Goal: Task Accomplishment & Management: Manage account settings

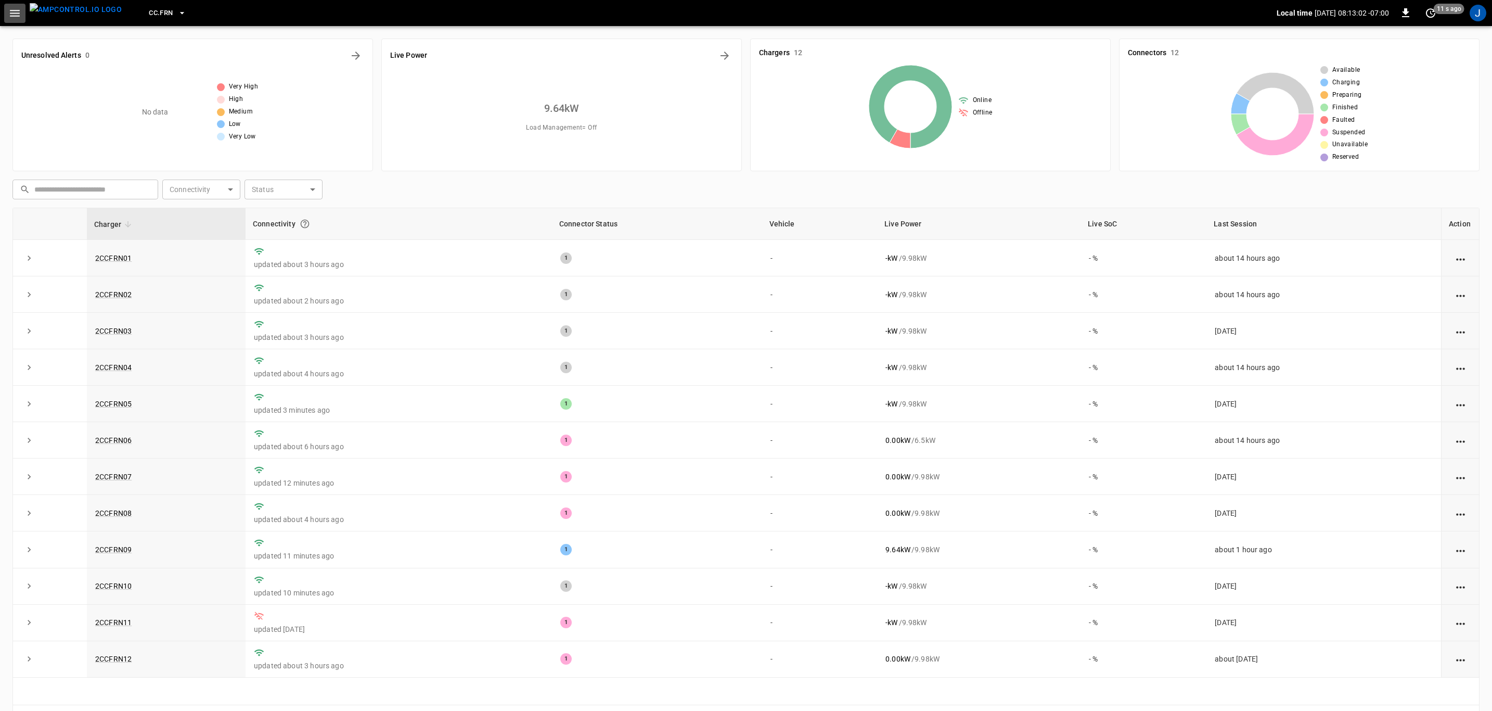
click at [17, 13] on icon "button" at bounding box center [15, 13] width 10 height 7
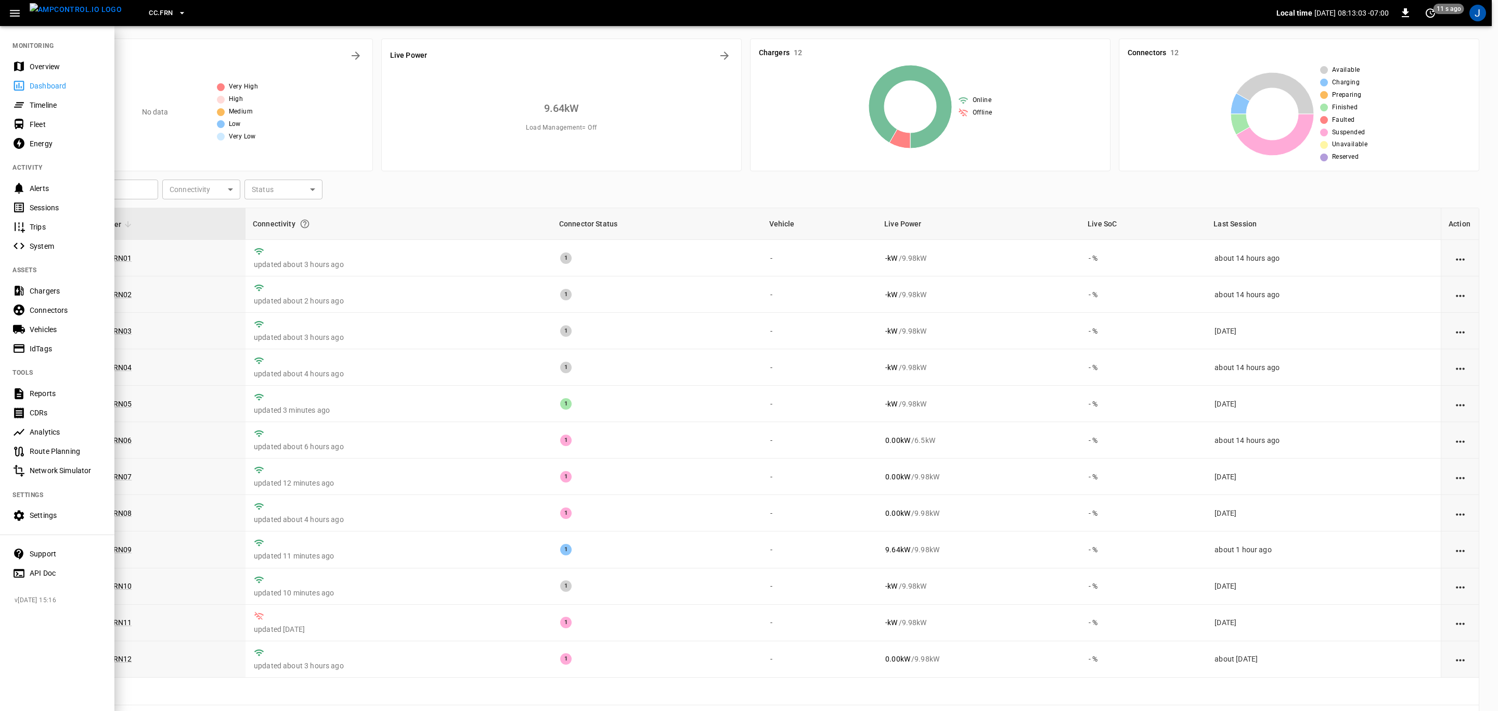
click at [45, 67] on div "Overview" at bounding box center [66, 66] width 72 height 10
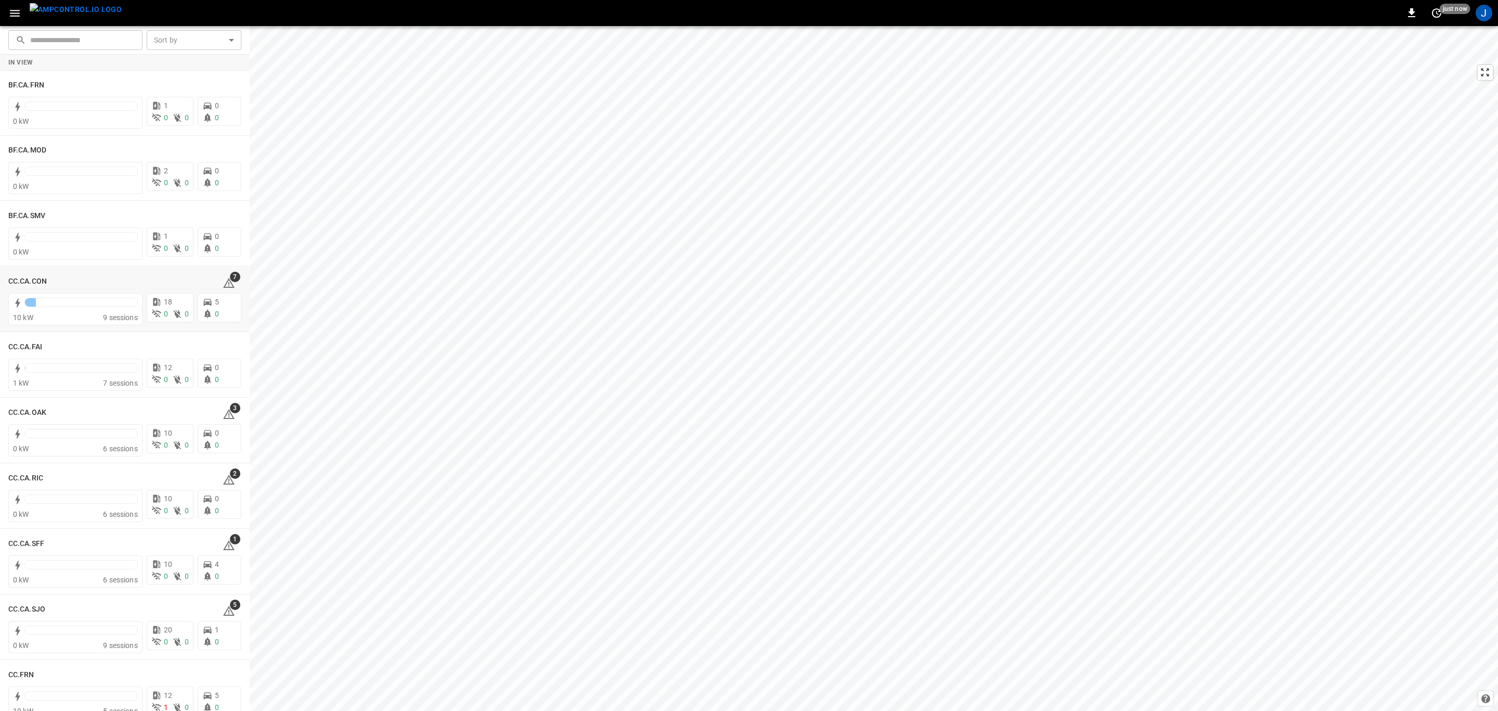
click at [25, 281] on h6 "CC.CA.CON" at bounding box center [27, 281] width 39 height 11
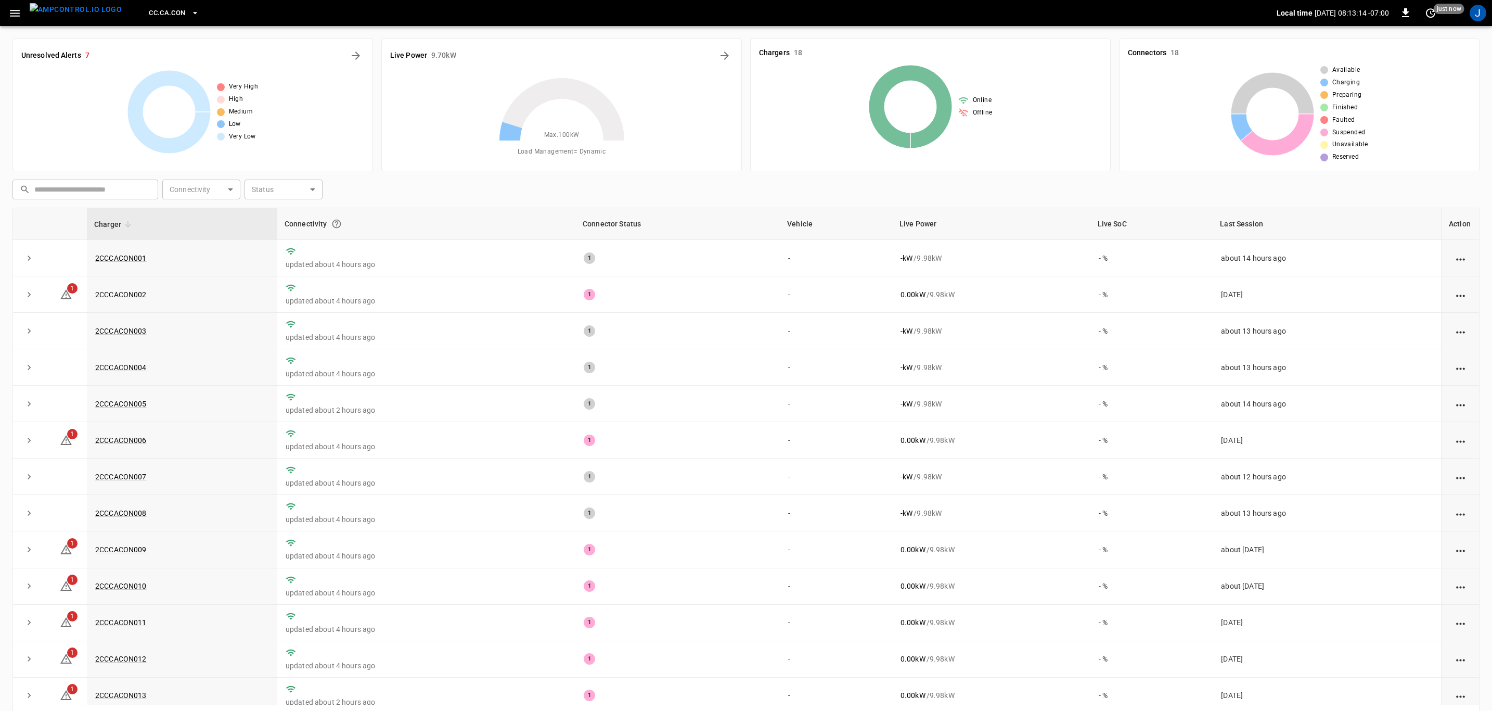
click at [68, 300] on icon at bounding box center [66, 294] width 12 height 12
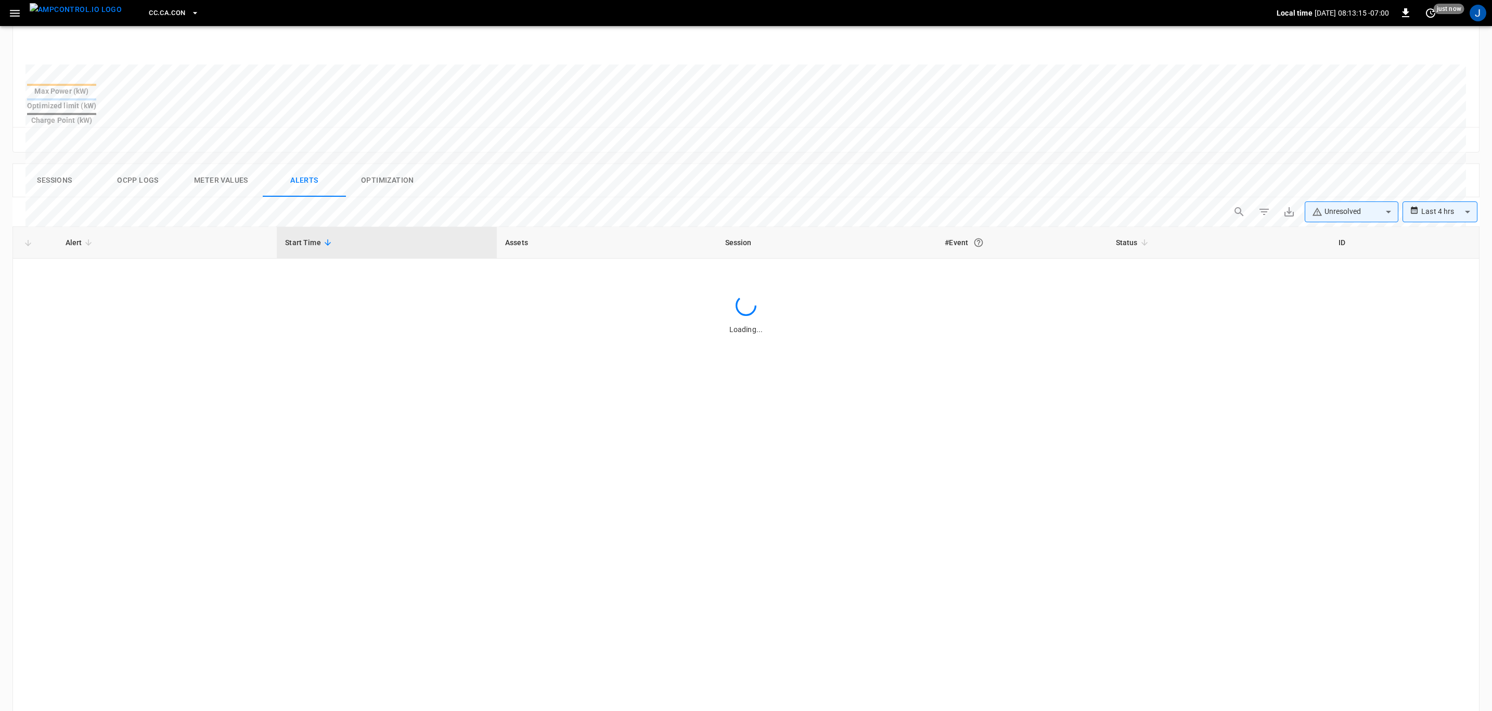
scroll to position [312, 0]
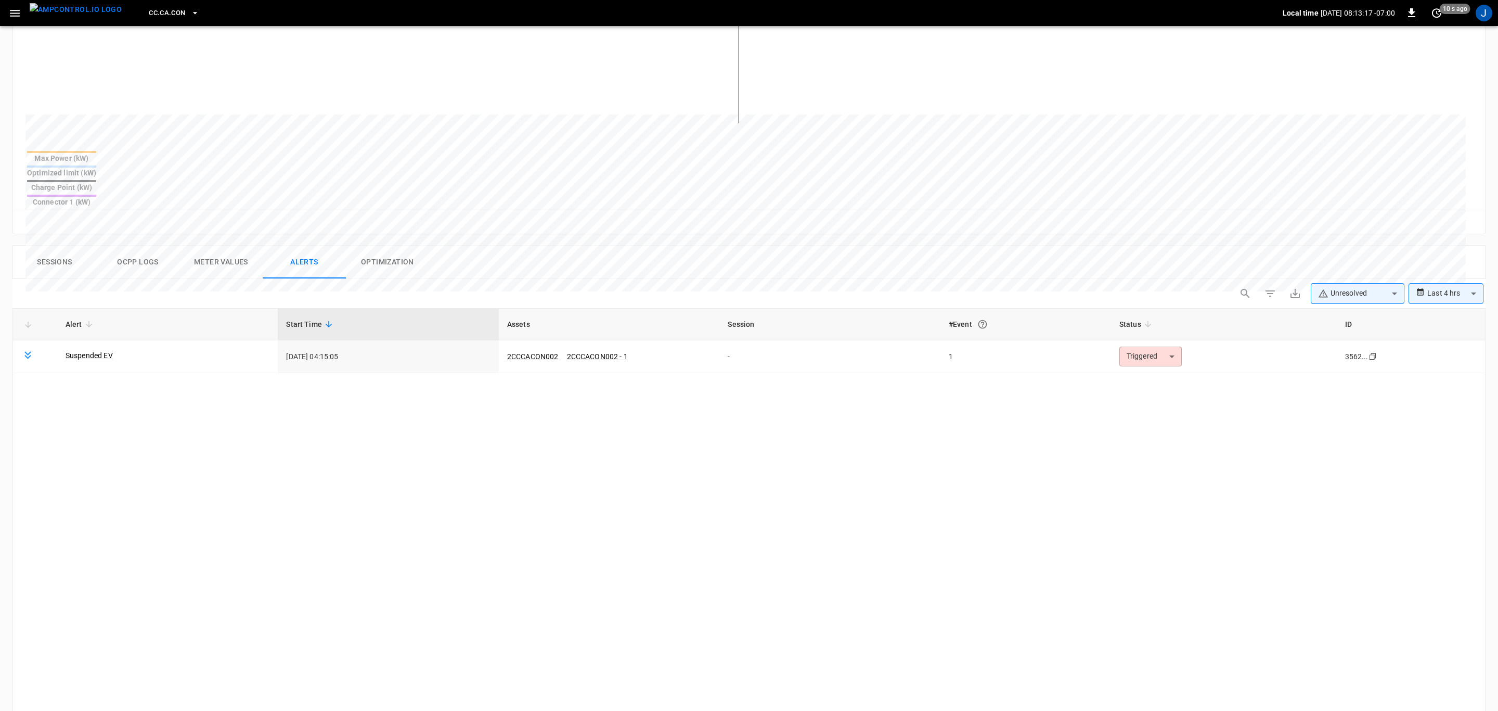
click at [1170, 323] on body "**********" at bounding box center [749, 315] width 1498 height 1255
click at [1138, 348] on li "Resolved" at bounding box center [1144, 348] width 66 height 18
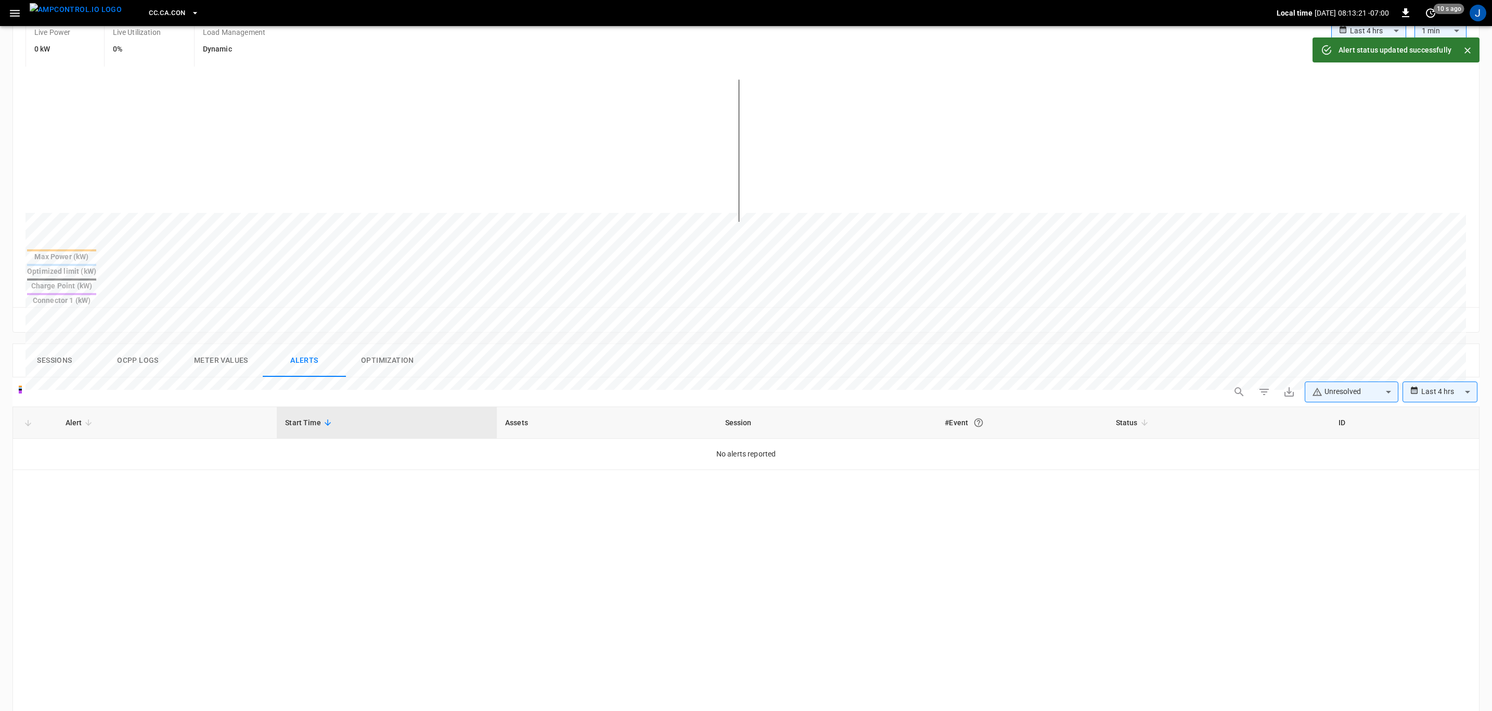
scroll to position [78, 0]
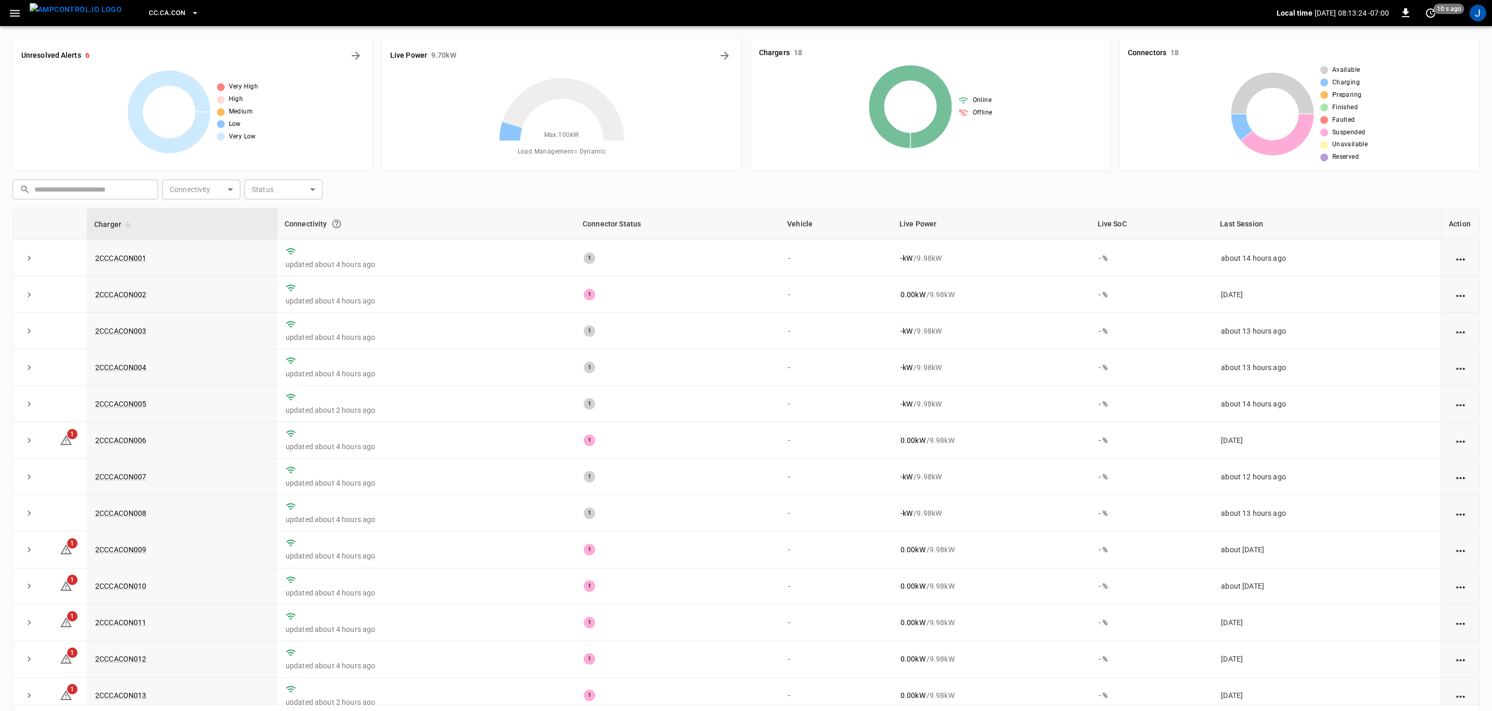
click at [10, 5] on button "button" at bounding box center [14, 13] width 21 height 19
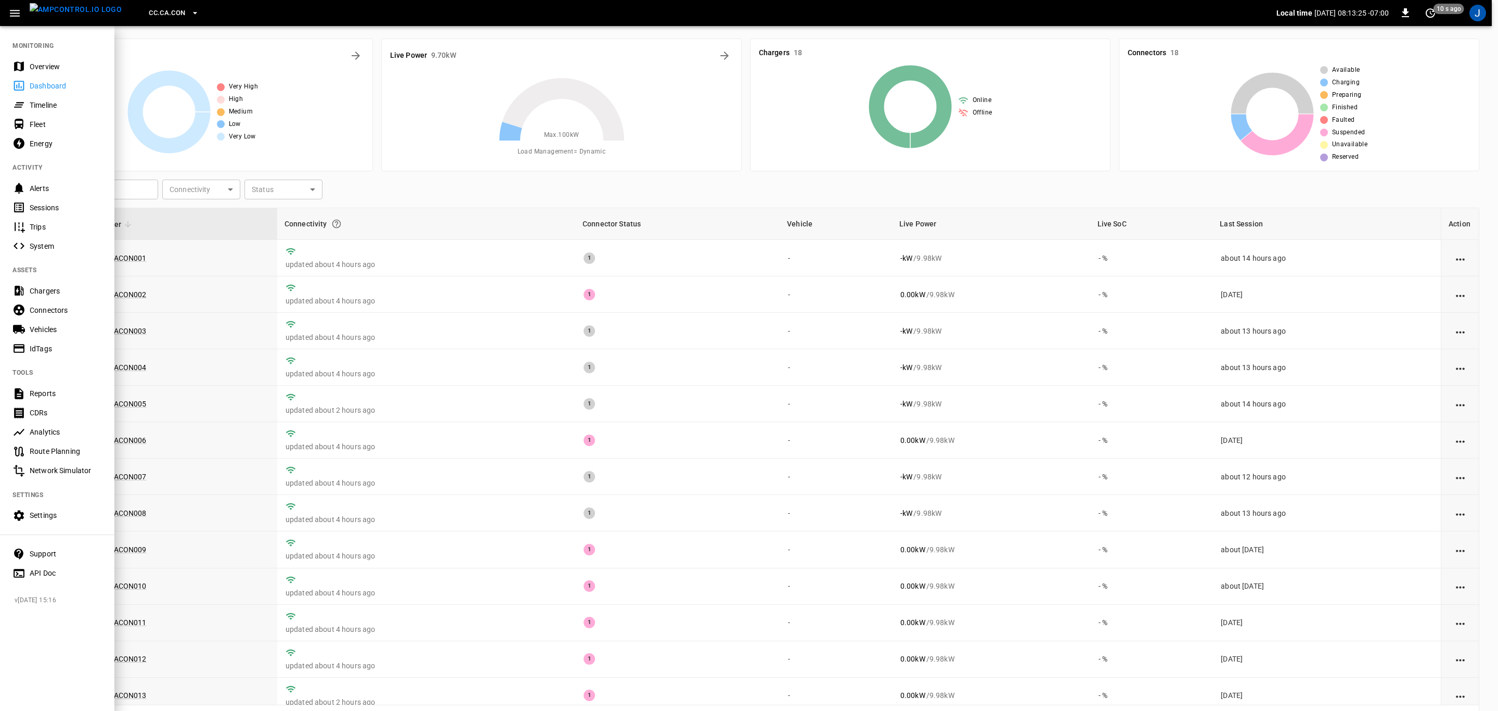
click at [41, 121] on div "Fleet" at bounding box center [66, 124] width 72 height 10
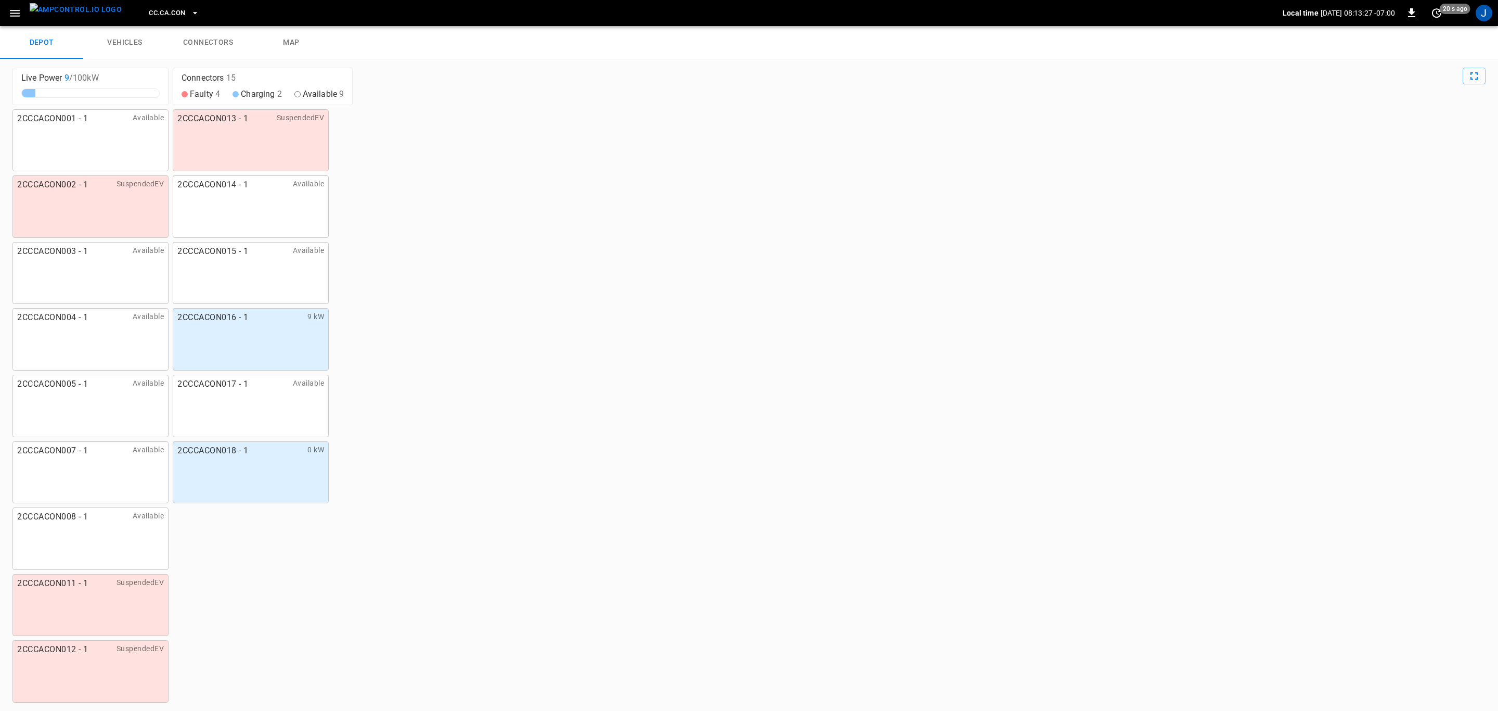
click at [211, 35] on link "connectors" at bounding box center [207, 42] width 83 height 33
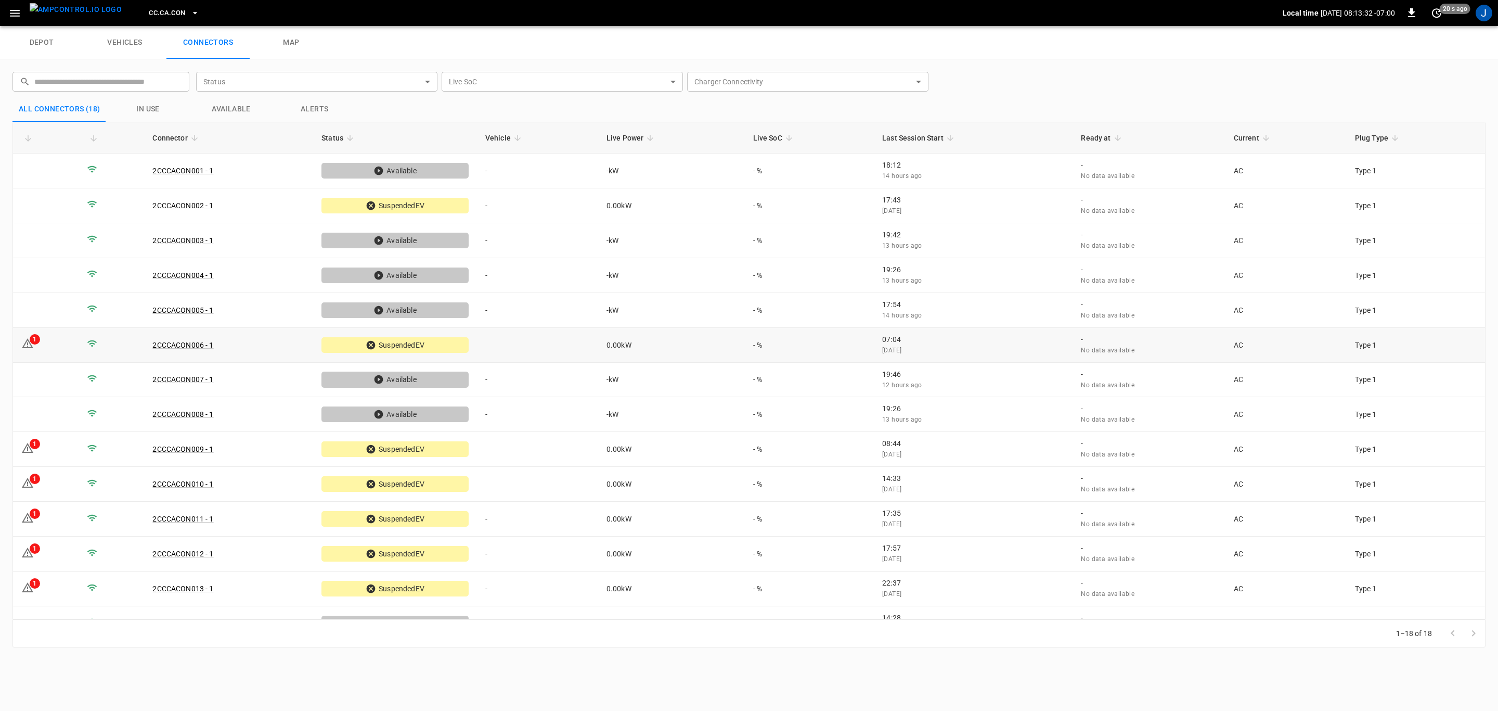
click at [32, 340] on div "1" at bounding box center [35, 339] width 10 height 10
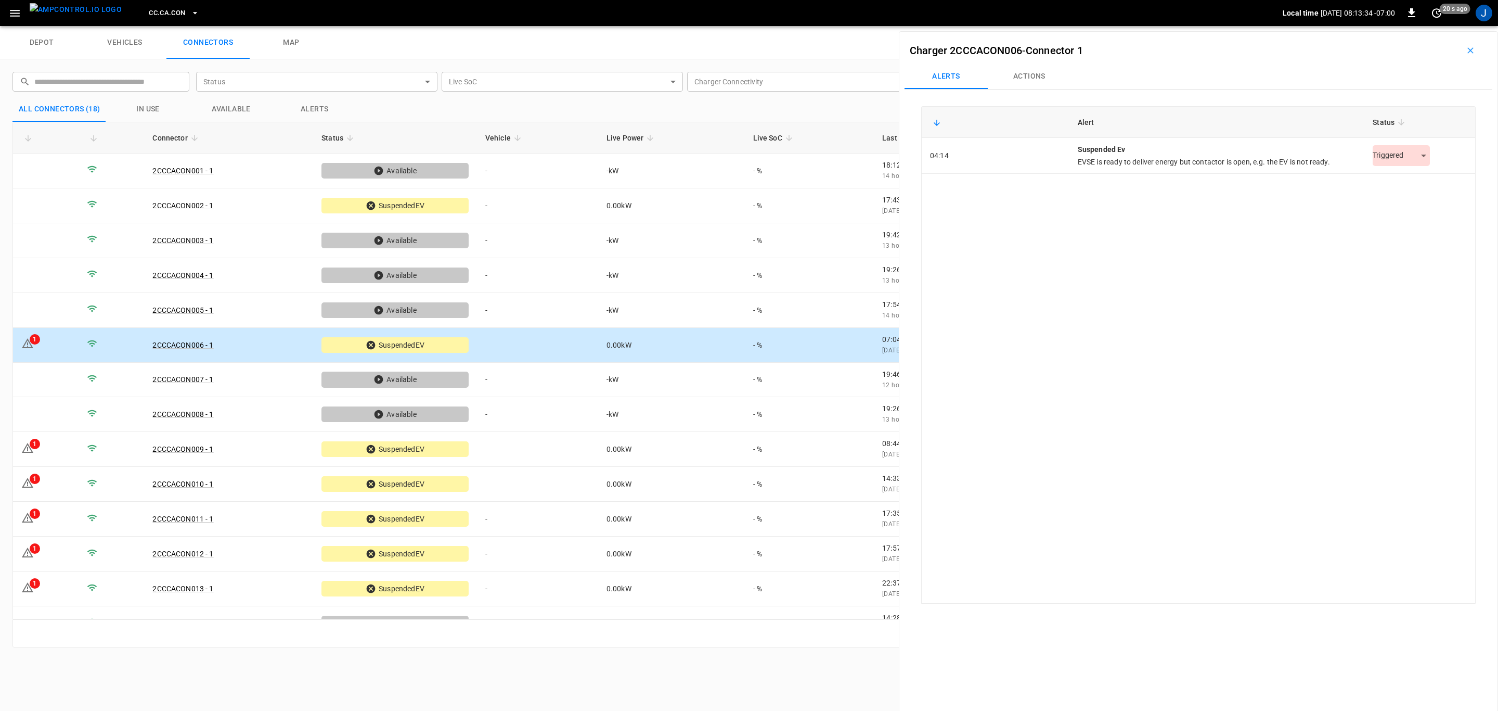
click at [1418, 26] on body "CC.[GEOGRAPHIC_DATA]CON Local time [DATE] 08:13:34 -07:00 0 20 s ago J depot ve…" at bounding box center [749, 13] width 1498 height 26
click at [1409, 184] on li "Resolved" at bounding box center [1396, 181] width 65 height 17
click at [41, 449] on td "1" at bounding box center [46, 449] width 66 height 35
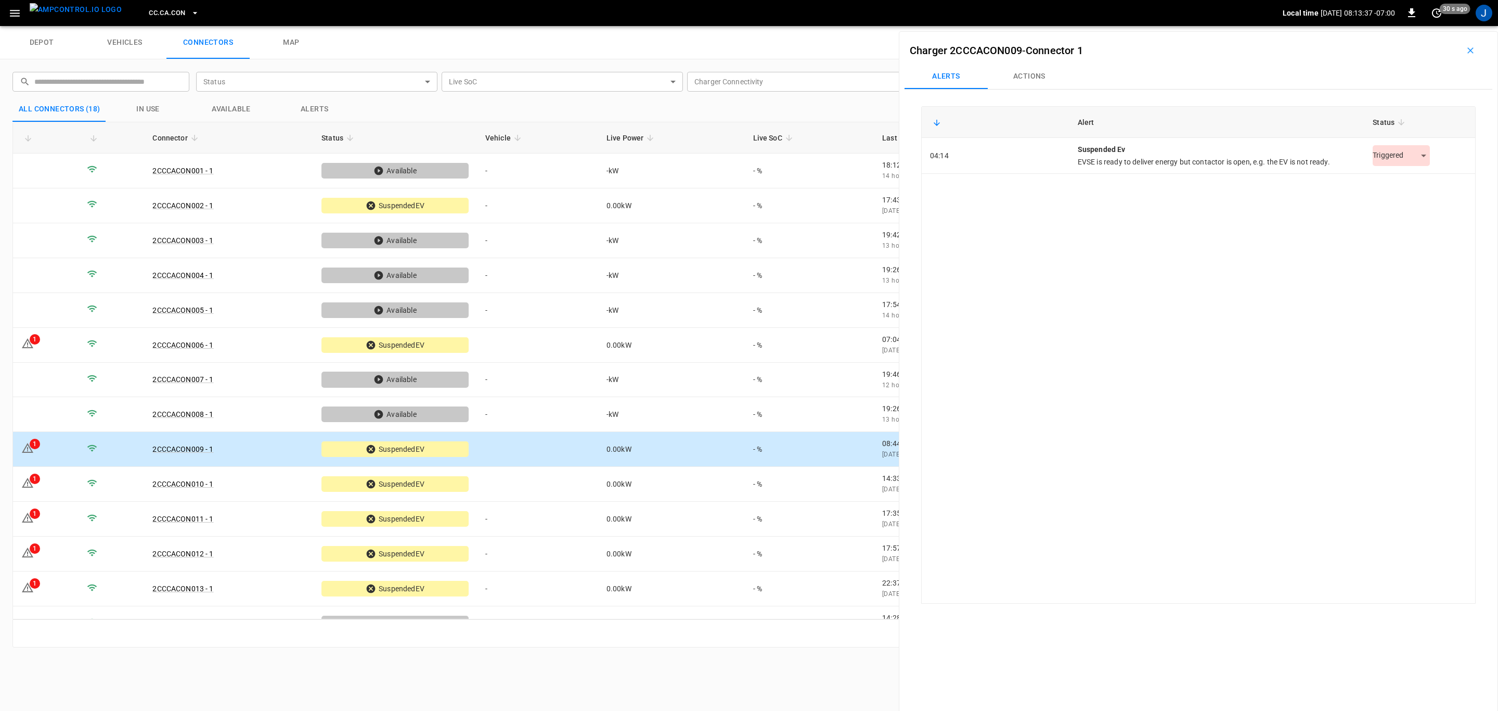
click at [1419, 26] on body "CC.[GEOGRAPHIC_DATA]CON Local time [DATE] 08:13:37 -07:00 0 30 s ago J depot ve…" at bounding box center [749, 13] width 1498 height 26
click at [1413, 181] on li "Resolved" at bounding box center [1396, 181] width 65 height 17
click at [34, 481] on div "1" at bounding box center [35, 478] width 10 height 10
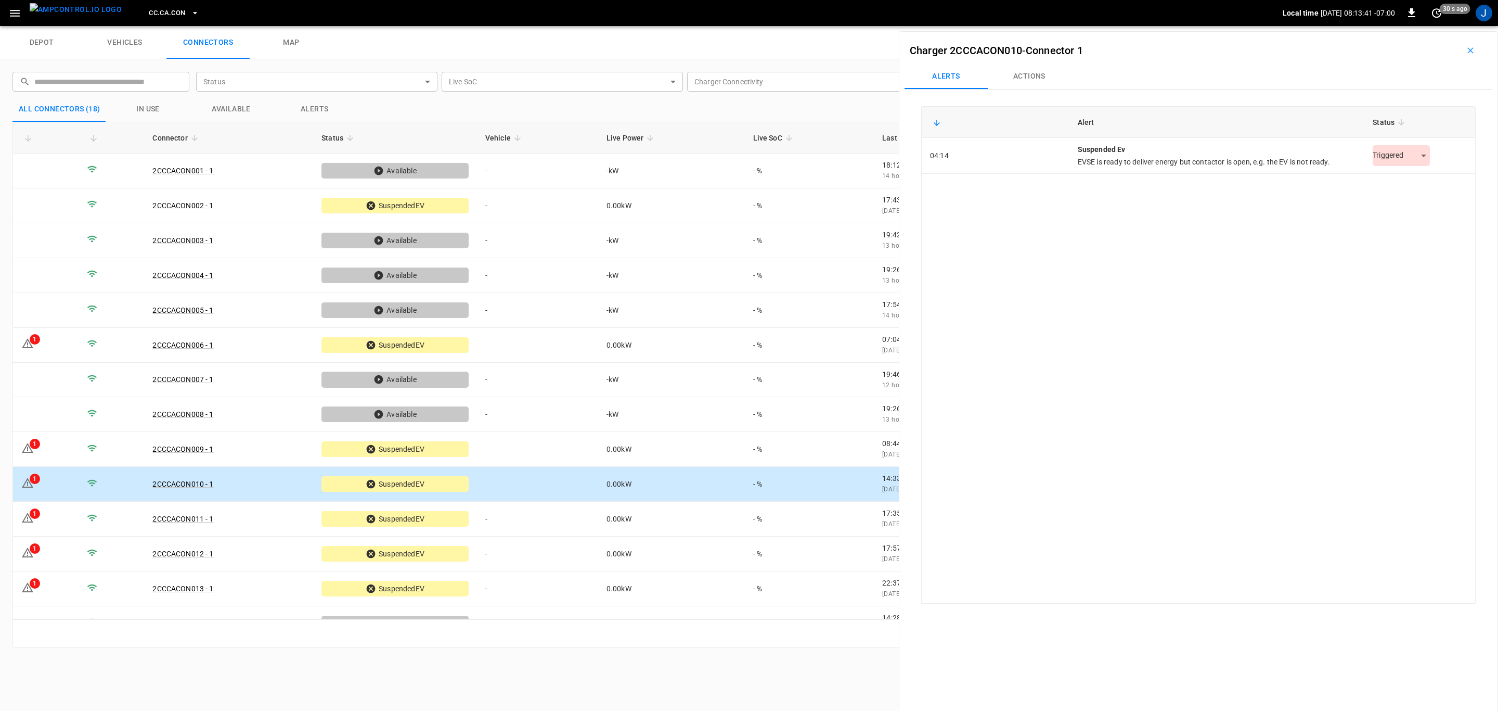
click at [1420, 26] on body "CC.[GEOGRAPHIC_DATA]CON Local time [DATE] 08:13:41 -07:00 0 30 s ago J depot ve…" at bounding box center [749, 13] width 1498 height 26
click at [1408, 180] on li "Resolved" at bounding box center [1396, 181] width 65 height 17
click at [38, 520] on td "1" at bounding box center [46, 519] width 66 height 35
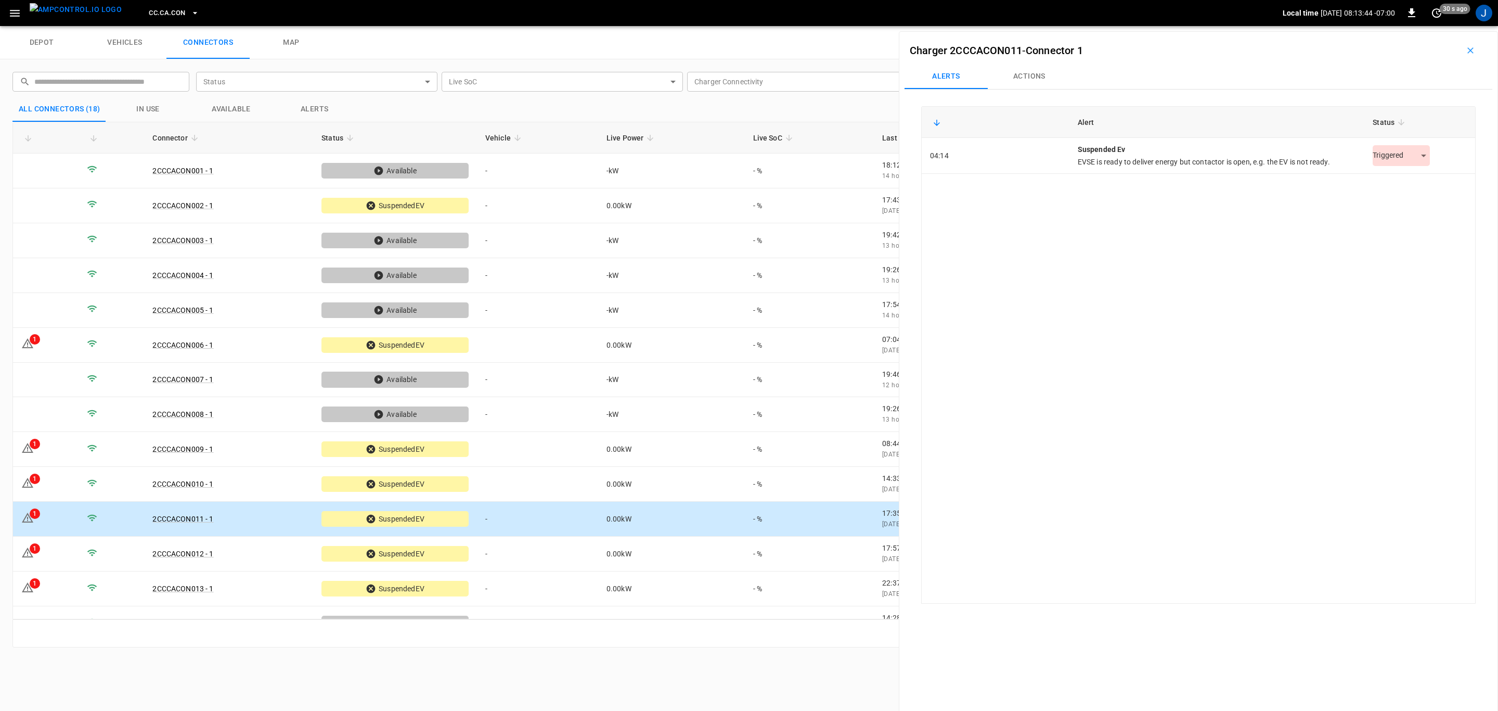
click at [1414, 26] on body "CC.[GEOGRAPHIC_DATA]CON Local time [DATE] 08:13:44 -07:00 0 30 s ago J depot ve…" at bounding box center [749, 13] width 1498 height 26
click at [1408, 180] on li "Resolved" at bounding box center [1396, 181] width 65 height 17
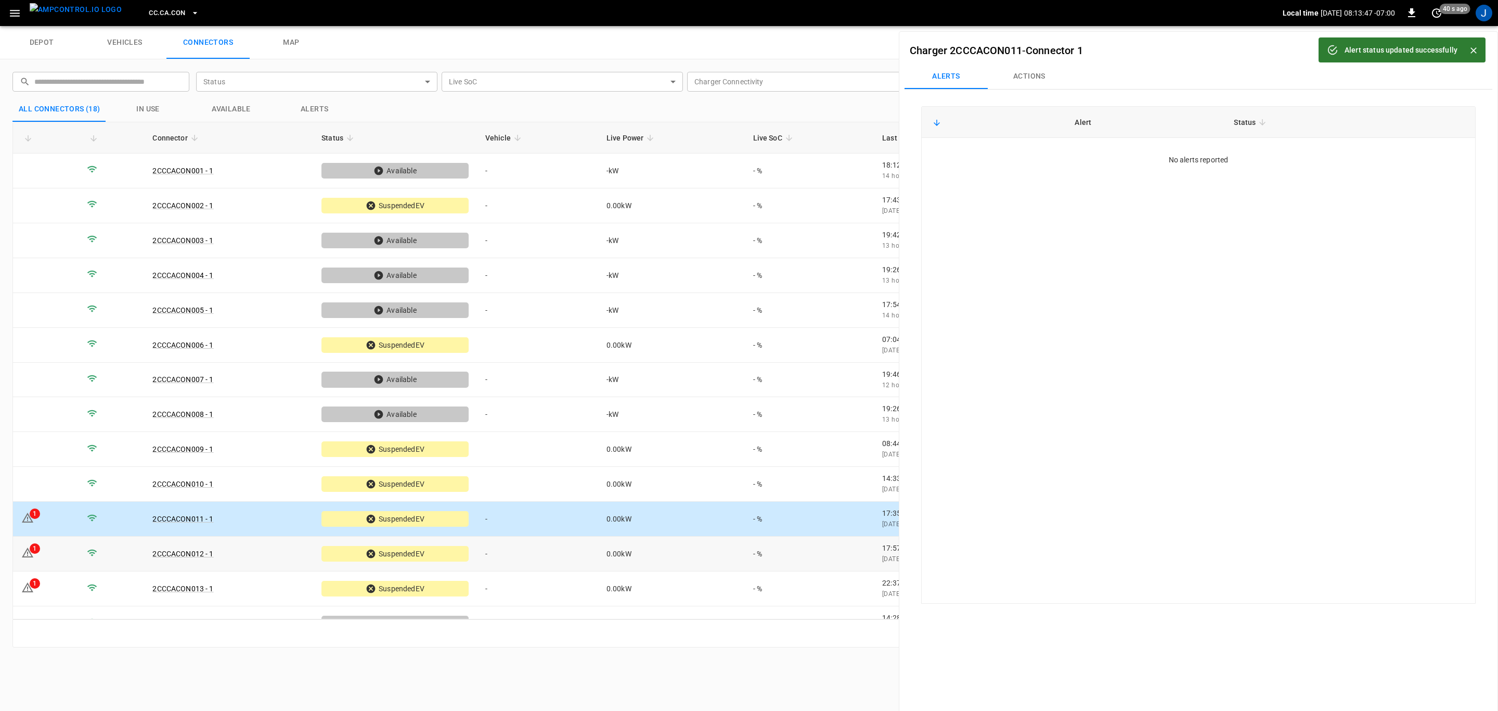
click at [62, 545] on td "1" at bounding box center [46, 553] width 66 height 35
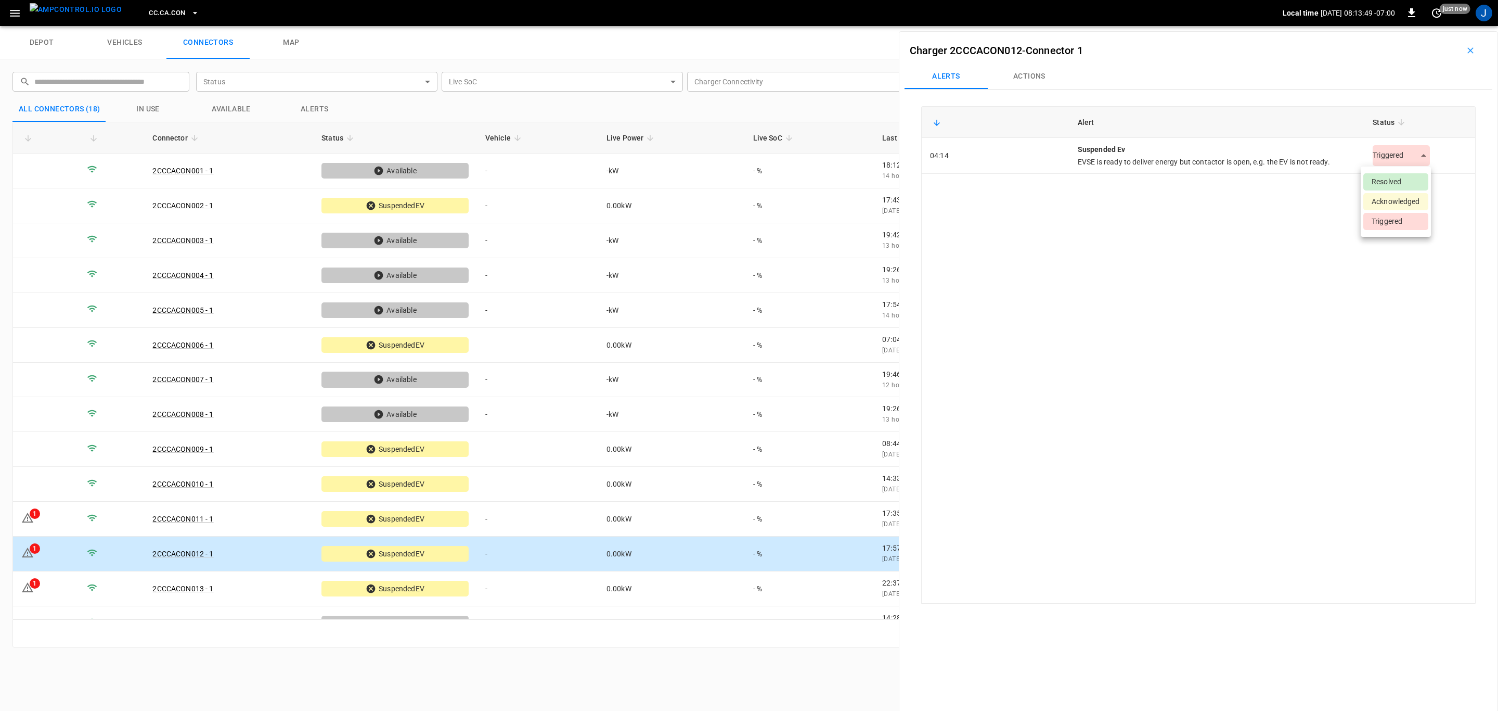
click at [1414, 26] on body "CC.[GEOGRAPHIC_DATA]CON Local time [DATE] 08:13:49 -07:00 0 just now J depot ve…" at bounding box center [749, 13] width 1498 height 26
click at [1390, 180] on li "Resolved" at bounding box center [1396, 181] width 65 height 17
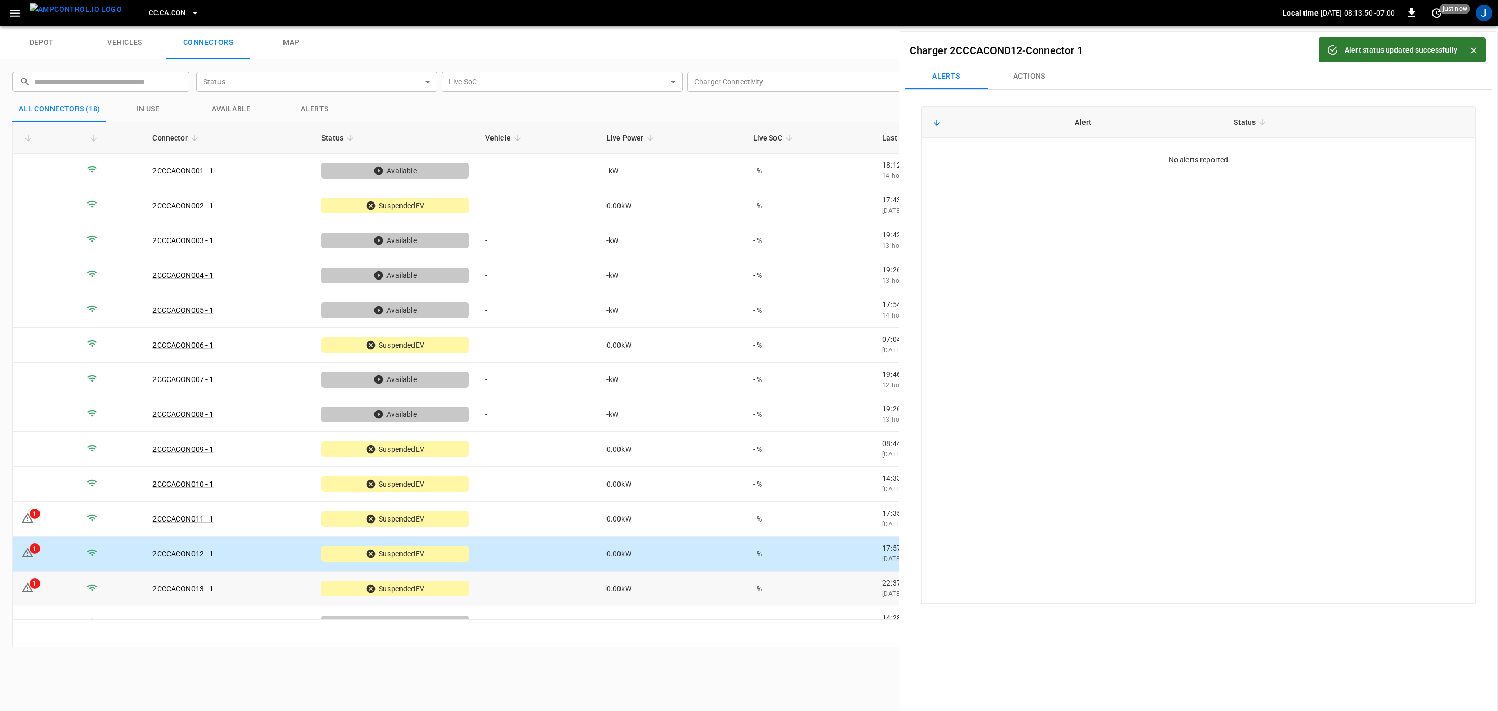
click at [47, 587] on td "1" at bounding box center [46, 588] width 66 height 35
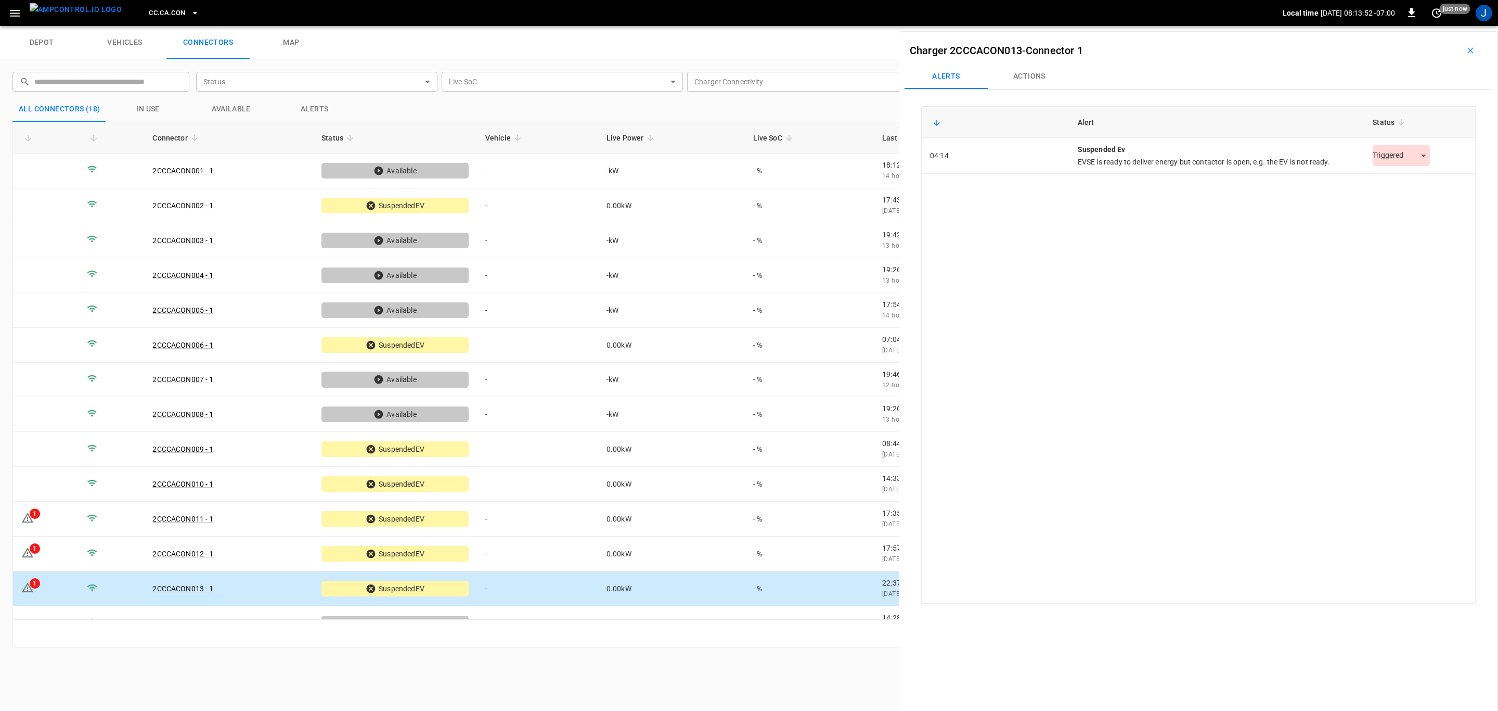
click at [1417, 26] on body "CC.[GEOGRAPHIC_DATA]CON Local time [DATE] 08:13:52 -07:00 0 just now J depot ve…" at bounding box center [749, 13] width 1498 height 26
click at [1389, 180] on li "Resolved" at bounding box center [1396, 181] width 65 height 17
click at [1482, 44] on div "Alert status updated successfully" at bounding box center [1402, 49] width 167 height 25
click at [1476, 50] on icon "Close" at bounding box center [1474, 50] width 10 height 10
click at [1471, 47] on button "button" at bounding box center [1470, 50] width 33 height 17
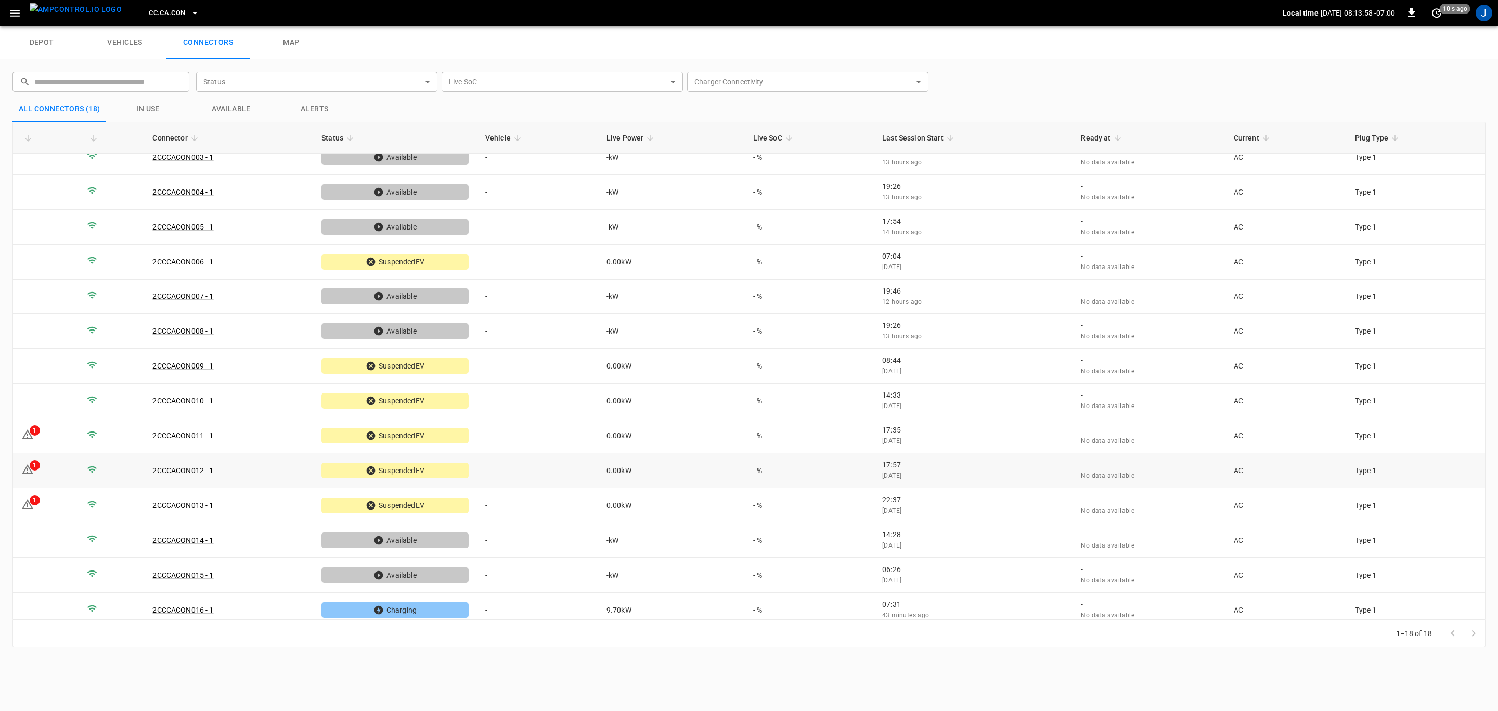
scroll to position [161, 0]
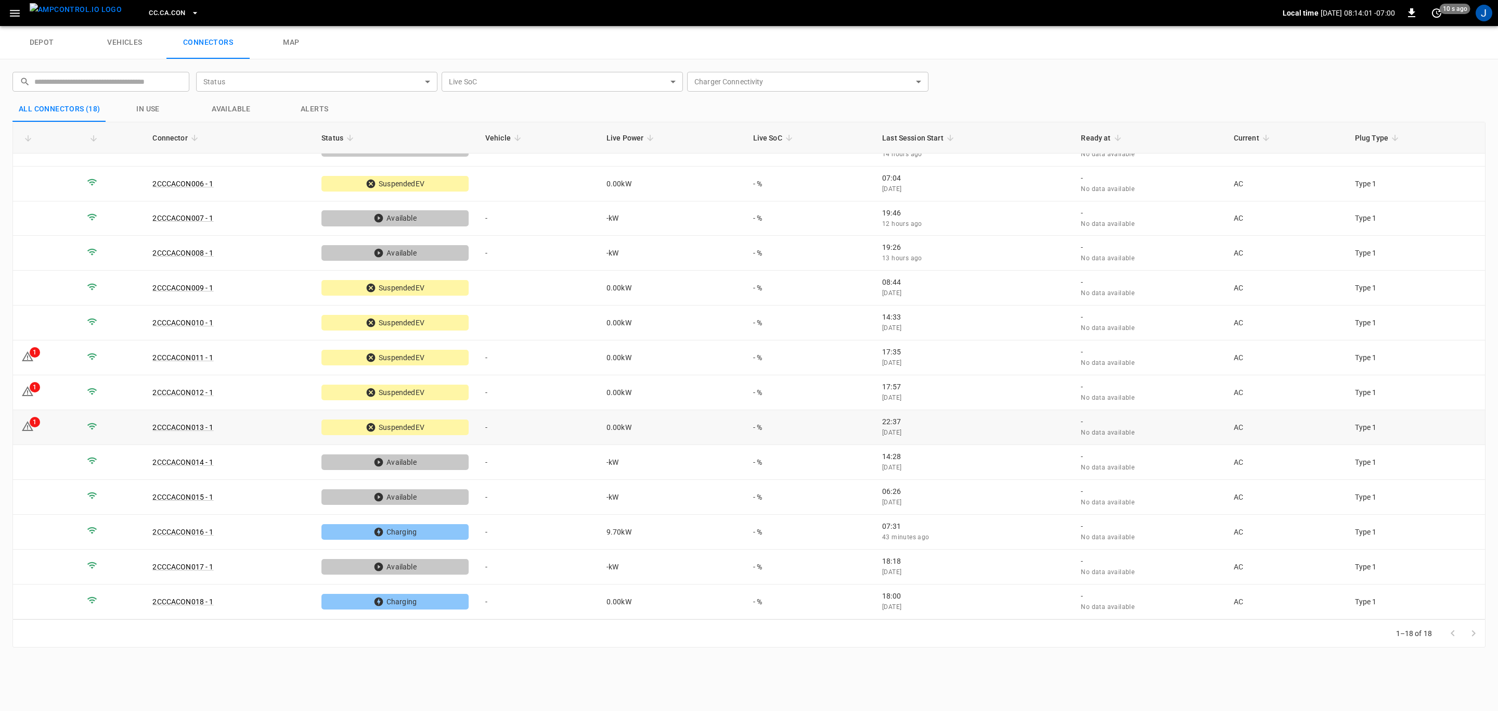
click at [30, 423] on div "1" at bounding box center [35, 422] width 10 height 10
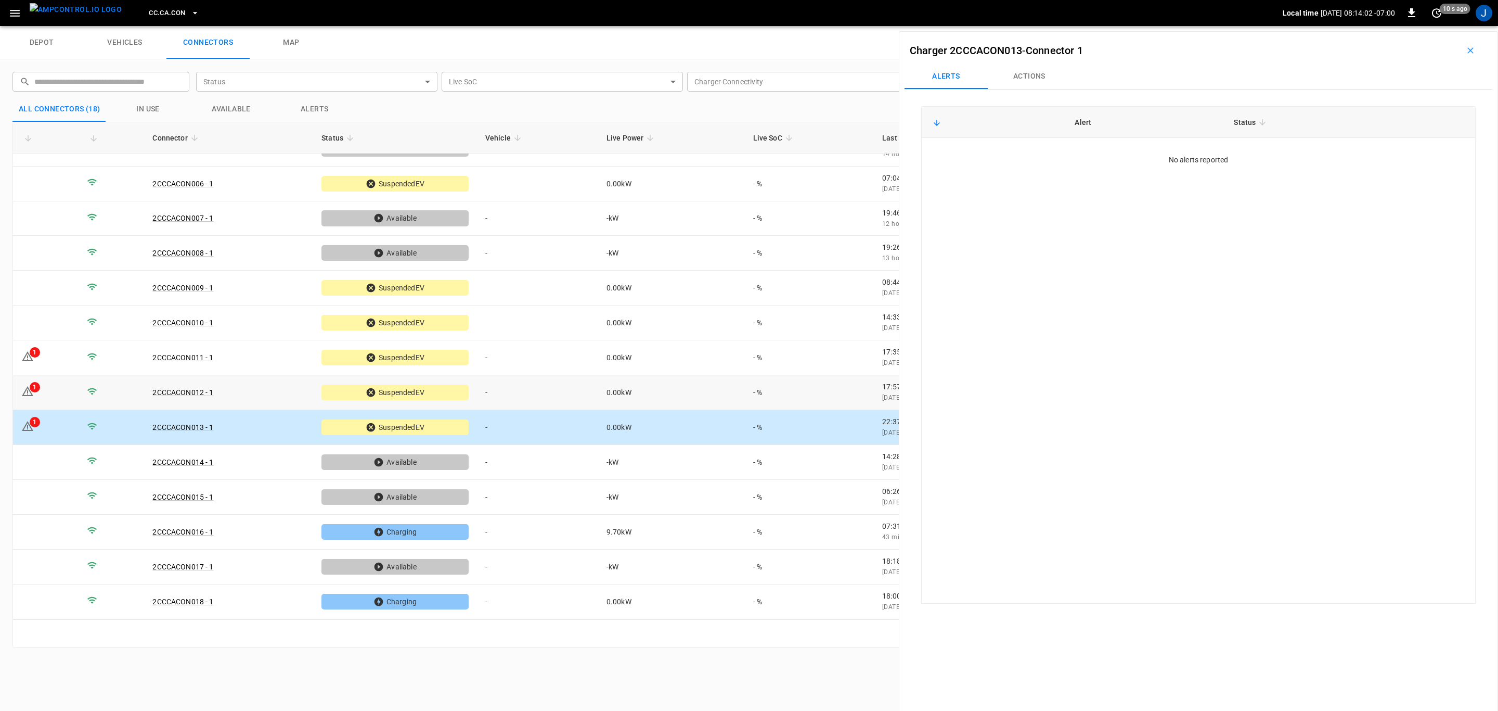
click at [22, 385] on icon at bounding box center [27, 391] width 12 height 12
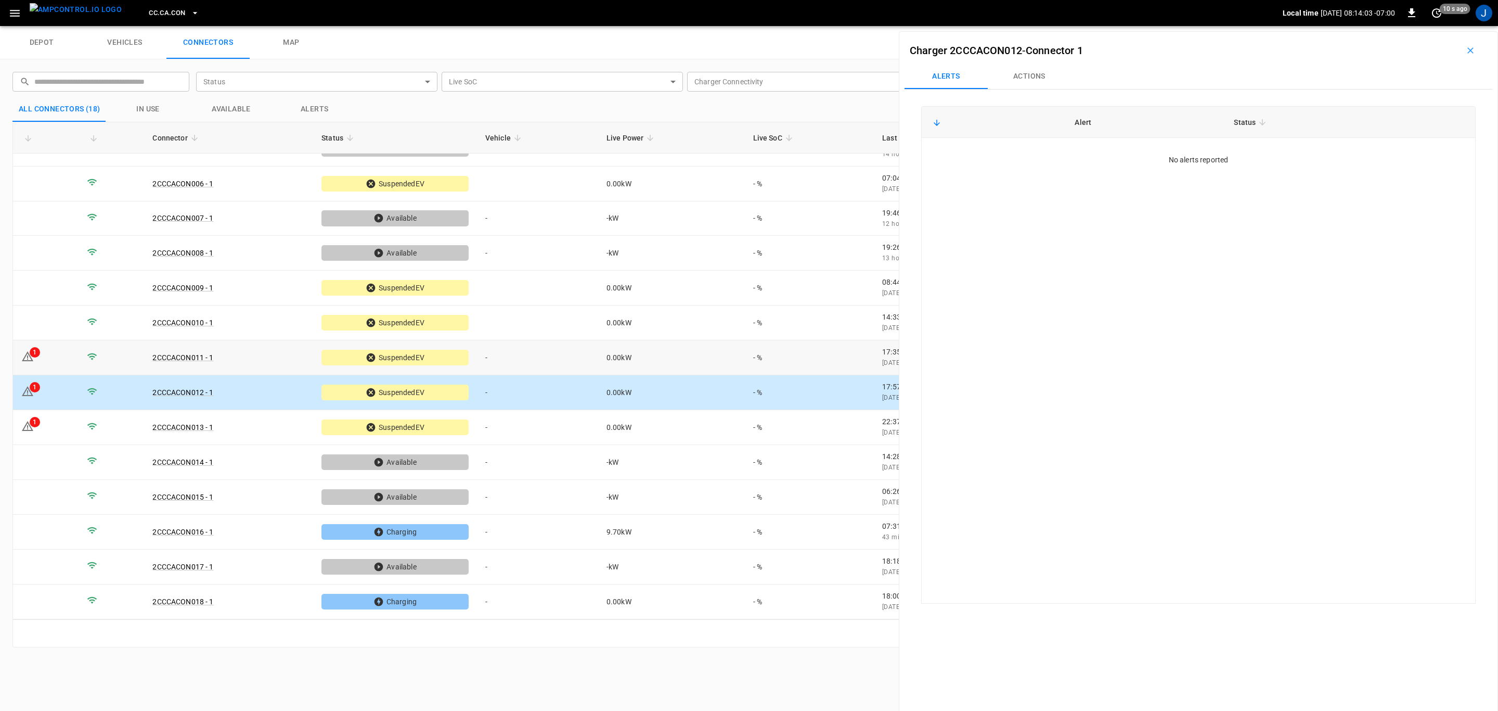
click at [30, 353] on div "1" at bounding box center [35, 352] width 10 height 10
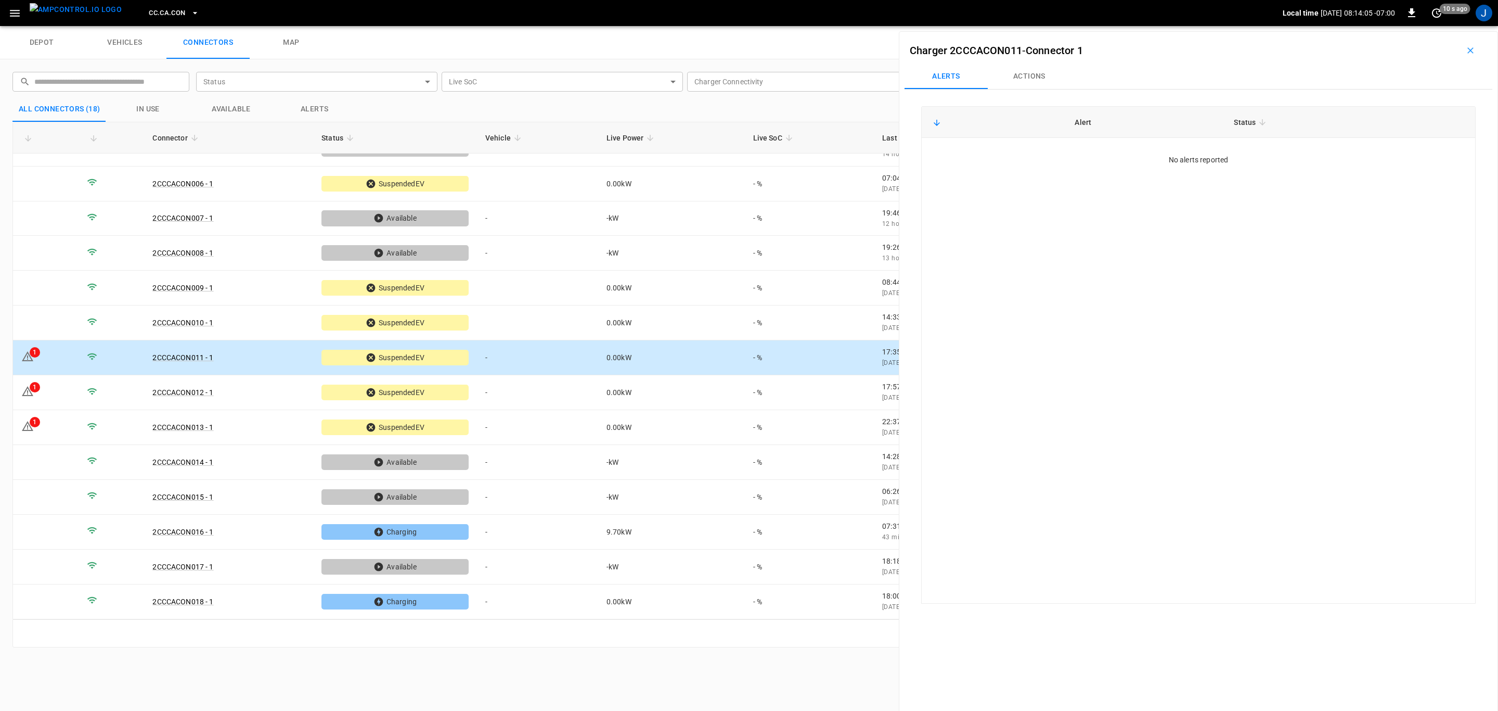
click at [14, 16] on icon "button" at bounding box center [15, 13] width 10 height 7
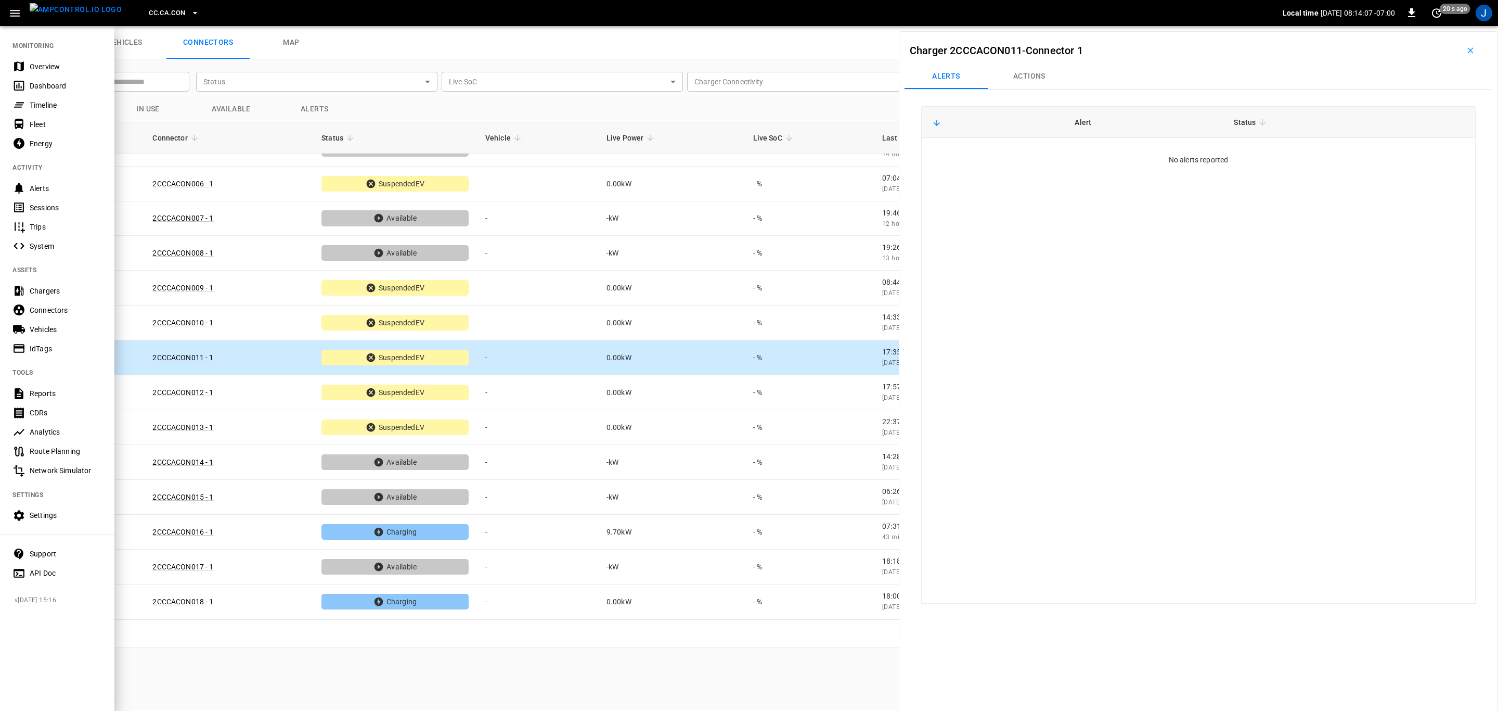
click at [48, 66] on div "Overview" at bounding box center [66, 66] width 72 height 10
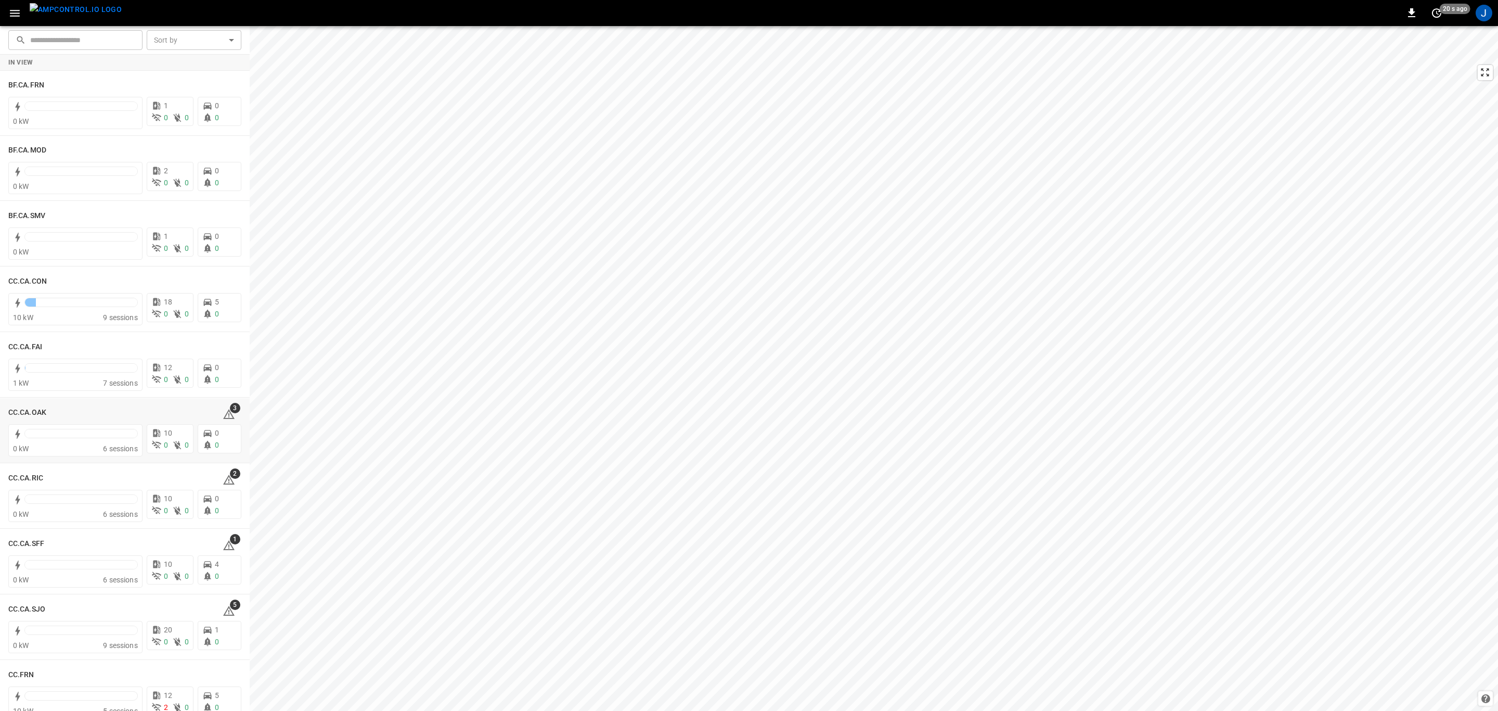
click at [18, 409] on h6 "CC.CA.OAK" at bounding box center [27, 412] width 38 height 11
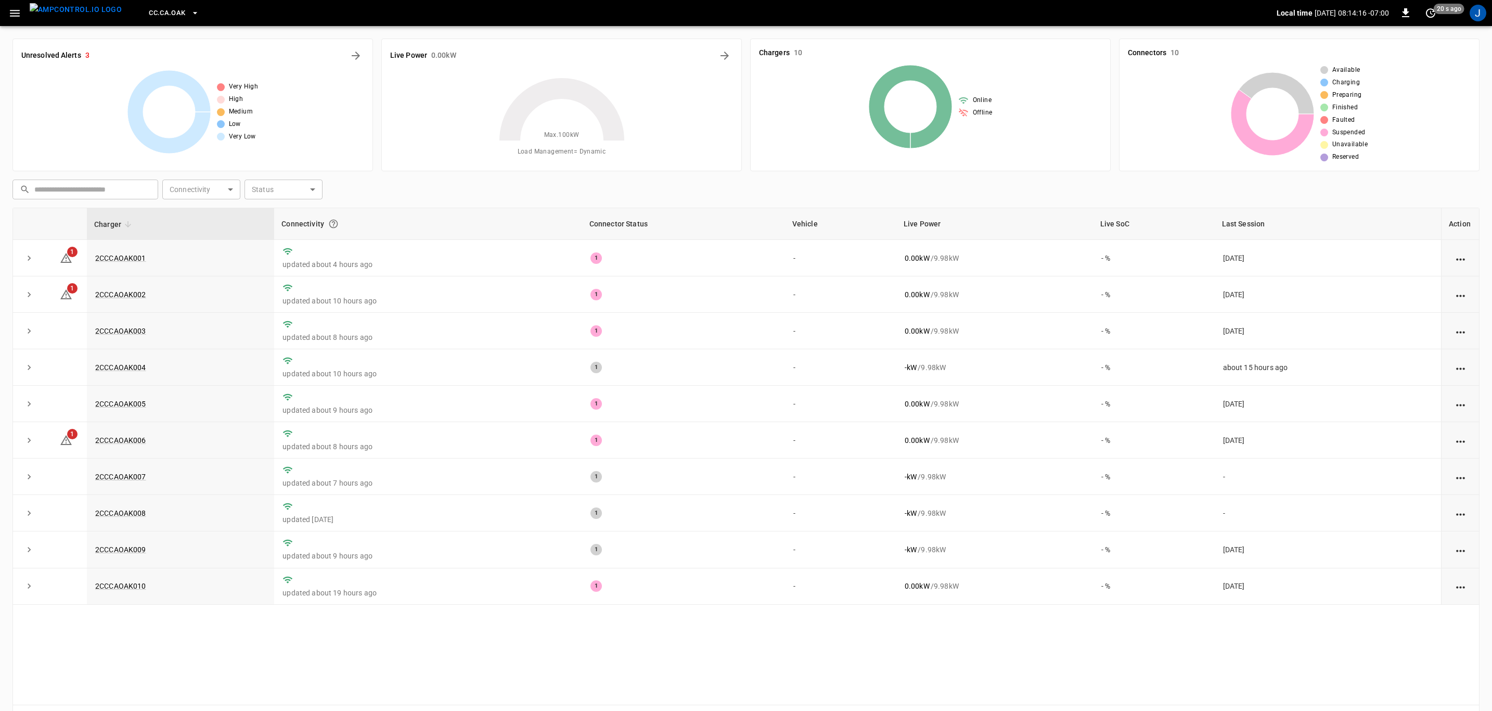
click at [15, 15] on icon "button" at bounding box center [14, 13] width 13 height 13
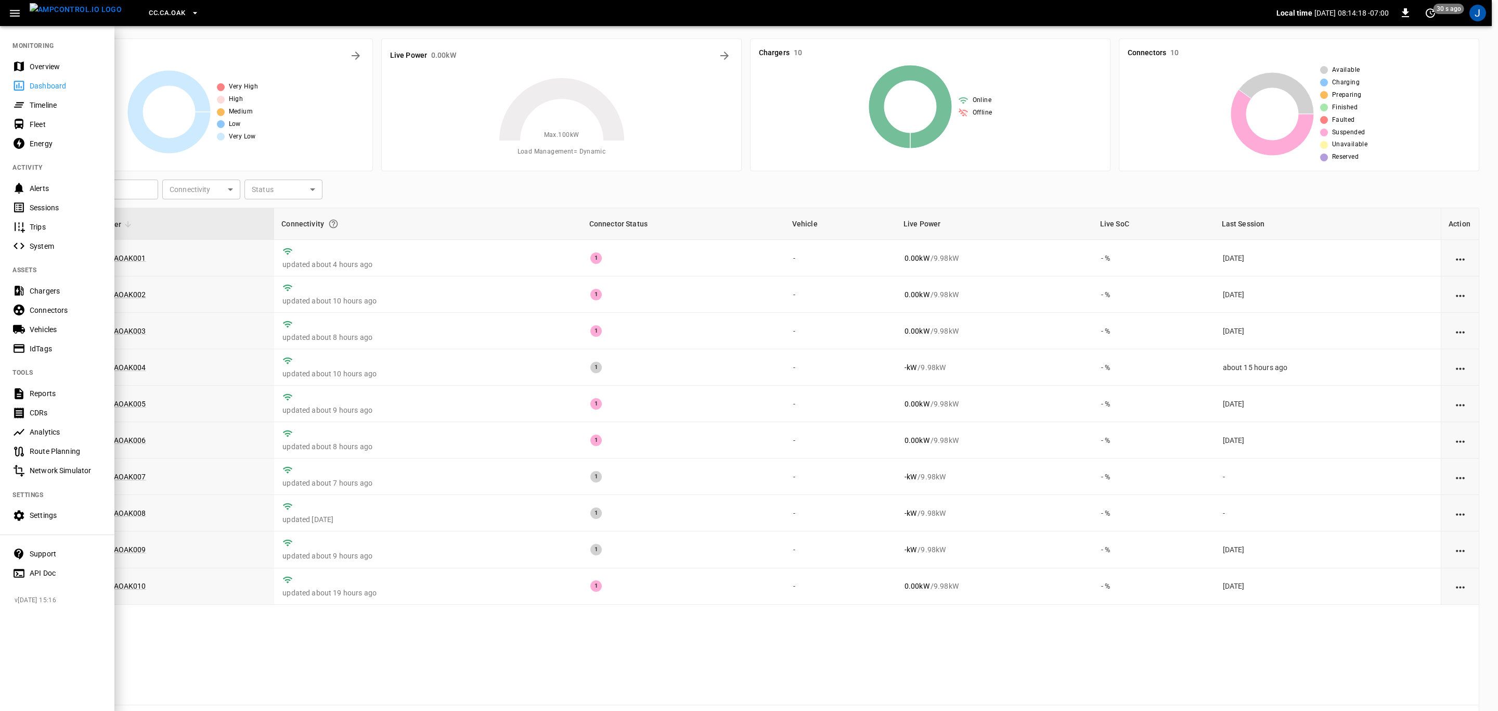
click at [35, 126] on div "Fleet" at bounding box center [66, 124] width 72 height 10
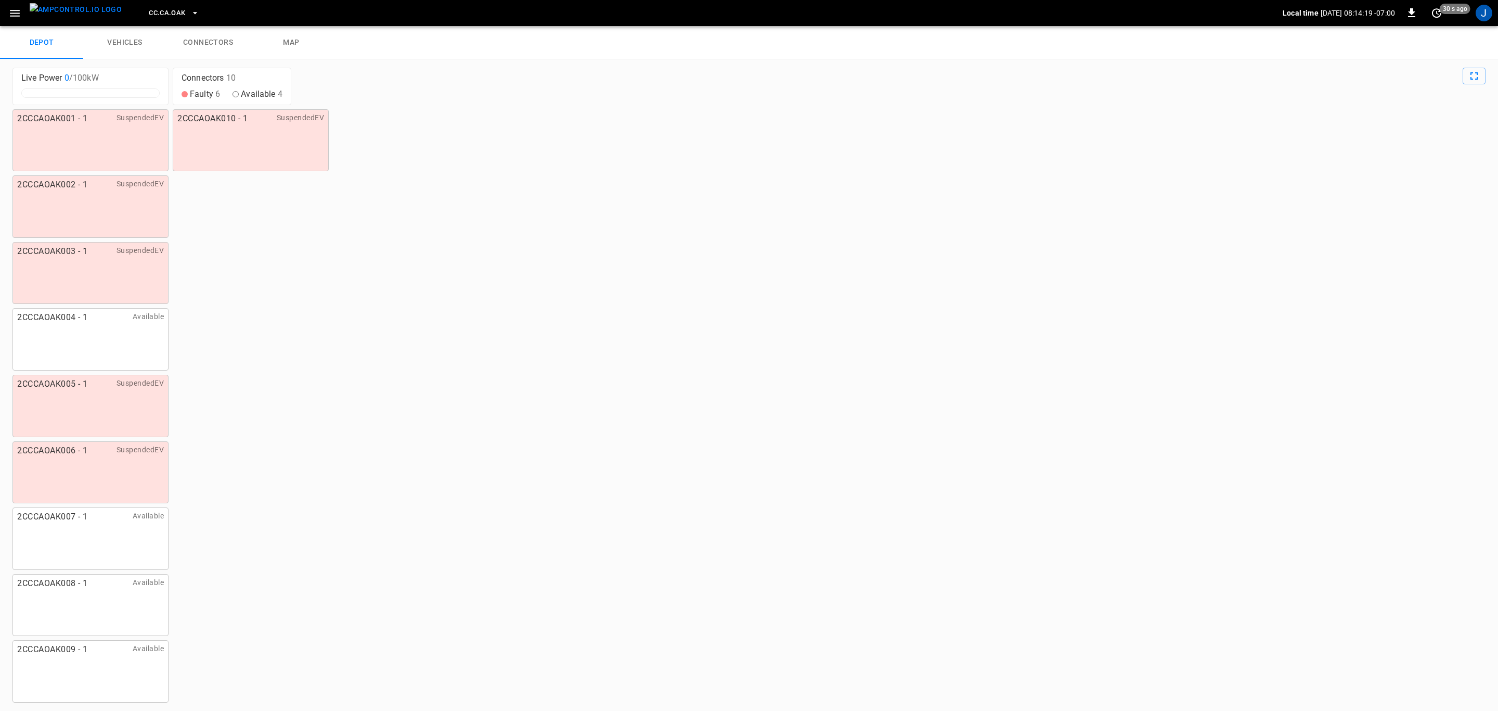
click at [211, 42] on link "connectors" at bounding box center [207, 42] width 83 height 33
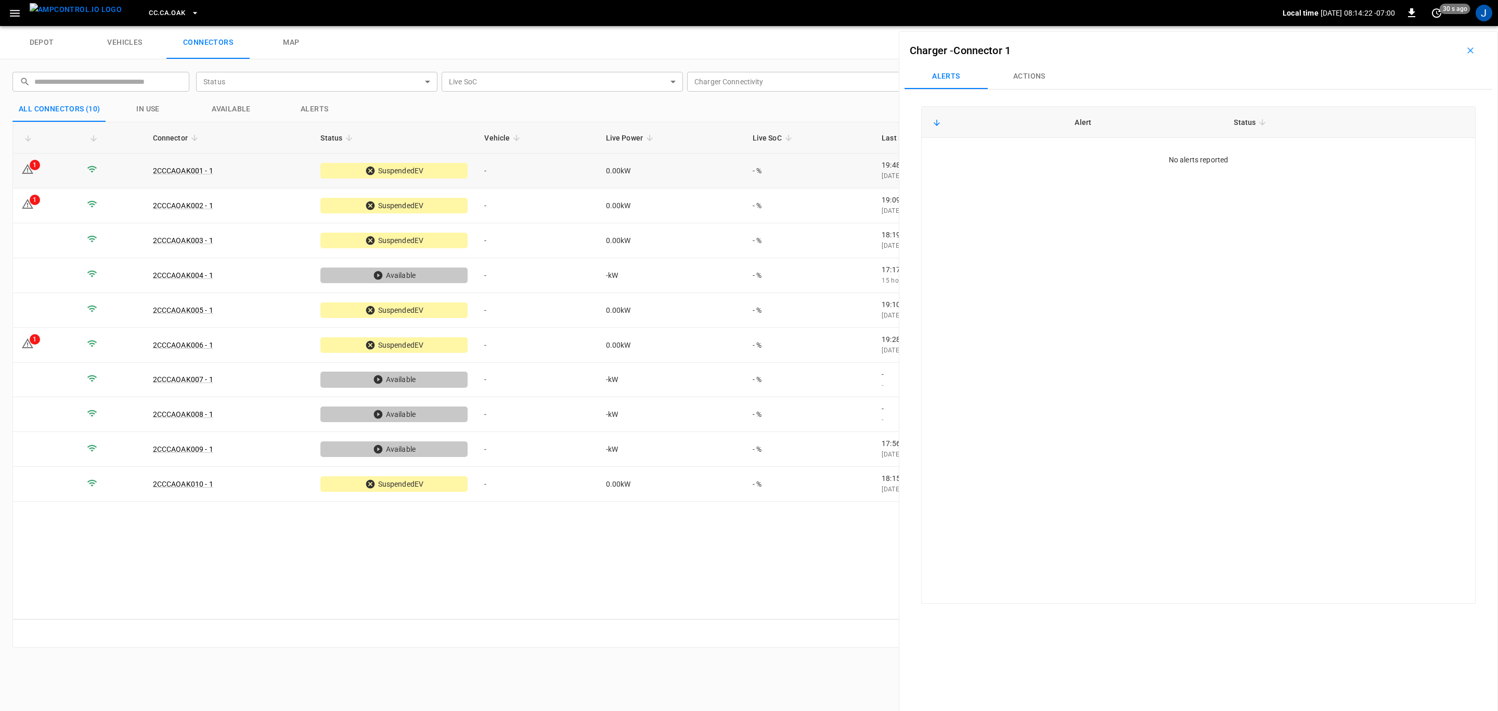
click at [29, 170] on icon at bounding box center [27, 169] width 12 height 12
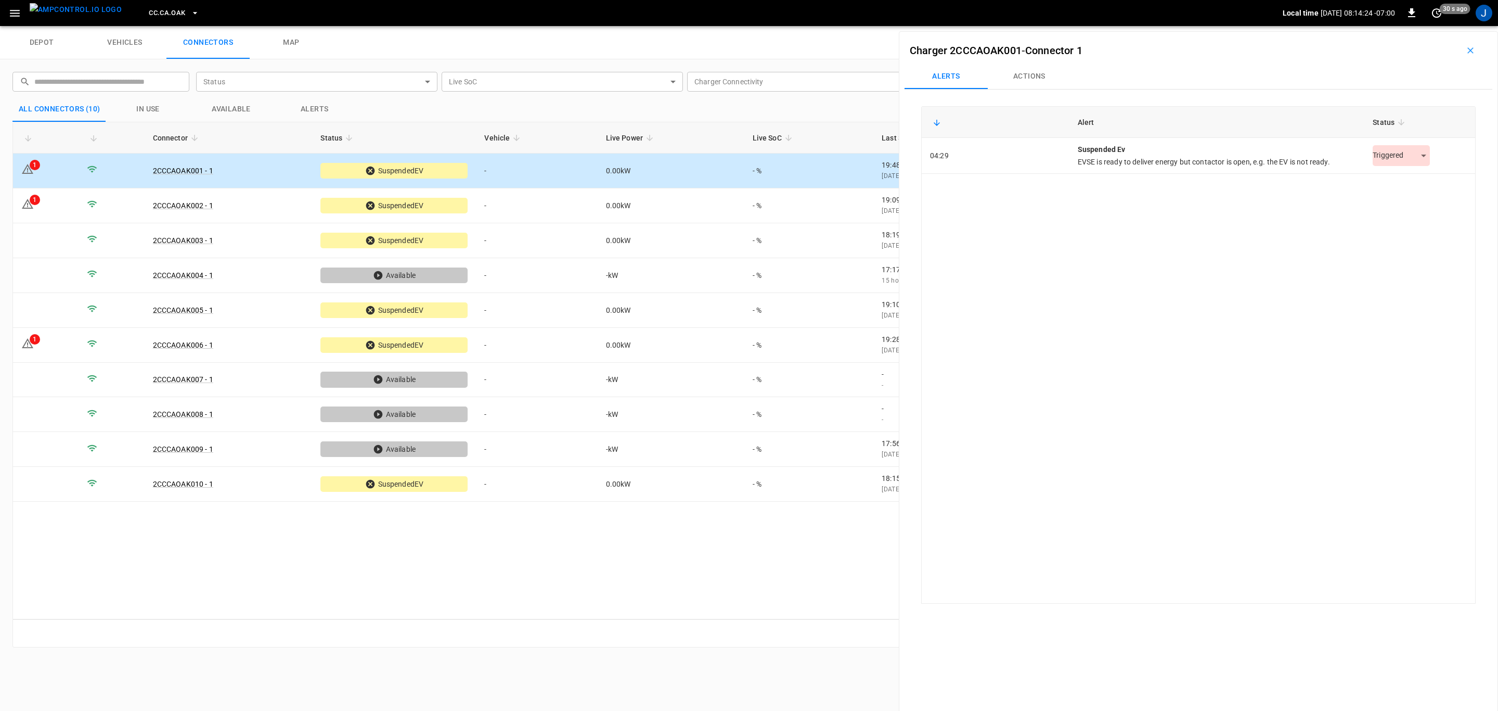
click at [1416, 26] on body "CC.[GEOGRAPHIC_DATA]OAK Local time [DATE] 08:14:24 -07:00 0 30 s ago J depot ve…" at bounding box center [749, 13] width 1498 height 26
click at [1409, 183] on li "Resolved" at bounding box center [1396, 181] width 65 height 17
click at [32, 209] on icon at bounding box center [27, 204] width 12 height 12
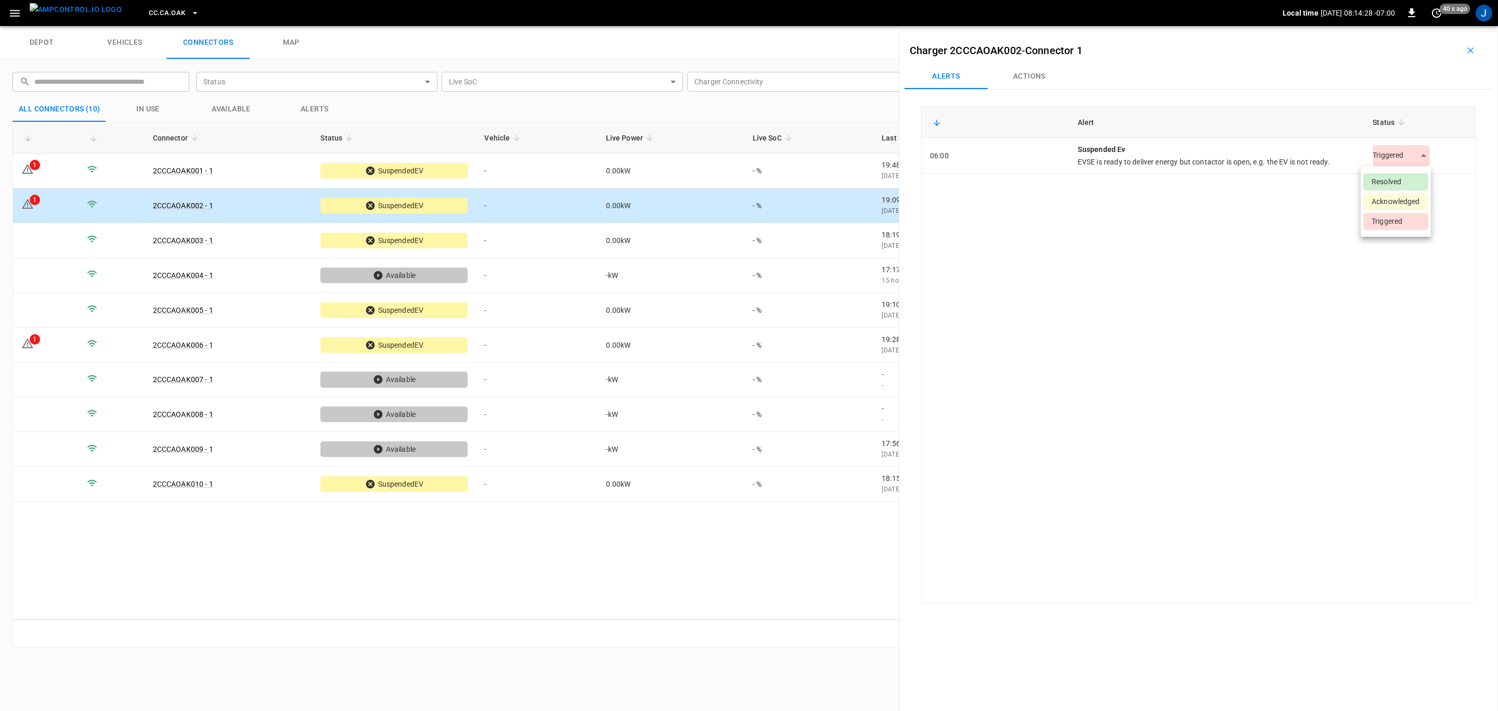
click at [1420, 26] on body "CC.[GEOGRAPHIC_DATA]OAK Local time [DATE] 08:14:28 -07:00 0 40 s ago J depot ve…" at bounding box center [749, 13] width 1498 height 26
click at [1400, 180] on li "Resolved" at bounding box center [1396, 181] width 65 height 17
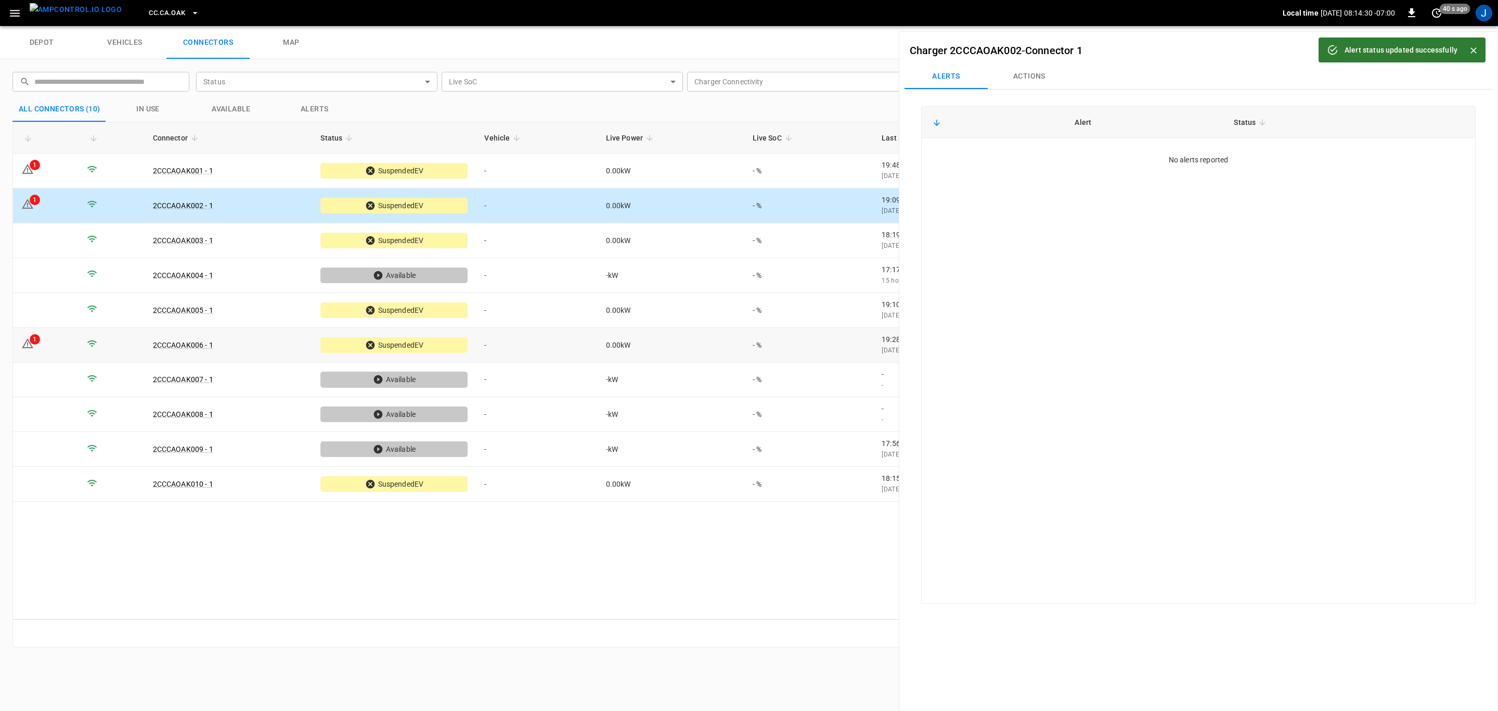
click at [40, 341] on div "1" at bounding box center [35, 339] width 10 height 10
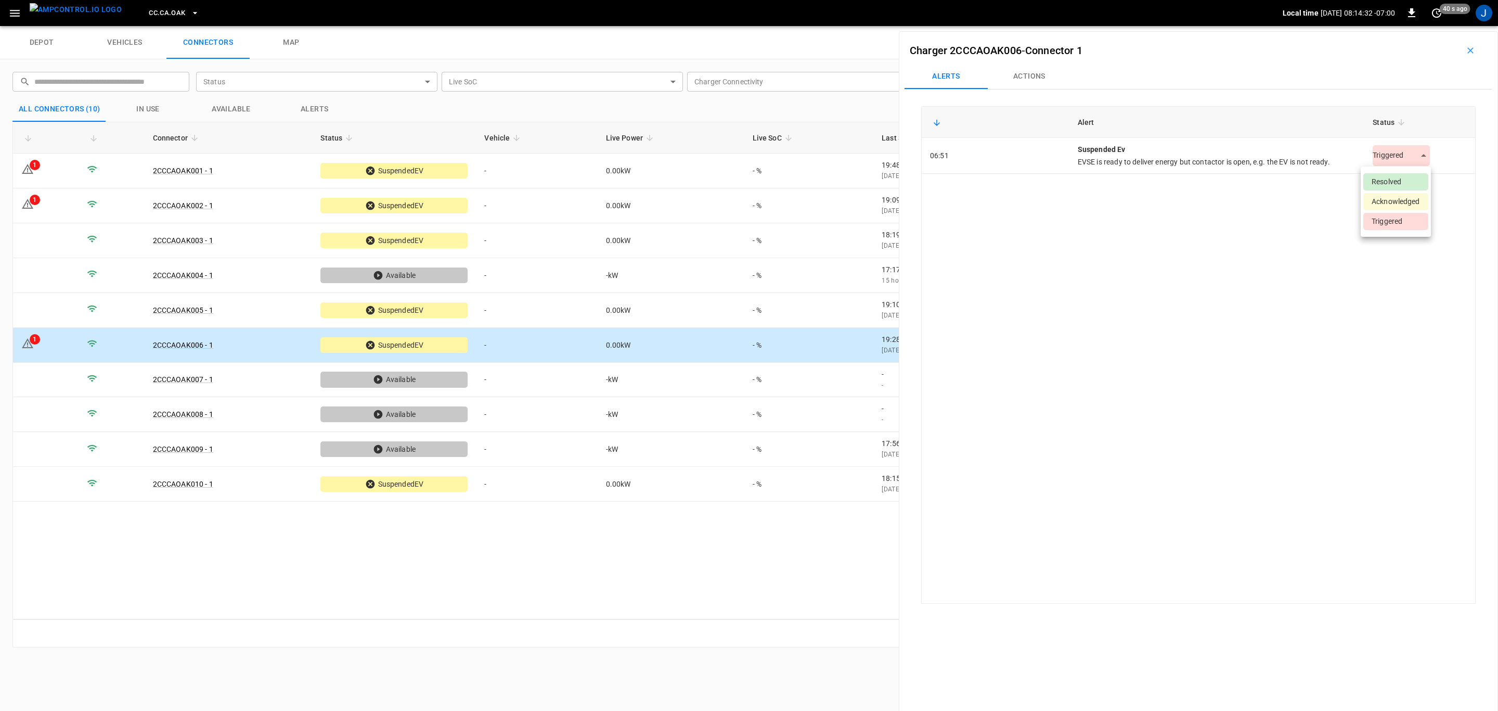
click at [1419, 26] on body "CC.[GEOGRAPHIC_DATA]OAK Local time [DATE] 08:14:32 -07:00 0 40 s ago J depot ve…" at bounding box center [749, 13] width 1498 height 26
click at [1399, 178] on li "Resolved" at bounding box center [1396, 181] width 65 height 17
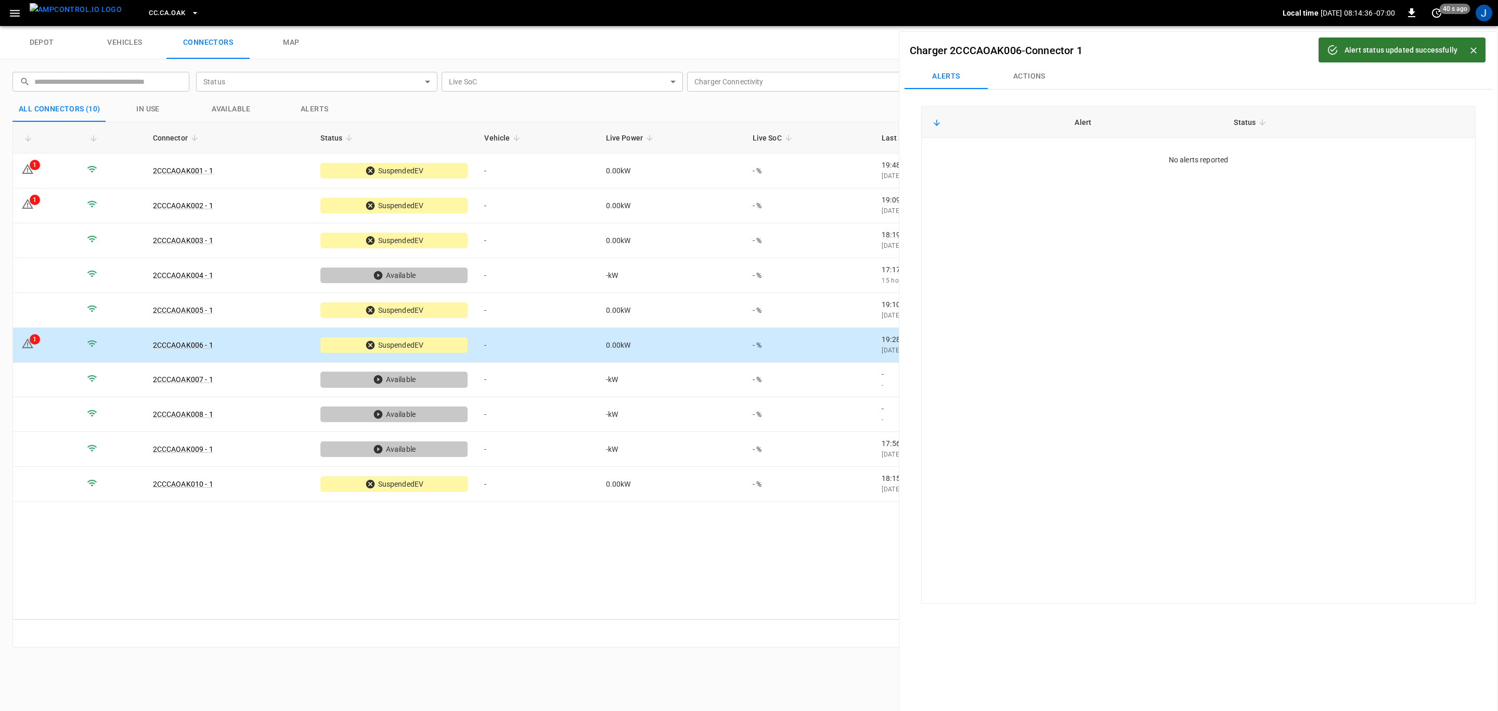
click at [1474, 49] on icon "Close" at bounding box center [1474, 50] width 10 height 10
click at [1472, 50] on button "button" at bounding box center [1470, 50] width 33 height 17
click at [1472, 50] on div "depot vehicles connectors map" at bounding box center [749, 42] width 1498 height 33
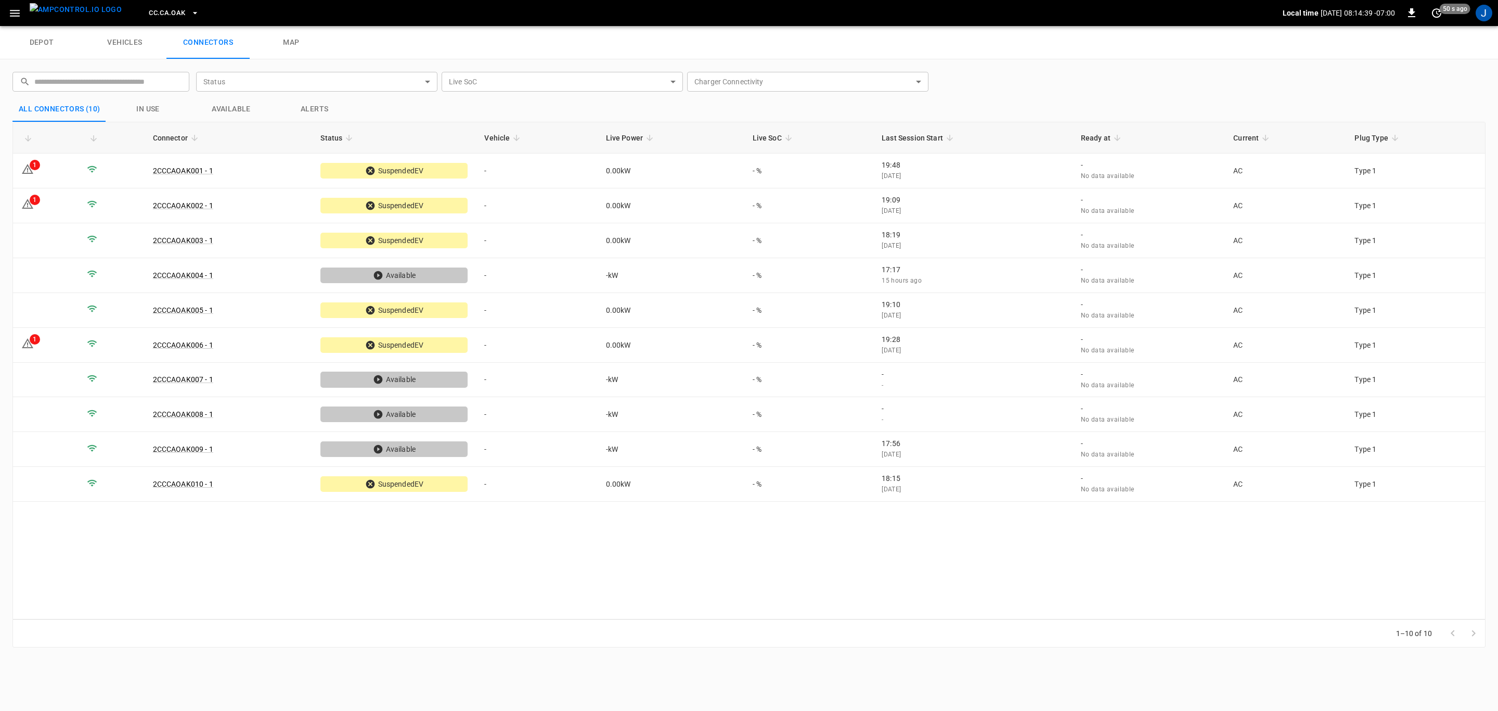
click at [190, 8] on icon "button" at bounding box center [195, 13] width 10 height 10
click at [151, 86] on p "CC.CA.RIC" at bounding box center [185, 85] width 102 height 10
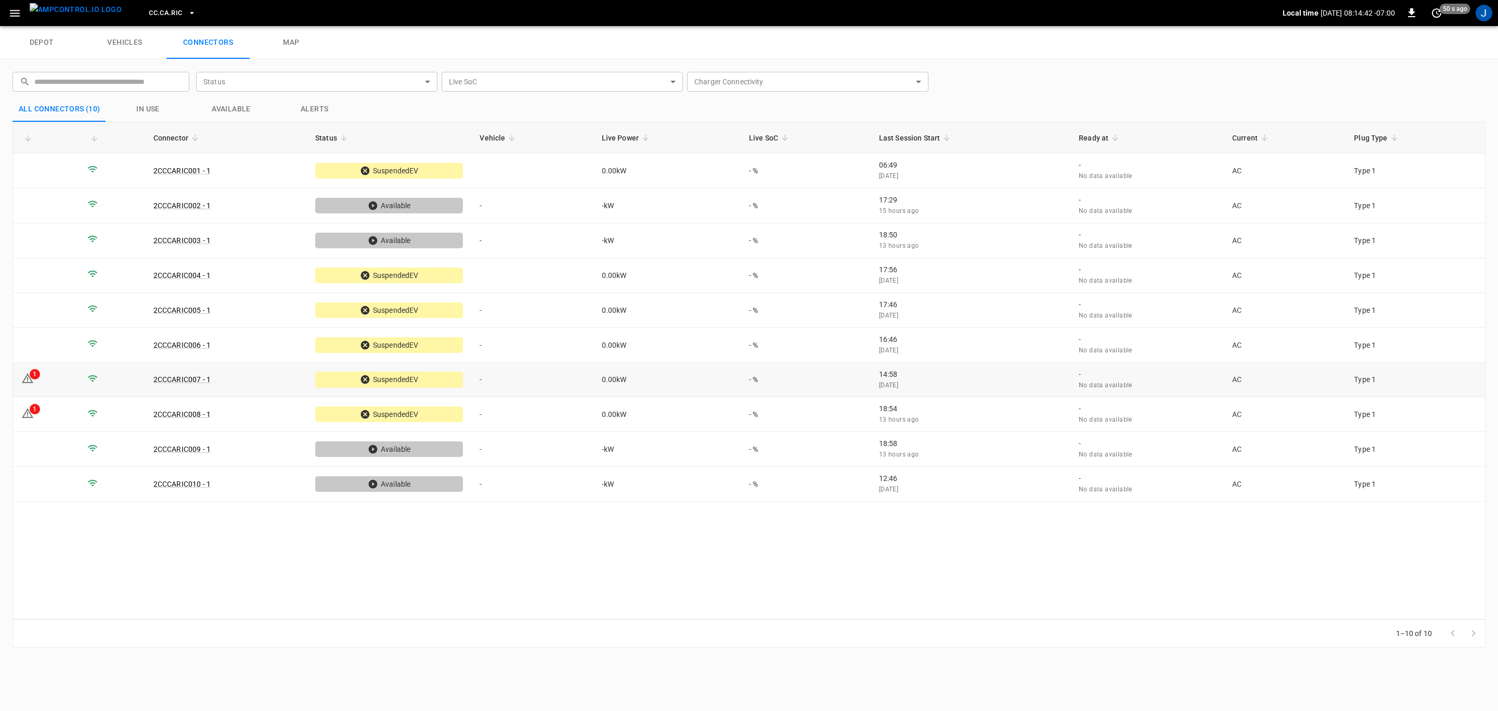
click at [46, 372] on td "1" at bounding box center [46, 380] width 66 height 35
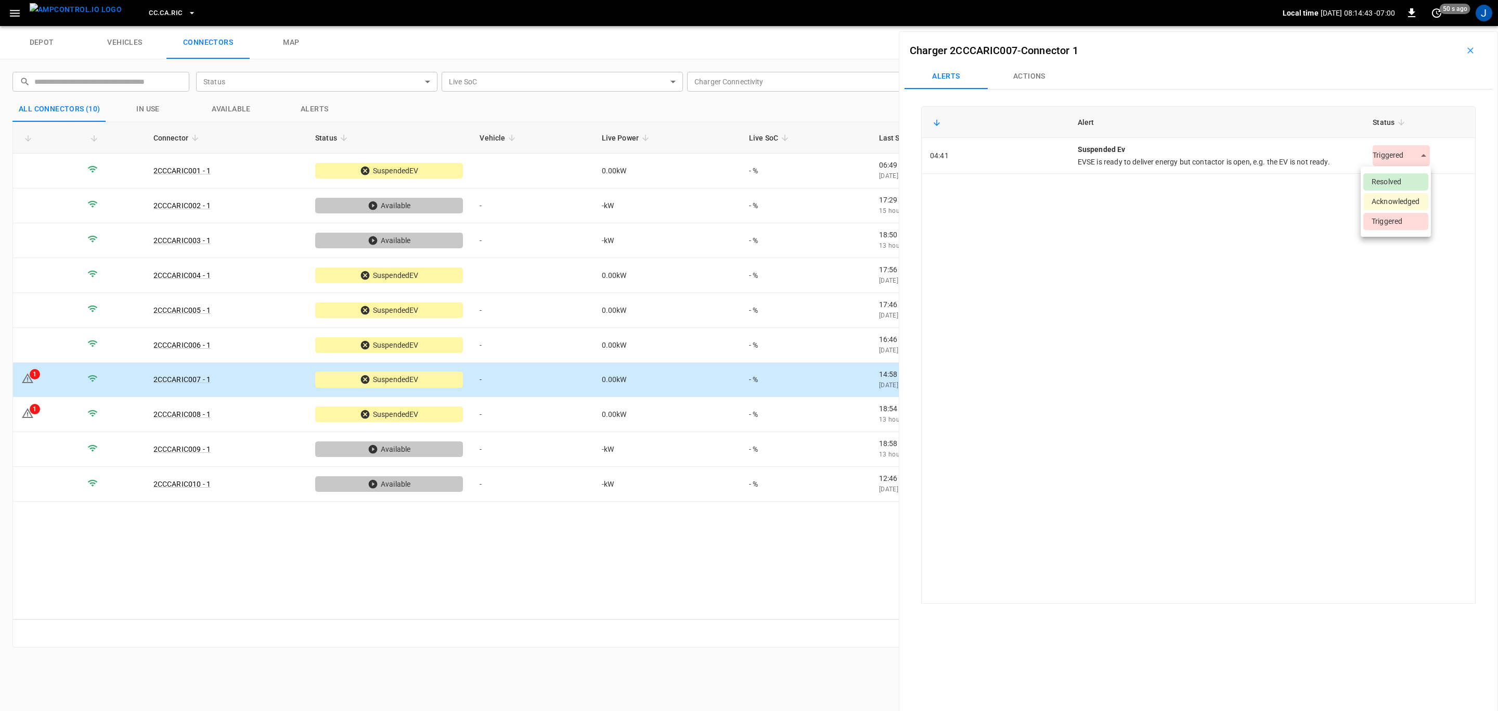
click at [1420, 26] on body "CC.[GEOGRAPHIC_DATA]RIC Local time [DATE] 08:14:43 -07:00 0 50 s ago J depot ve…" at bounding box center [749, 13] width 1498 height 26
click at [1402, 182] on li "Resolved" at bounding box center [1396, 181] width 65 height 17
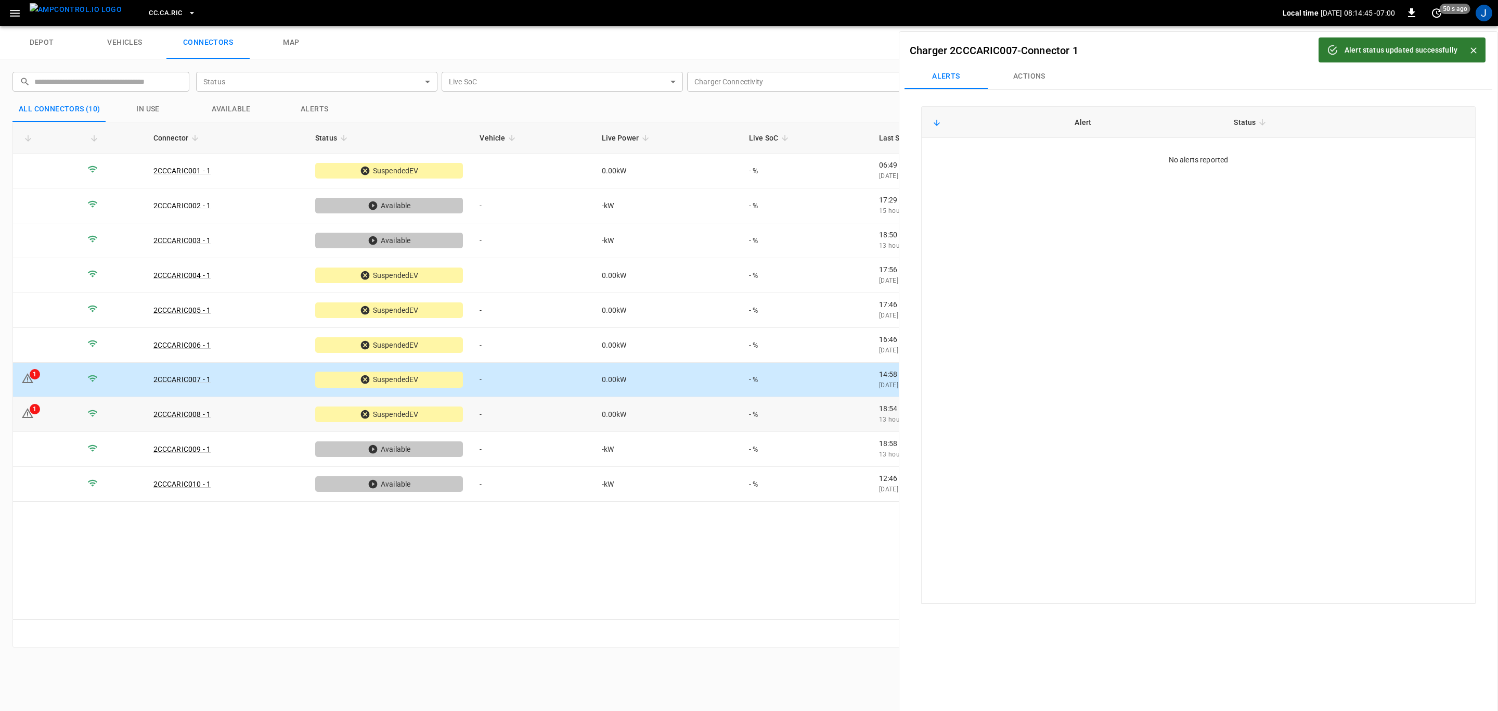
click at [30, 412] on div "1" at bounding box center [35, 409] width 10 height 10
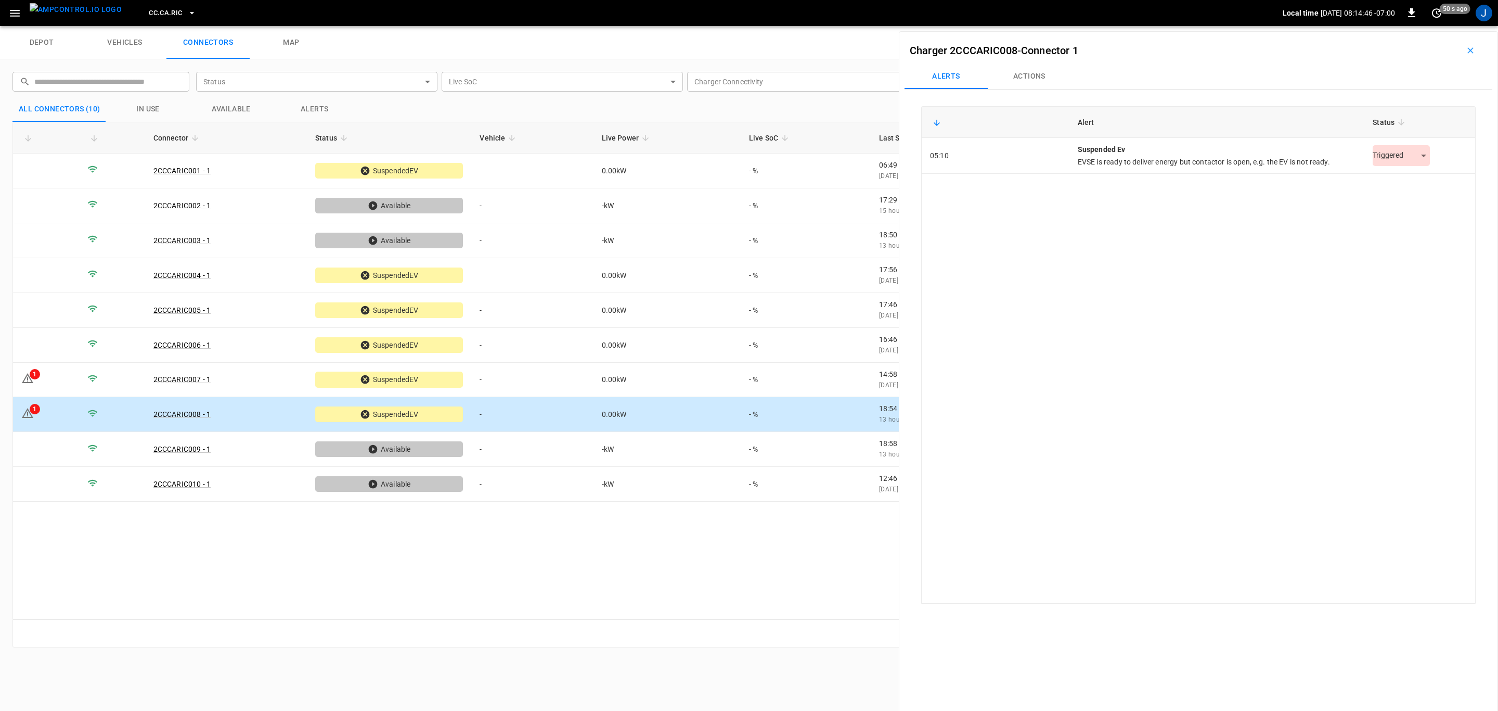
click at [1416, 26] on body "CC.[GEOGRAPHIC_DATA]RIC Local time [DATE] 08:14:46 -07:00 0 50 s ago J depot ve…" at bounding box center [749, 13] width 1498 height 26
click at [1406, 181] on li "Resolved" at bounding box center [1396, 181] width 65 height 17
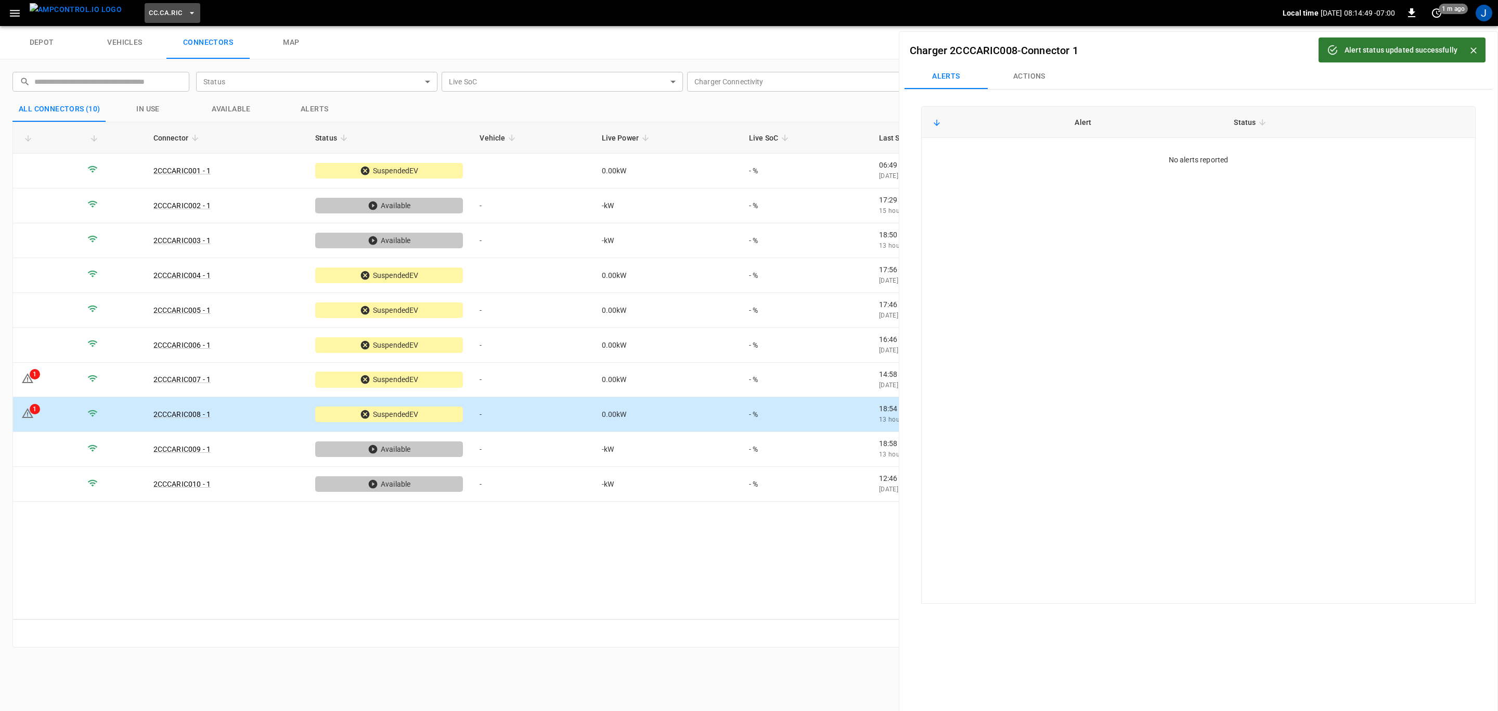
click at [187, 9] on icon "button" at bounding box center [192, 13] width 10 height 10
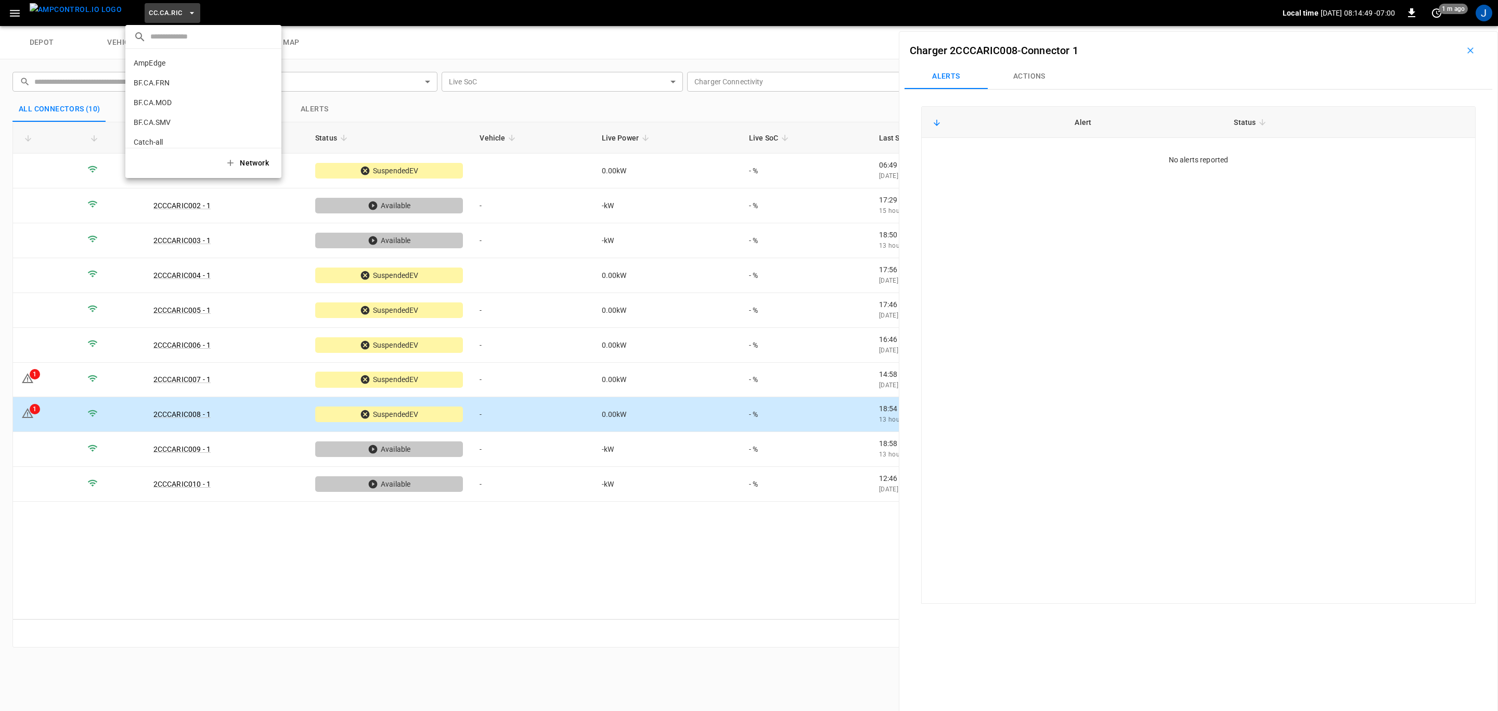
scroll to position [155, 0]
click at [153, 89] on p "CC.CA.SFF" at bounding box center [185, 86] width 103 height 10
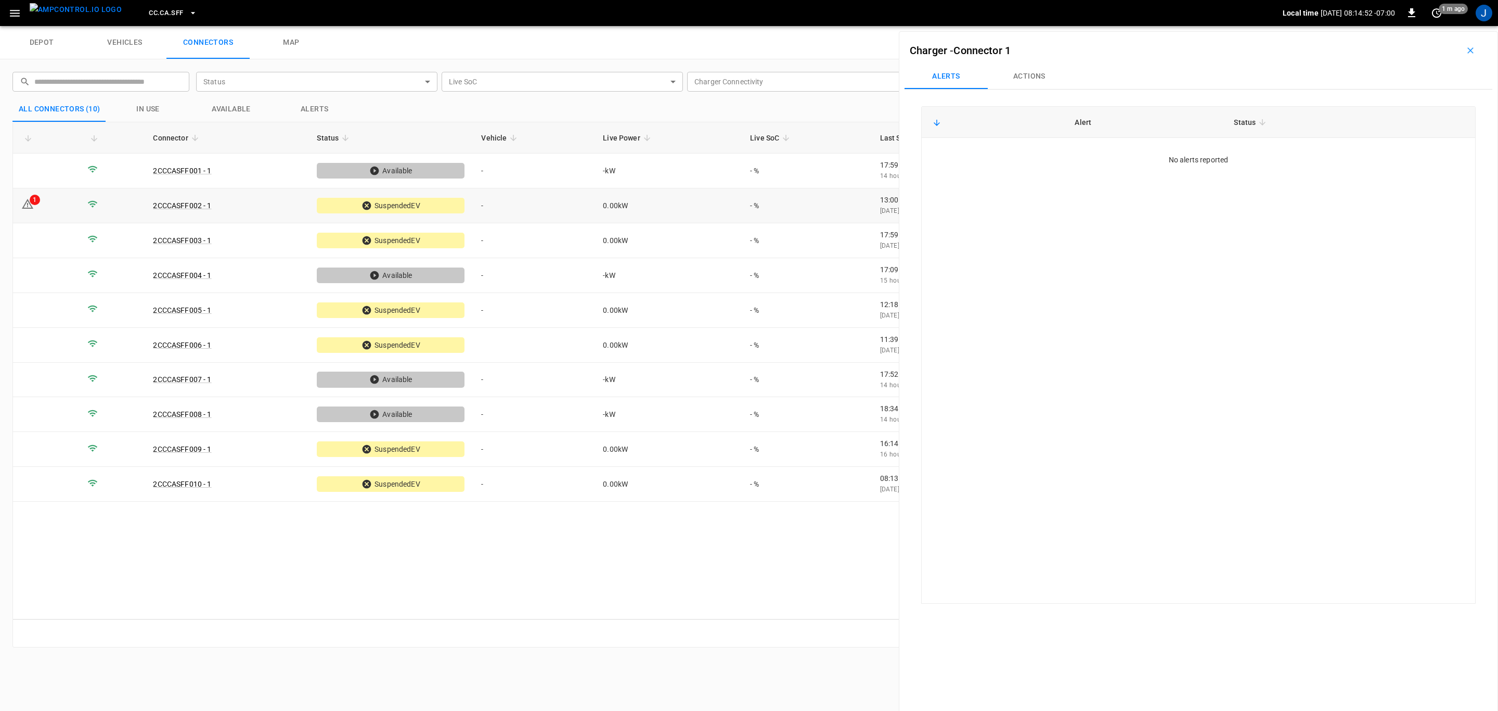
click at [32, 204] on div "1" at bounding box center [35, 200] width 10 height 10
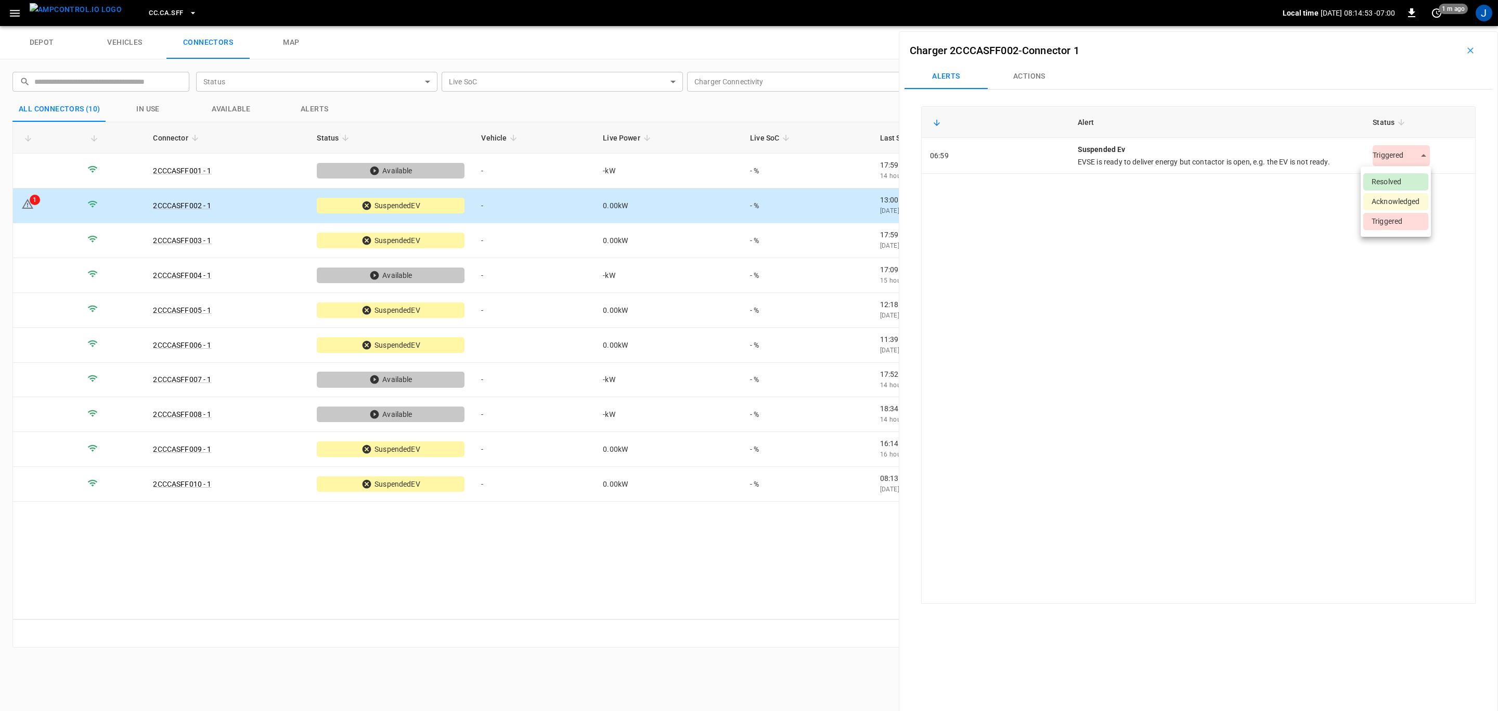
click at [1418, 26] on body "CC.CA.SFF Local time [DATE] 08:14:53 -07:00 0 1 m ago J depot vehicles connecto…" at bounding box center [749, 13] width 1498 height 26
click at [1413, 178] on li "Resolved" at bounding box center [1396, 181] width 65 height 17
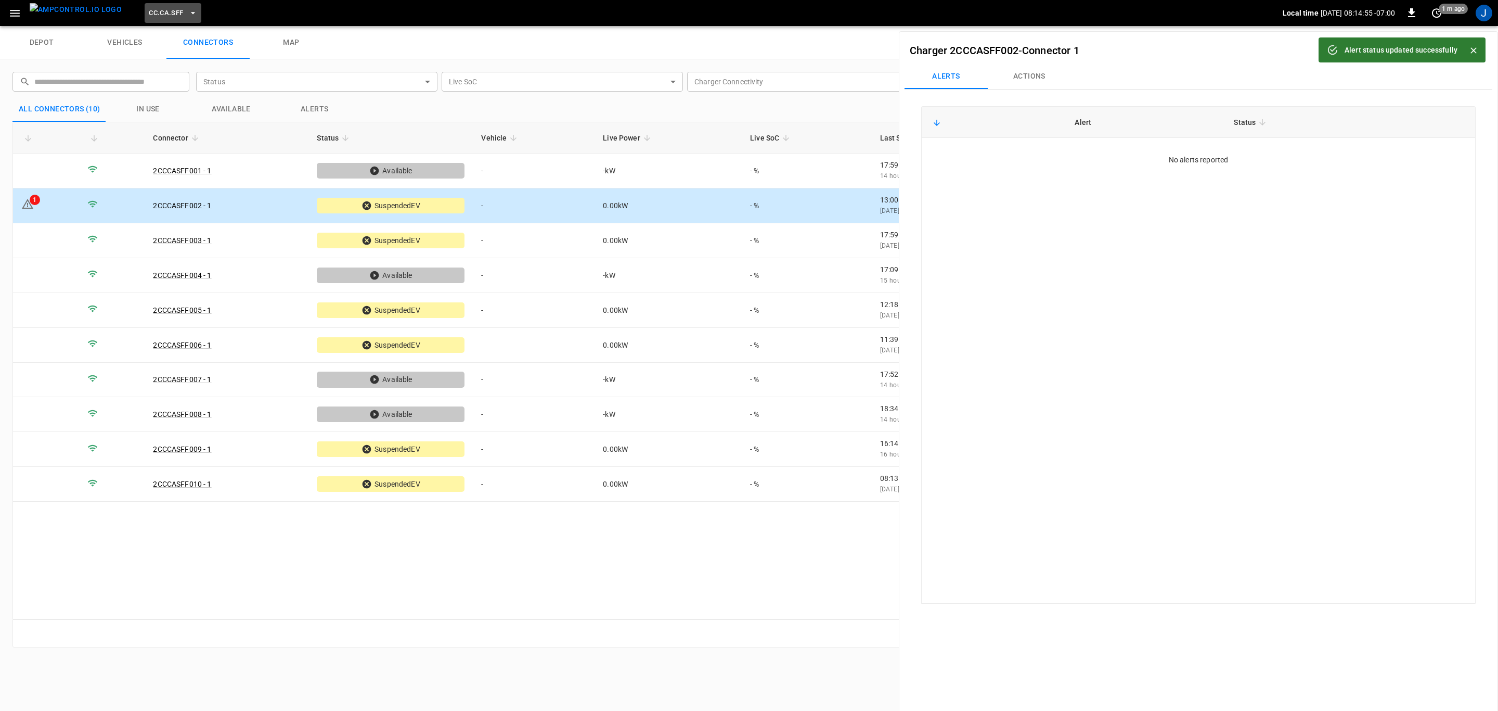
click at [190, 12] on icon "button" at bounding box center [192, 13] width 4 height 2
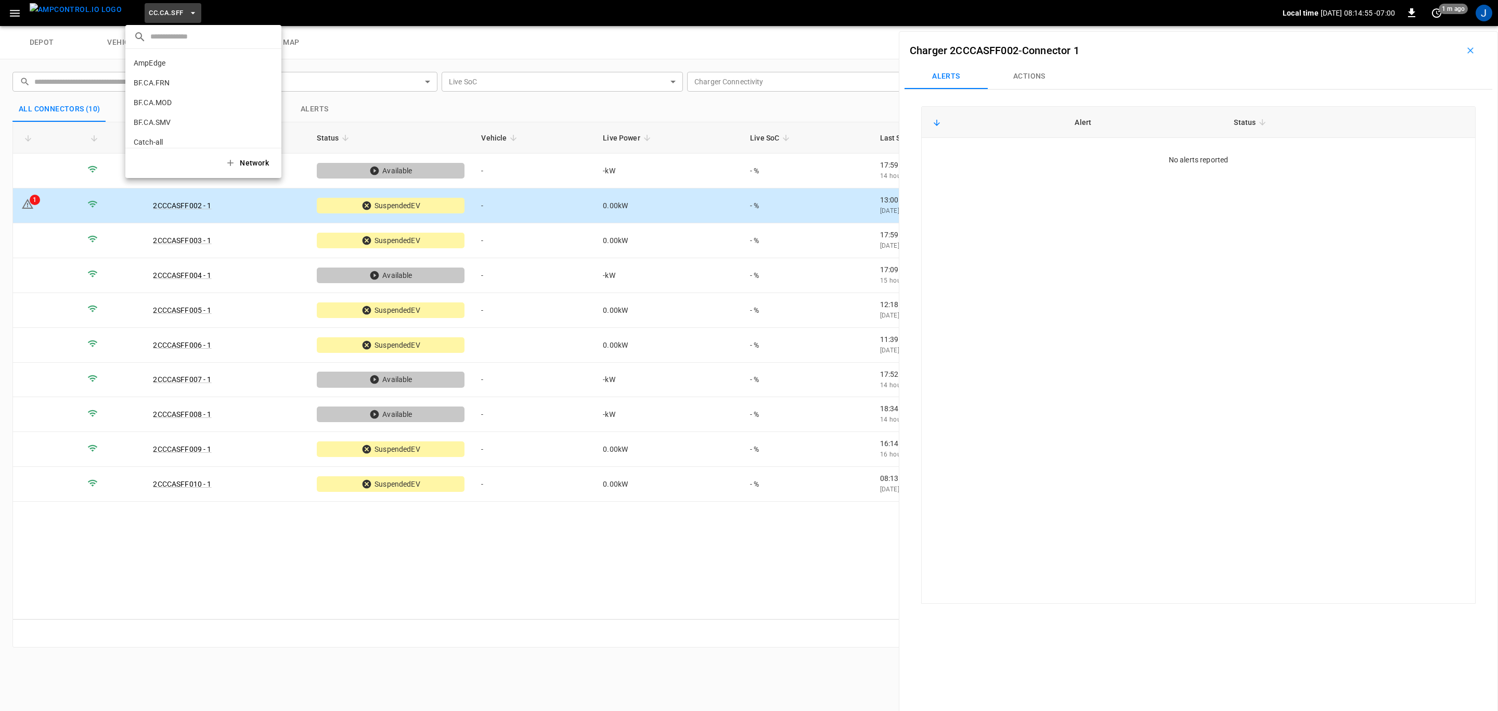
scroll to position [175, 0]
click at [163, 86] on p "CC.CA.SJO" at bounding box center [184, 85] width 101 height 10
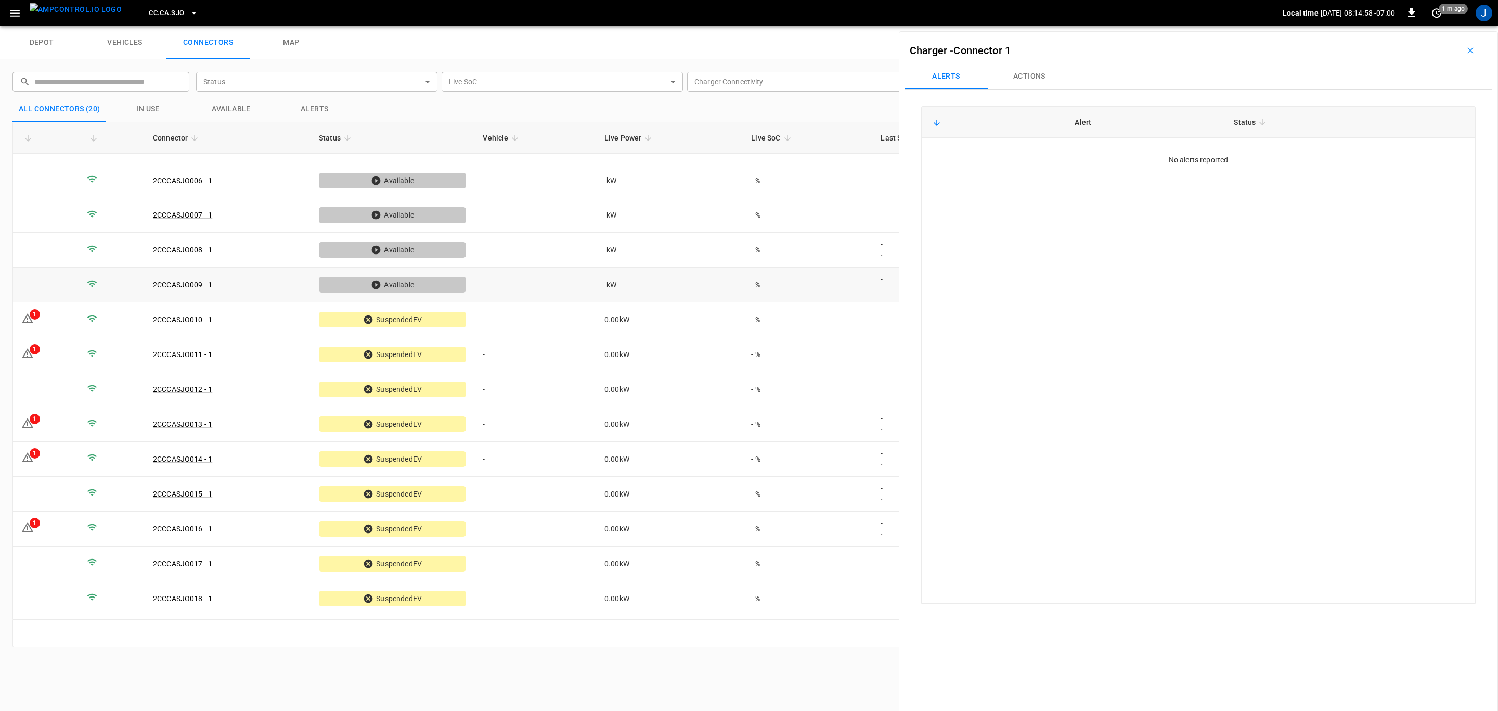
scroll to position [231, 0]
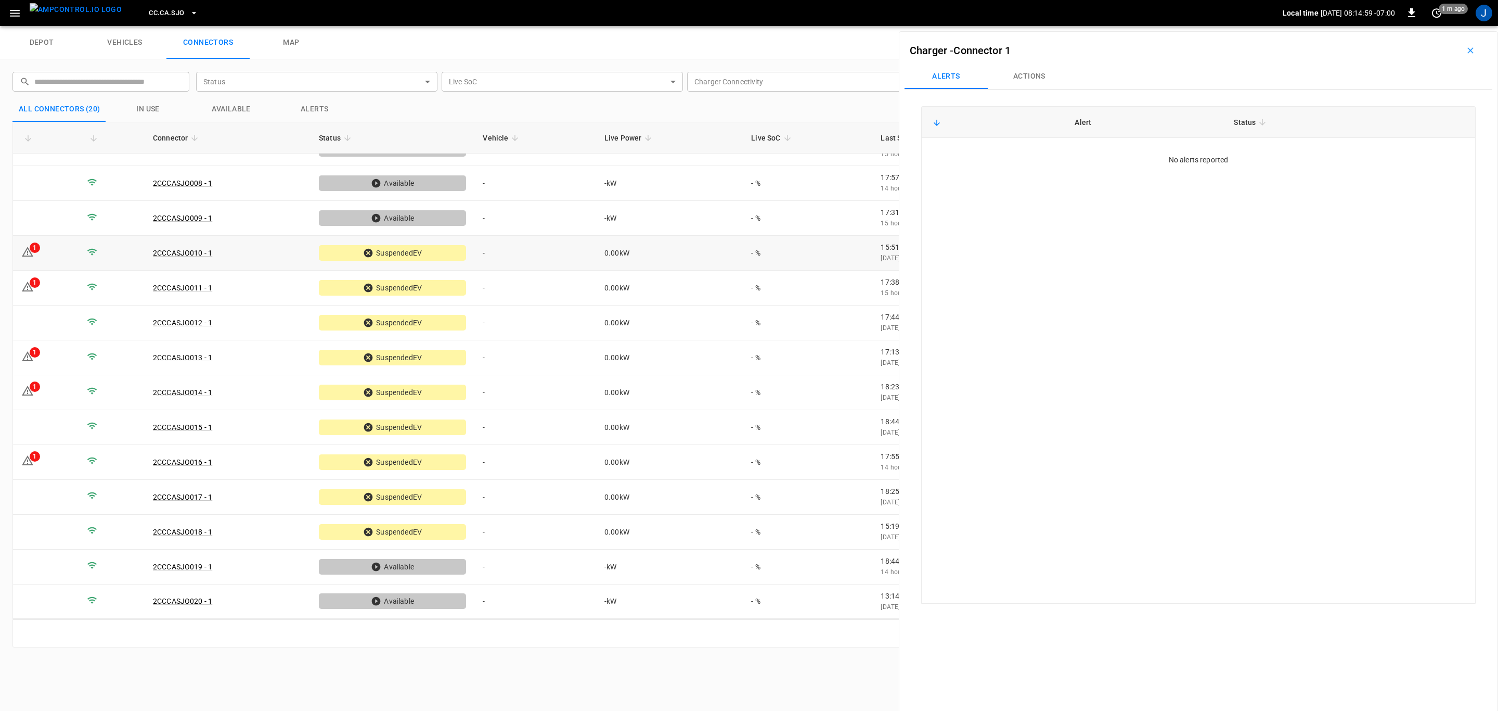
click at [44, 263] on td "1" at bounding box center [46, 253] width 66 height 35
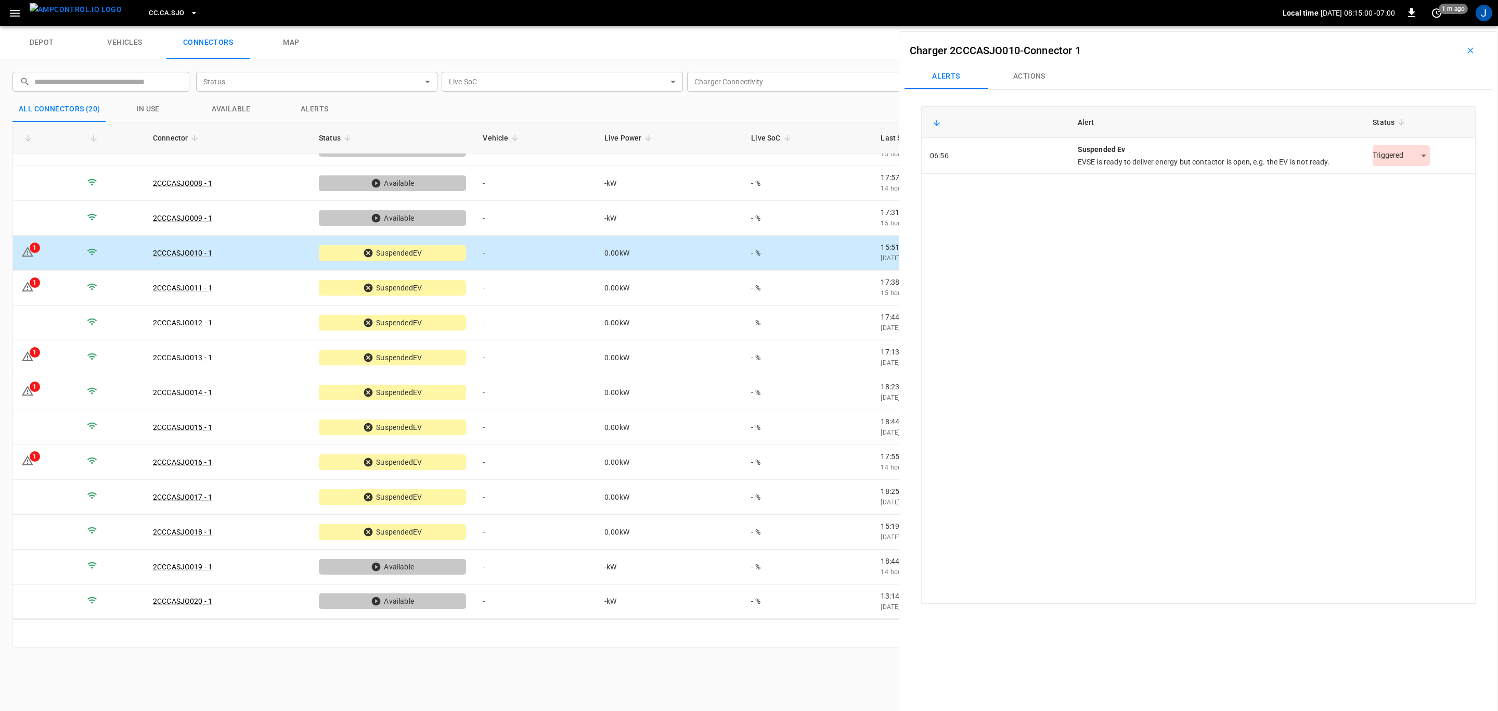
click at [1415, 26] on body "CC.CA.SJO Local time [DATE] 08:15:00 -07:00 0 1 m ago J depot vehicles connecto…" at bounding box center [749, 13] width 1498 height 26
click at [1395, 178] on li "Resolved" at bounding box center [1396, 181] width 65 height 17
drag, startPoint x: 44, startPoint y: 283, endPoint x: 1057, endPoint y: 206, distance: 1016.0
click at [44, 283] on td "1" at bounding box center [46, 288] width 66 height 35
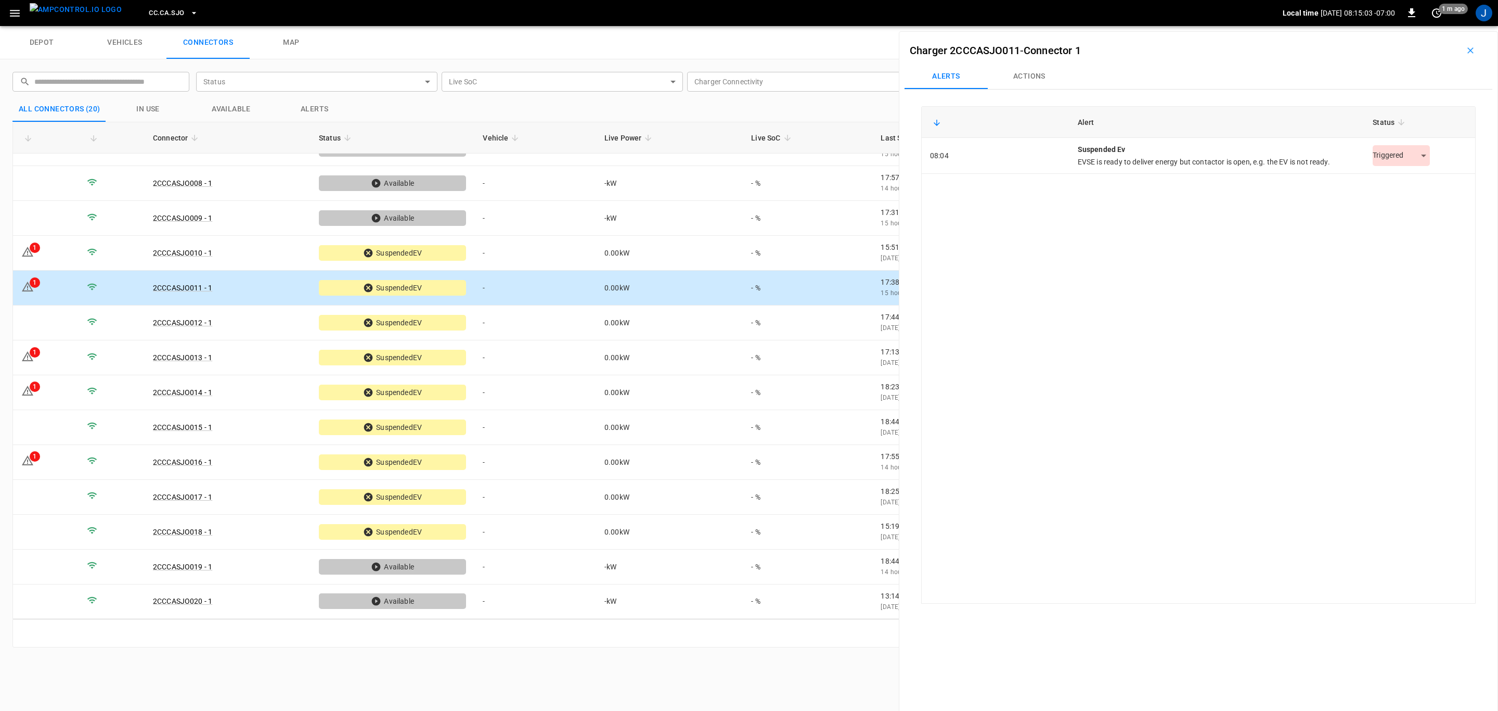
click at [1419, 26] on body "CC.[GEOGRAPHIC_DATA]SJO Local time [DATE] 08:15:03 -07:00 0 1 m ago J depot veh…" at bounding box center [749, 13] width 1498 height 26
click at [1406, 180] on li "Resolved" at bounding box center [1396, 181] width 65 height 17
click at [39, 362] on td "1" at bounding box center [46, 357] width 66 height 35
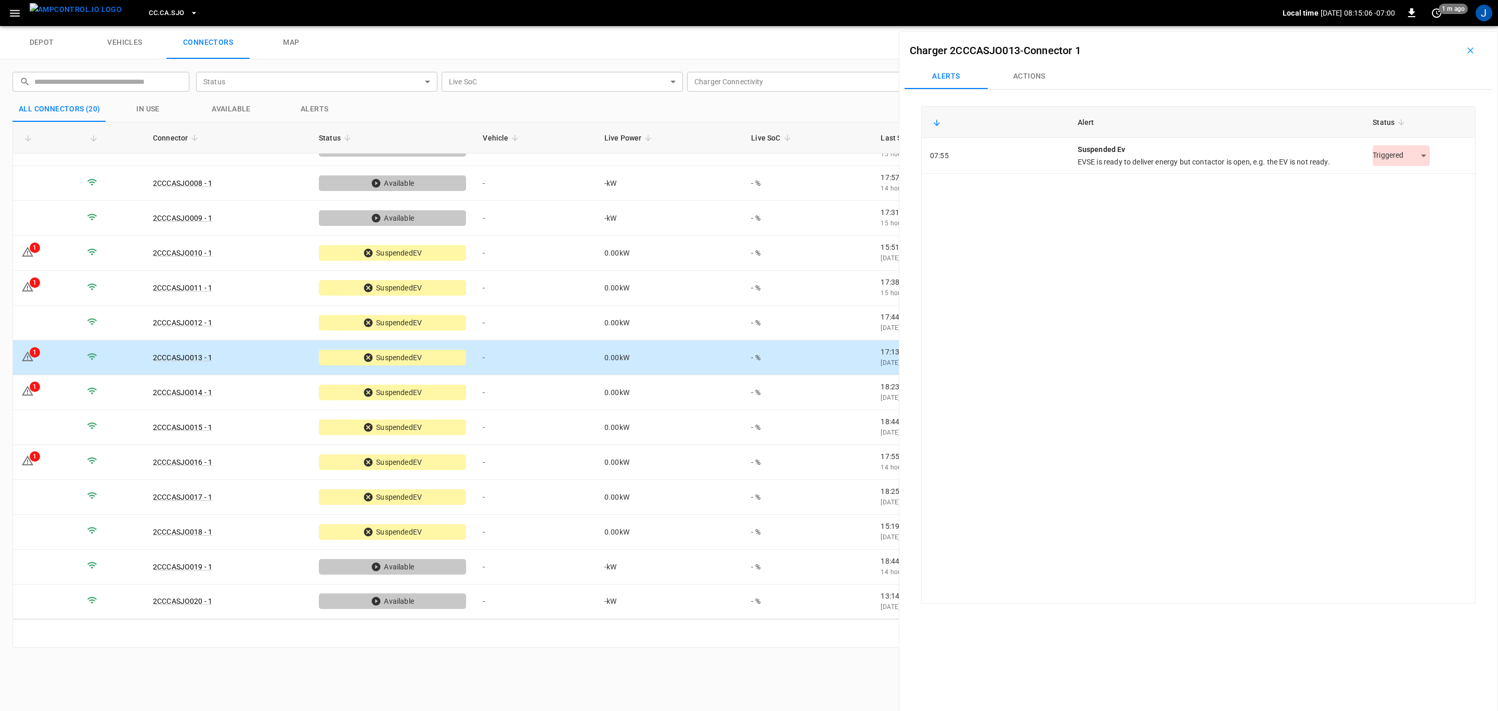
click at [1419, 26] on body "CC.[GEOGRAPHIC_DATA]SJO Local time [DATE] 08:15:06 -07:00 0 1 m ago J depot veh…" at bounding box center [749, 13] width 1498 height 26
click at [1413, 177] on li "Resolved" at bounding box center [1396, 181] width 65 height 17
click at [41, 393] on td "1" at bounding box center [46, 392] width 66 height 35
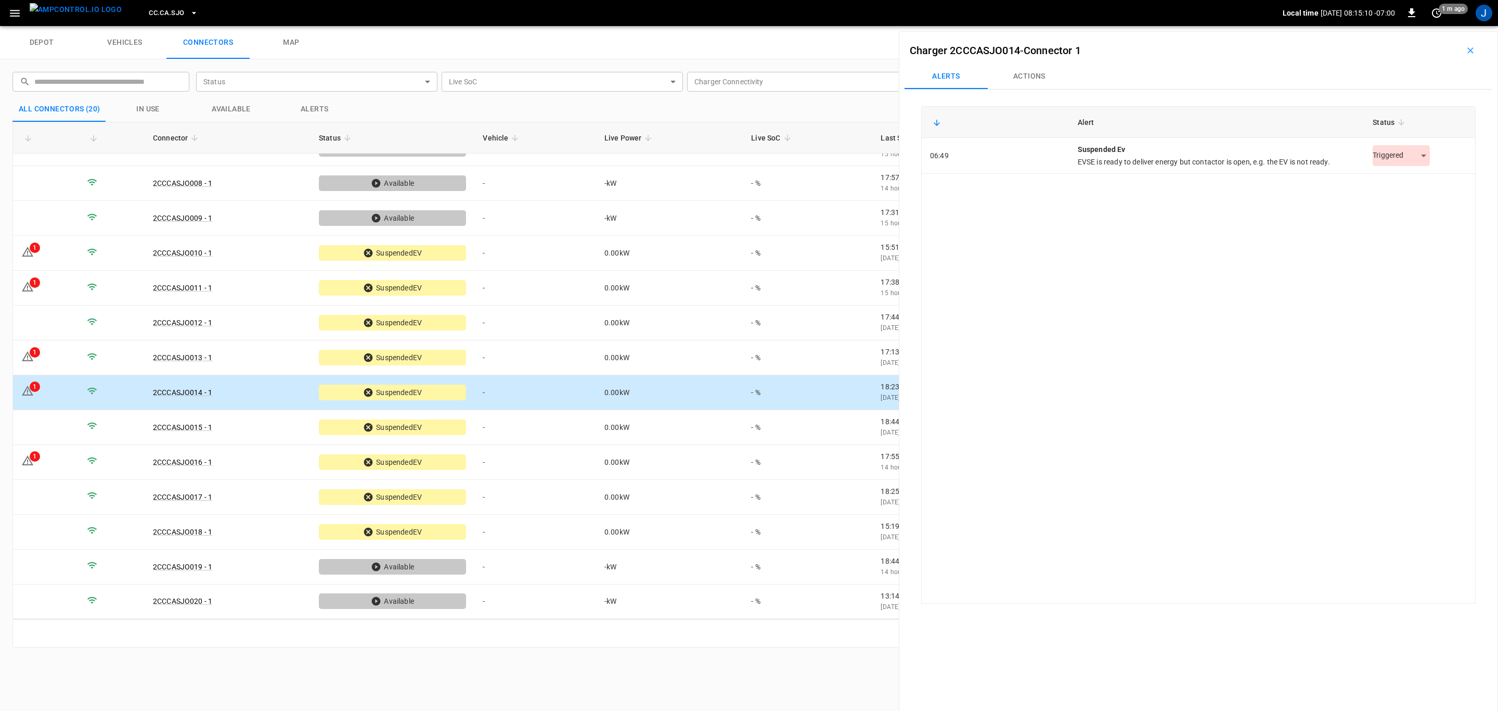
click at [1415, 26] on body "CC.[GEOGRAPHIC_DATA]SJO Local time [DATE] 08:15:10 -07:00 0 1 m ago J depot veh…" at bounding box center [749, 13] width 1498 height 26
click at [1391, 182] on li "Resolved" at bounding box center [1396, 181] width 65 height 17
click at [33, 462] on icon at bounding box center [27, 460] width 12 height 12
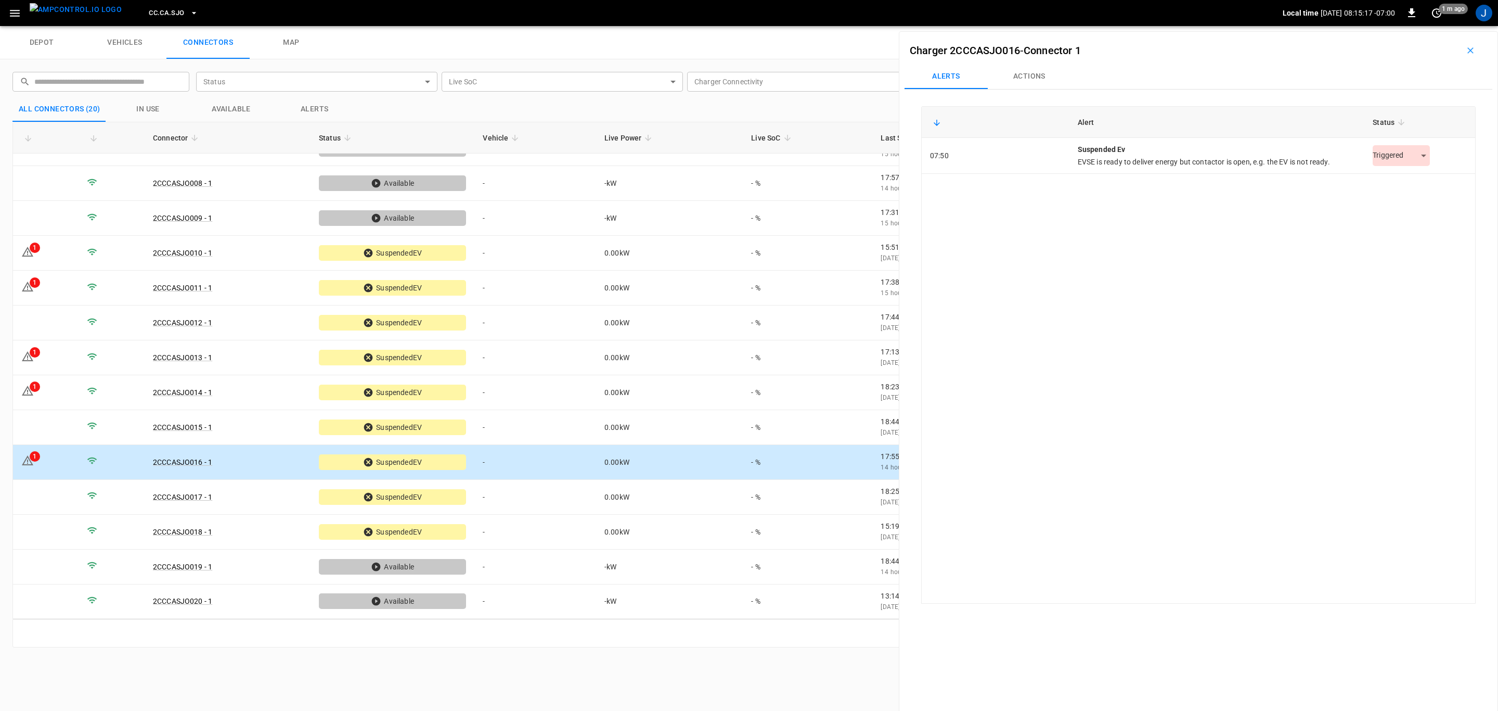
click at [1420, 26] on body "CC.[GEOGRAPHIC_DATA]SJO Local time [DATE] 08:15:17 -07:00 0 1 m ago J depot veh…" at bounding box center [749, 13] width 1498 height 26
click at [1409, 180] on li "Resolved" at bounding box center [1396, 181] width 65 height 17
click at [191, 12] on icon "button" at bounding box center [193, 13] width 4 height 2
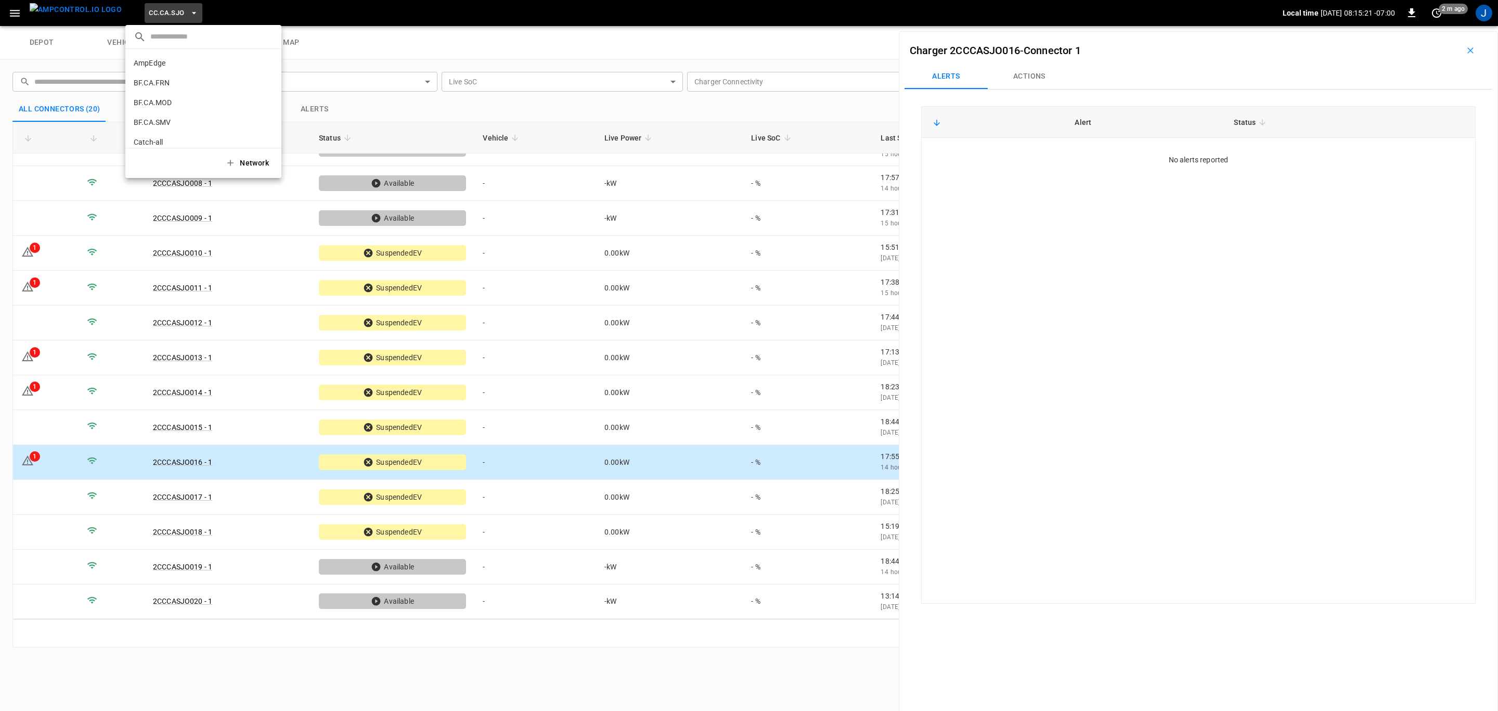
scroll to position [195, 0]
click at [146, 84] on p "CC.FRN" at bounding box center [185, 85] width 103 height 10
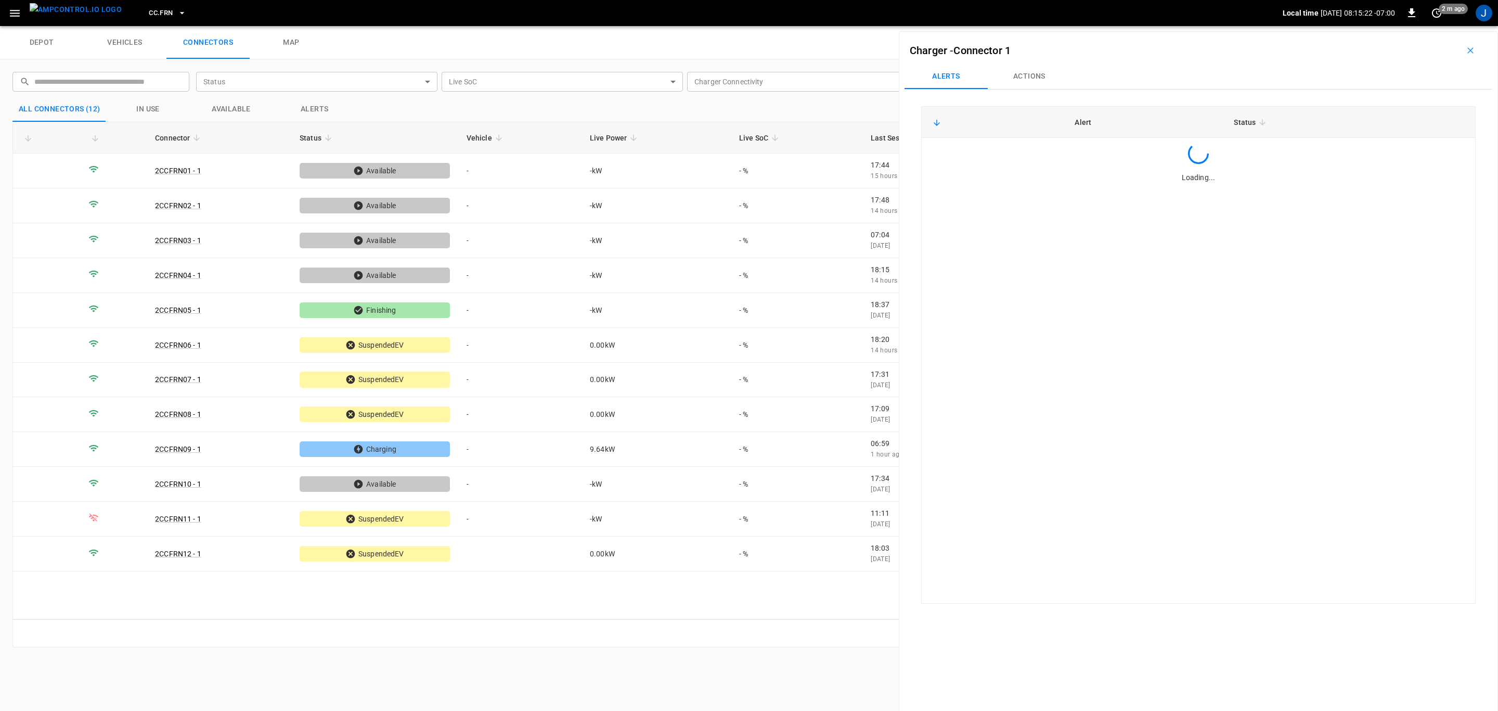
scroll to position [0, 0]
click at [177, 11] on icon "button" at bounding box center [182, 13] width 10 height 10
click at [153, 83] on p "CC.LIV" at bounding box center [184, 86] width 101 height 10
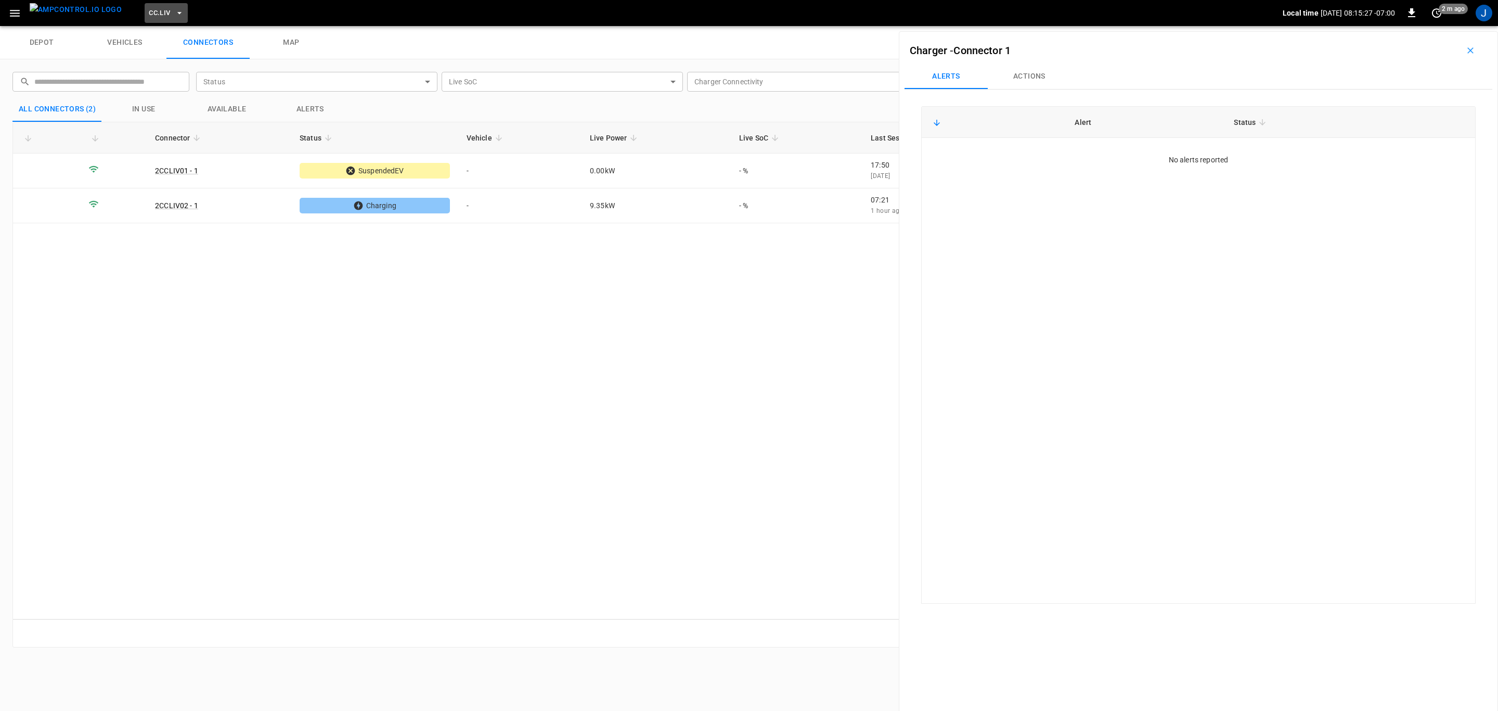
click at [155, 11] on button "CC.LIV" at bounding box center [166, 13] width 43 height 20
click at [158, 84] on p "CC.MOD" at bounding box center [186, 85] width 104 height 10
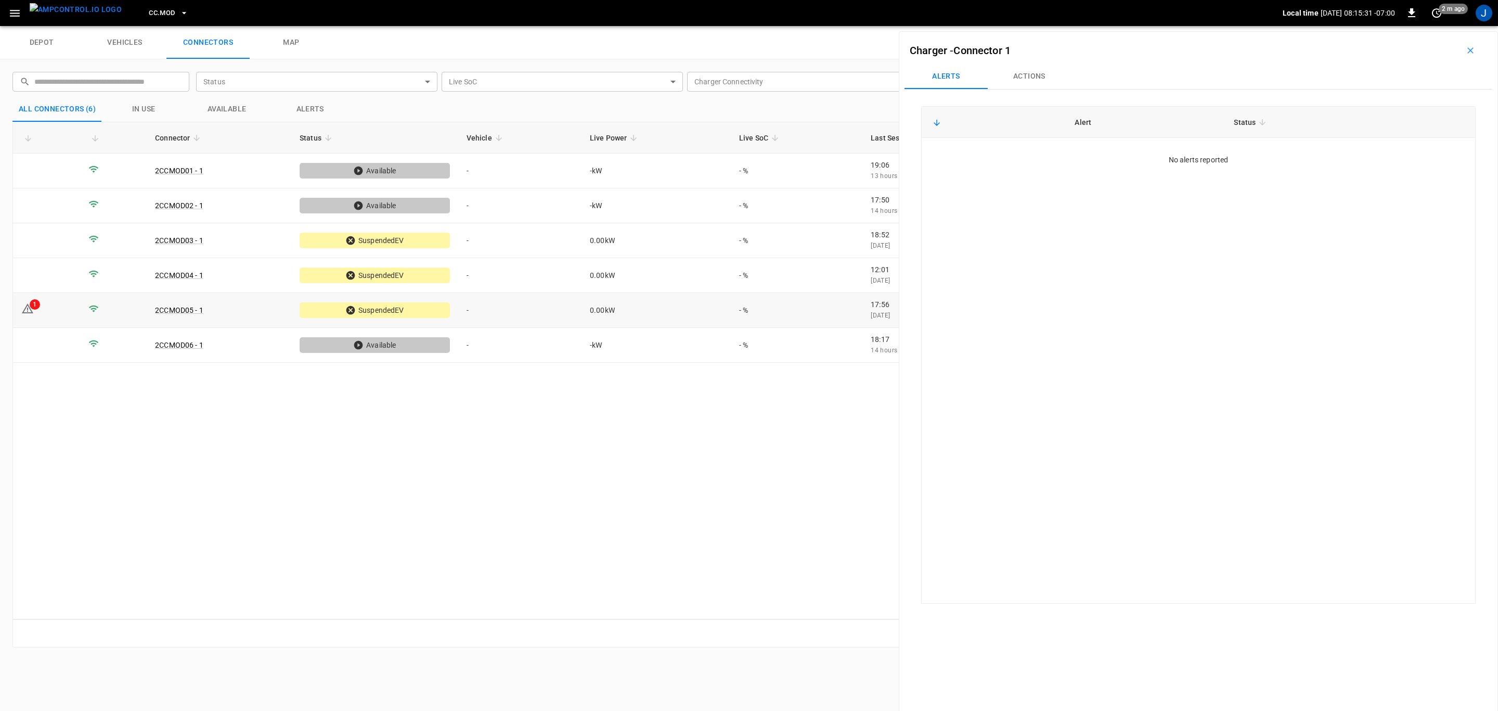
click at [37, 310] on td "1" at bounding box center [46, 310] width 67 height 35
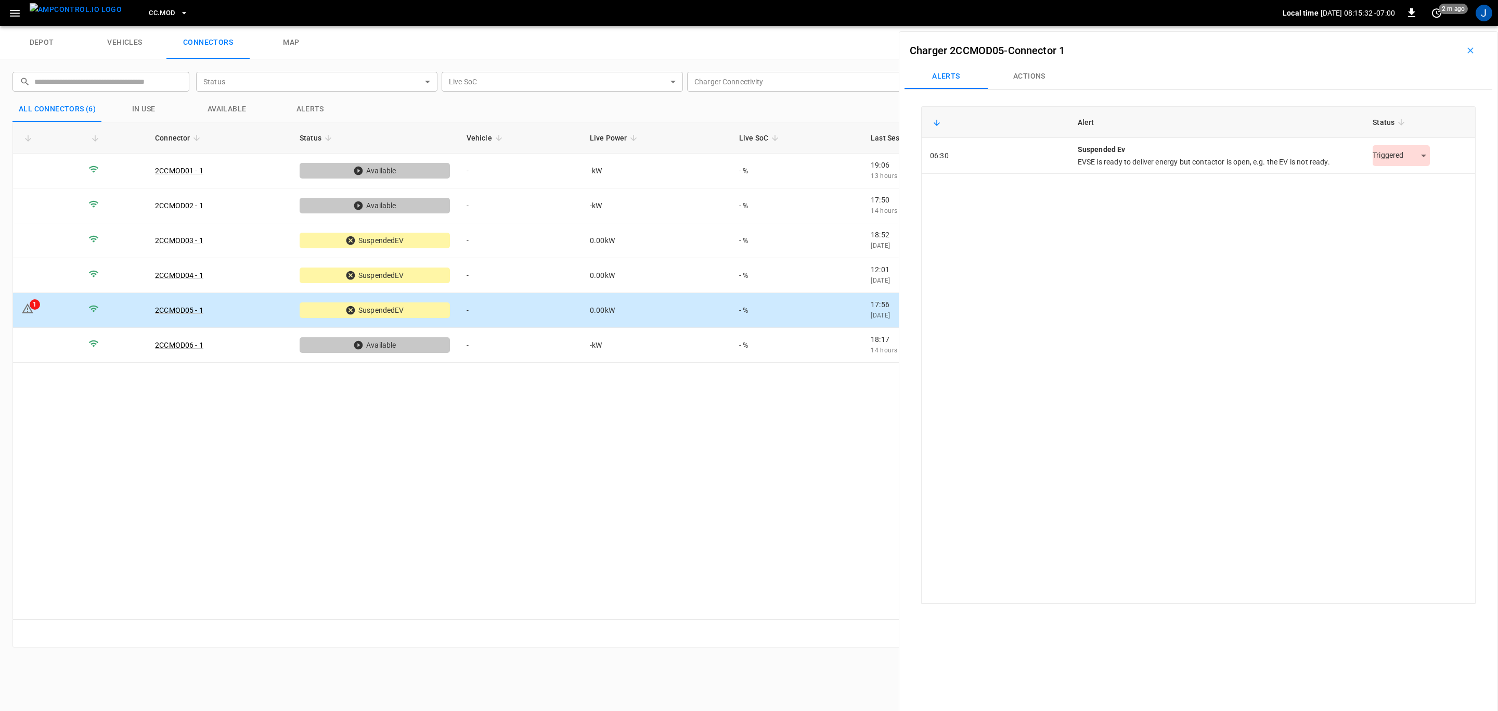
click at [1421, 26] on body "CC.MOD Local time [DATE] 08:15:32 -07:00 0 2 m ago J depot vehicles connectors …" at bounding box center [749, 13] width 1498 height 26
click at [1405, 184] on li "Resolved" at bounding box center [1396, 181] width 65 height 17
click at [179, 12] on icon "button" at bounding box center [184, 13] width 10 height 10
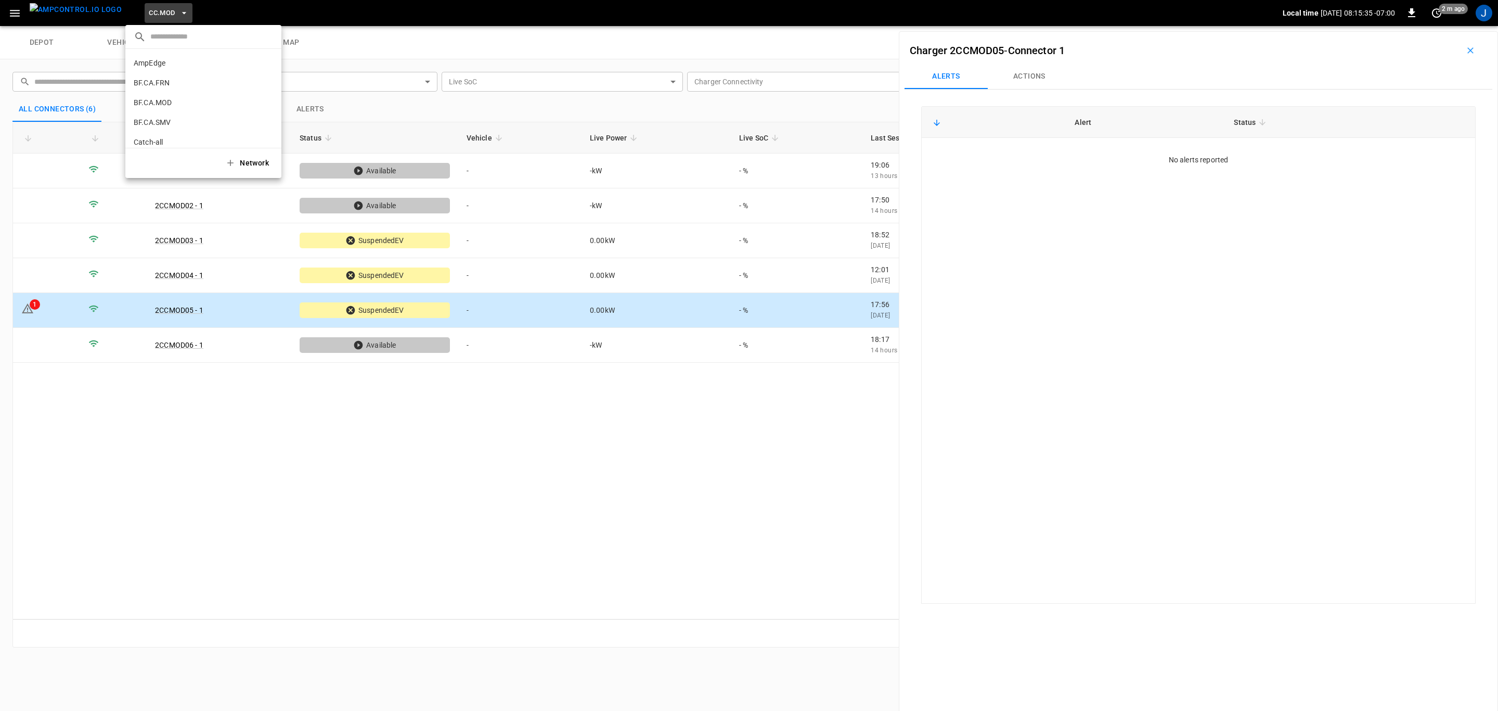
scroll to position [254, 0]
click at [160, 78] on li "CC.SAC 9e78 ..." at bounding box center [203, 85] width 156 height 20
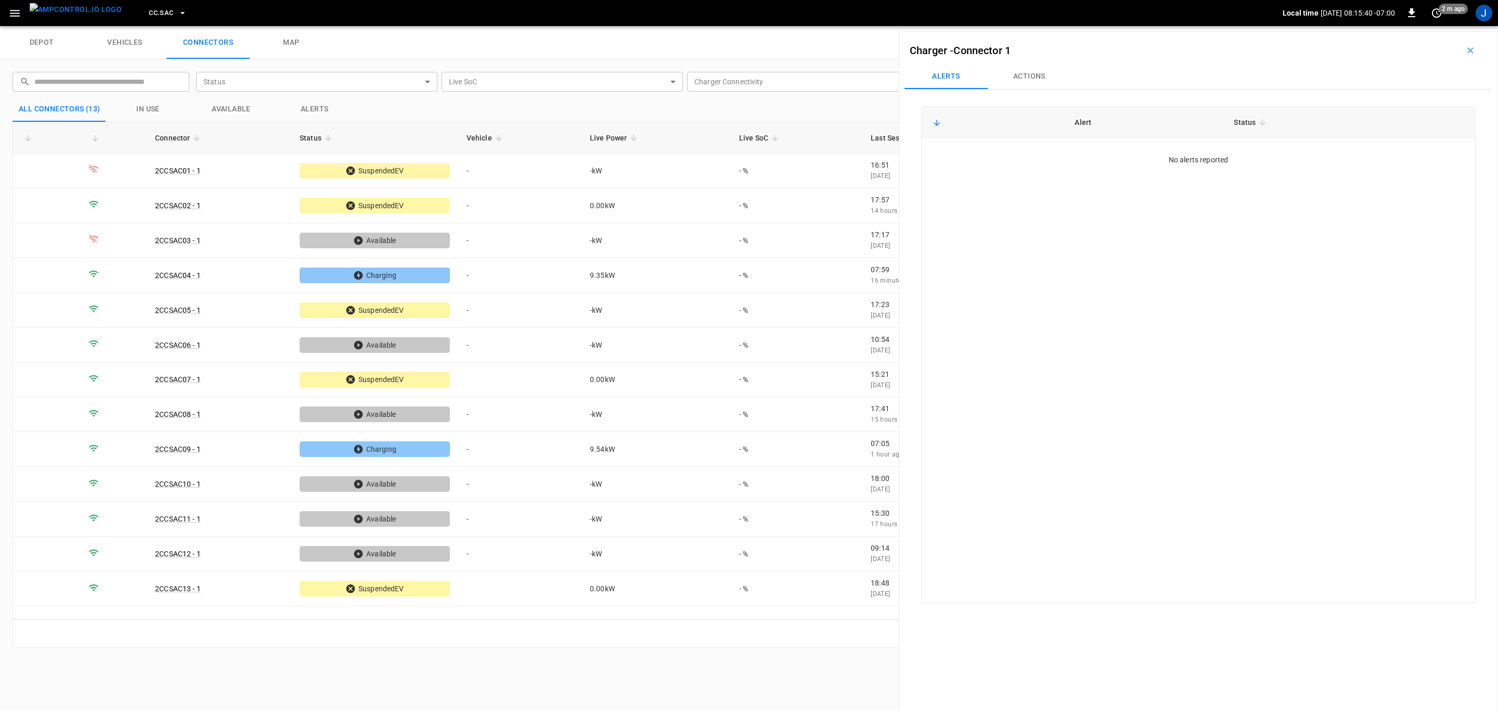
click at [170, 11] on button "CC.SAC" at bounding box center [168, 13] width 46 height 20
click at [166, 86] on p "CC.STK" at bounding box center [185, 86] width 102 height 10
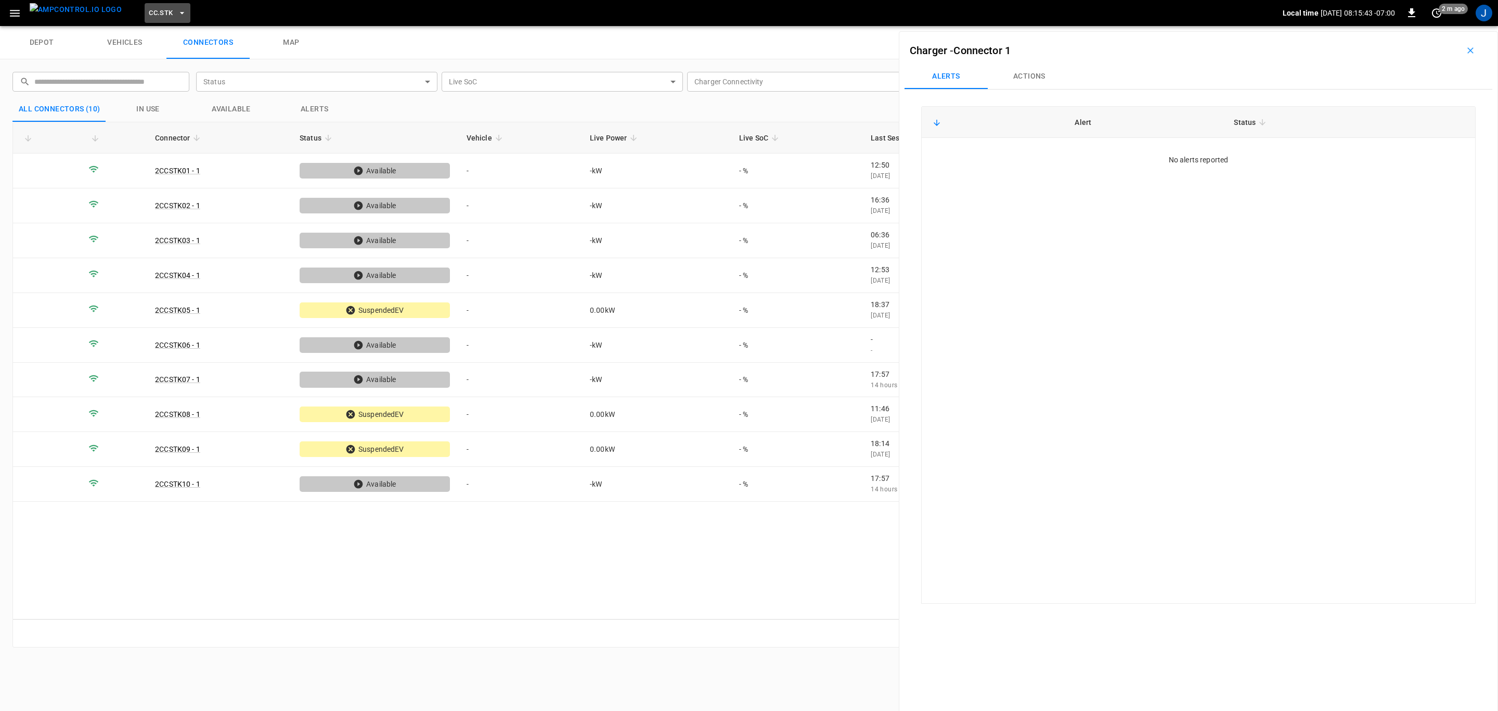
click at [177, 13] on icon "button" at bounding box center [182, 13] width 10 height 10
click at [183, 71] on p "FE.CA.PMN" at bounding box center [184, 66] width 101 height 10
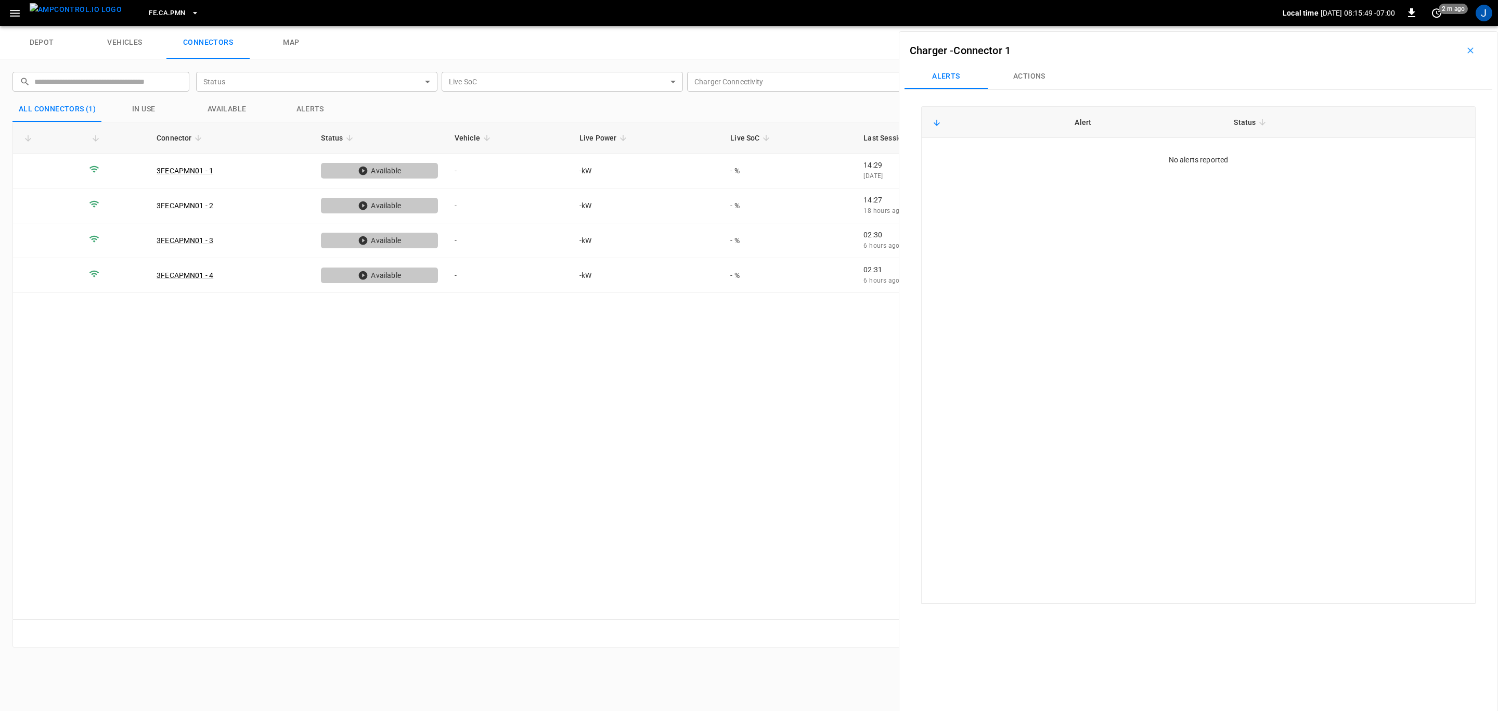
click at [190, 10] on icon "button" at bounding box center [195, 13] width 10 height 10
click at [165, 83] on p "FE.CA.PRS" at bounding box center [184, 85] width 101 height 10
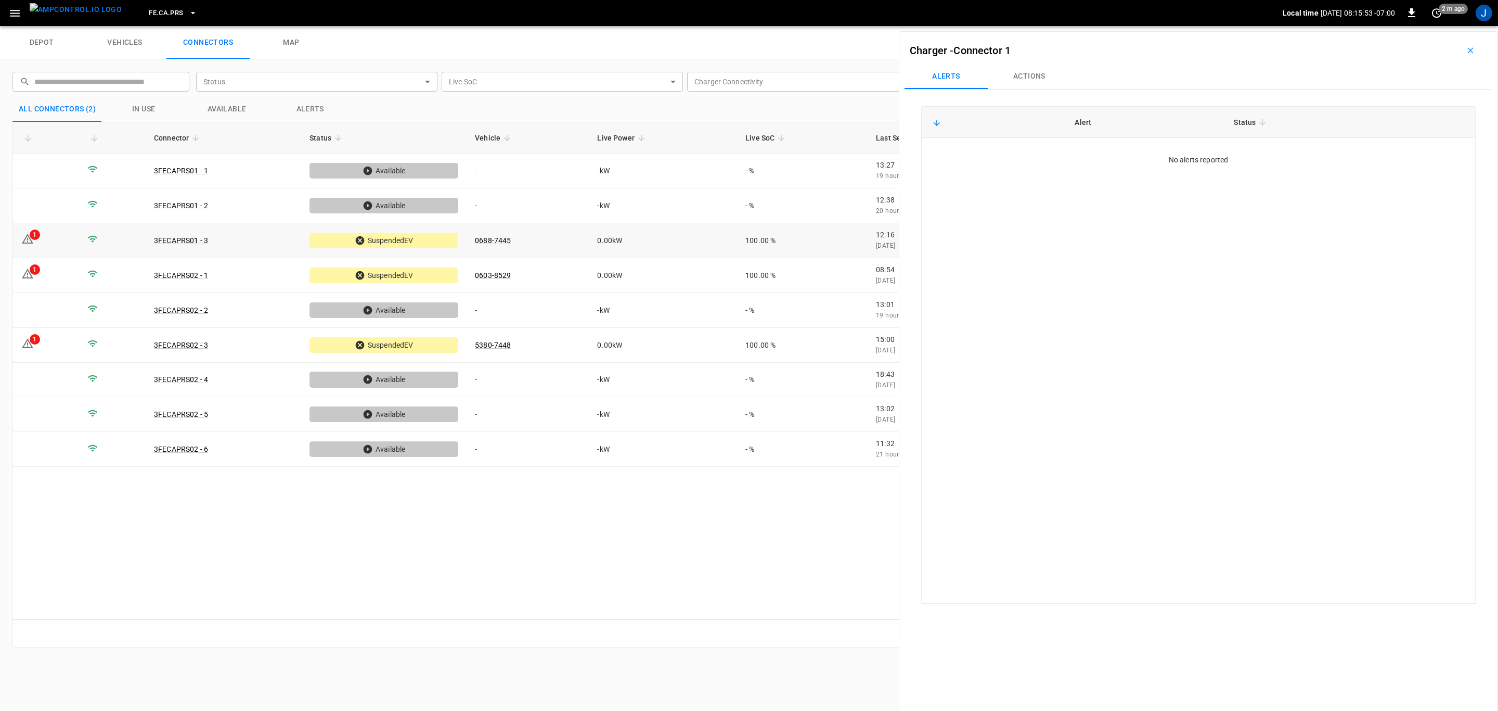
click at [27, 236] on icon at bounding box center [27, 239] width 11 height 10
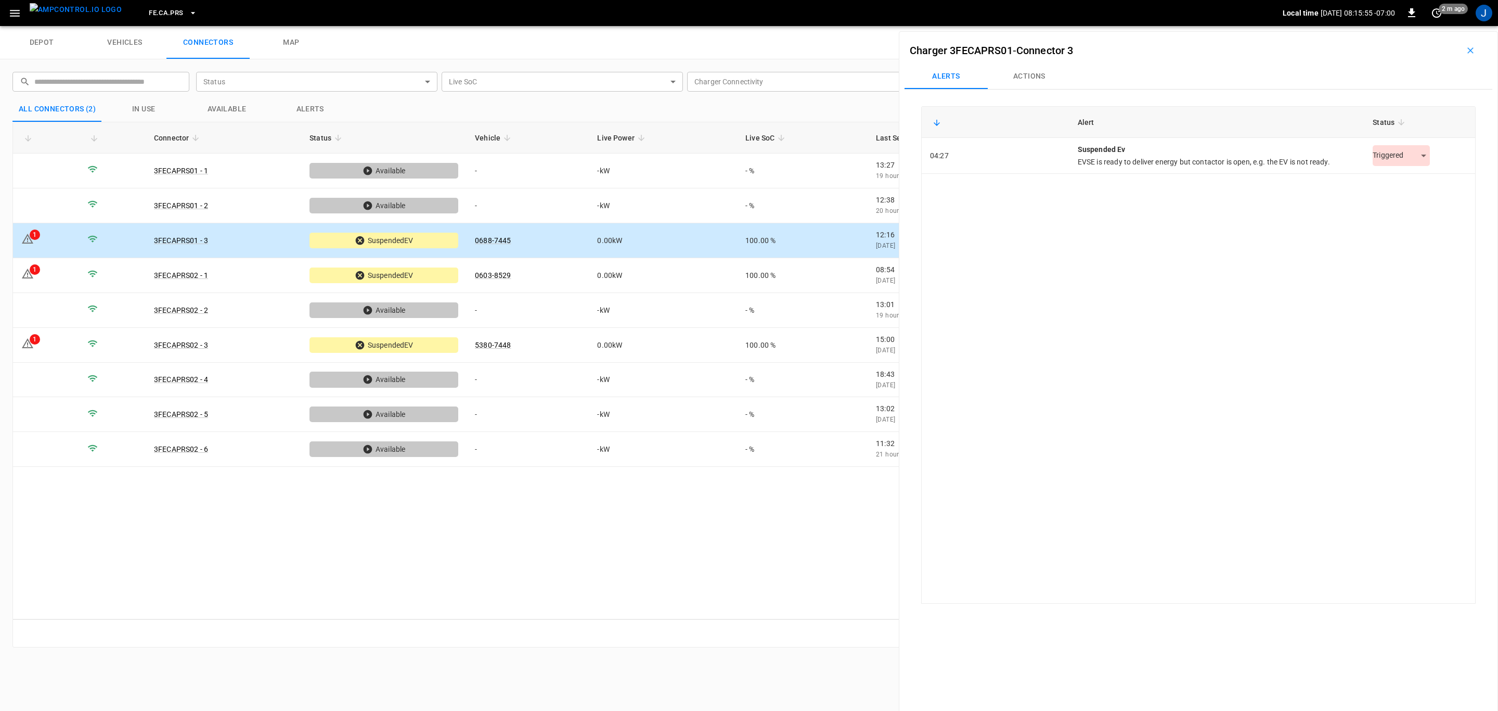
click at [1415, 26] on body "FE.[GEOGRAPHIC_DATA]PRS Local time [DATE] 08:15:55 -07:00 0 2 m ago J depot veh…" at bounding box center [749, 13] width 1498 height 26
click at [1403, 182] on li "Resolved" at bounding box center [1396, 181] width 65 height 17
click at [41, 274] on td "1" at bounding box center [46, 275] width 66 height 35
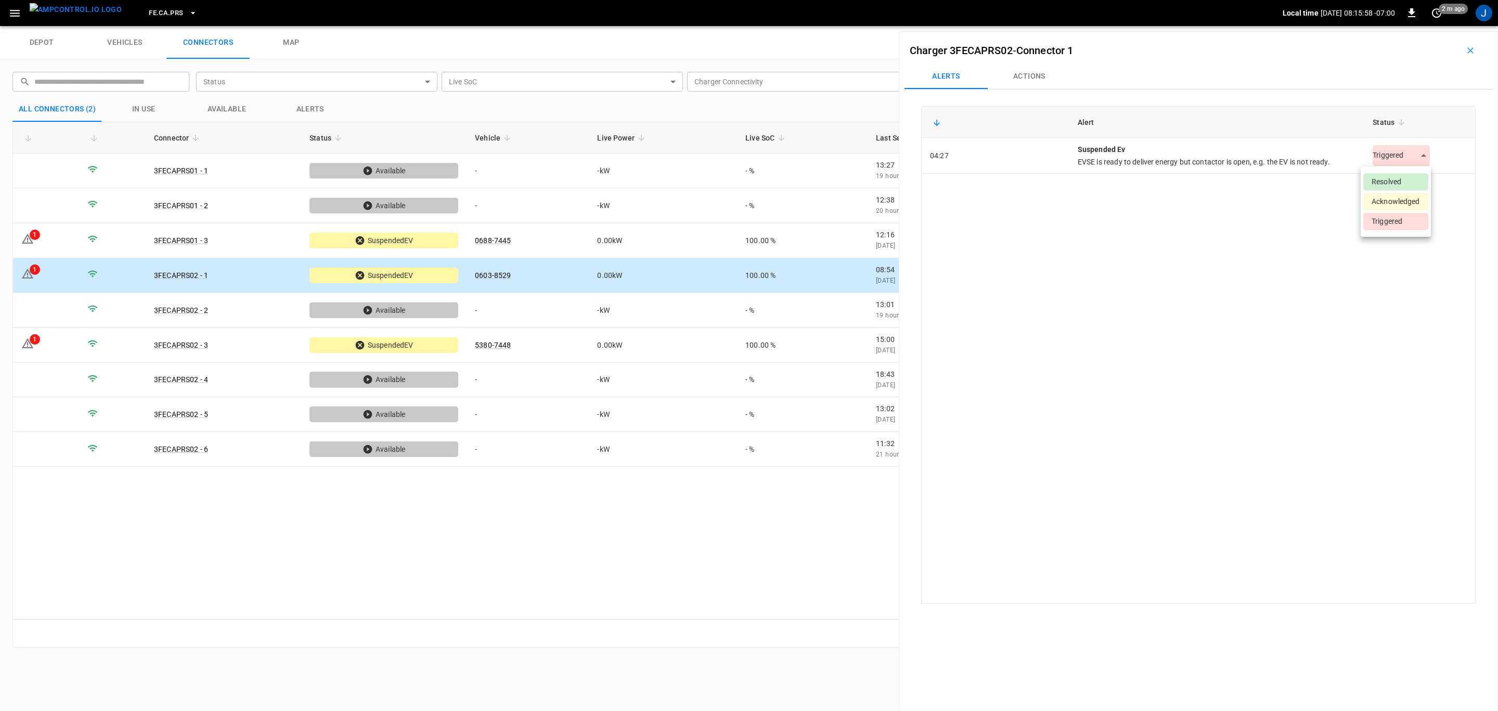
click at [1416, 26] on body "FE.[GEOGRAPHIC_DATA]PRS Local time [DATE] 08:15:58 -07:00 0 2 m ago J depot veh…" at bounding box center [749, 13] width 1498 height 26
click at [1394, 176] on li "Resolved" at bounding box center [1396, 181] width 65 height 17
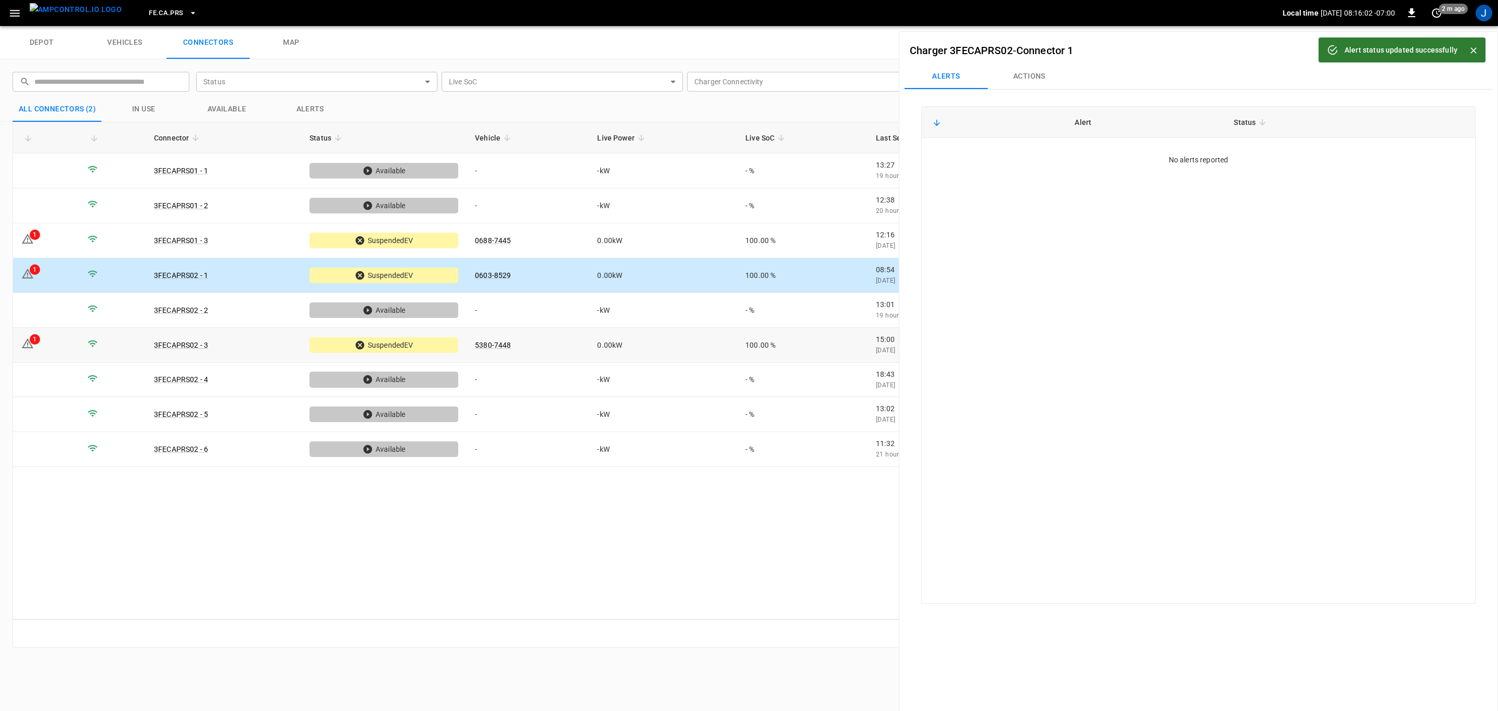
click at [33, 347] on icon at bounding box center [27, 343] width 12 height 12
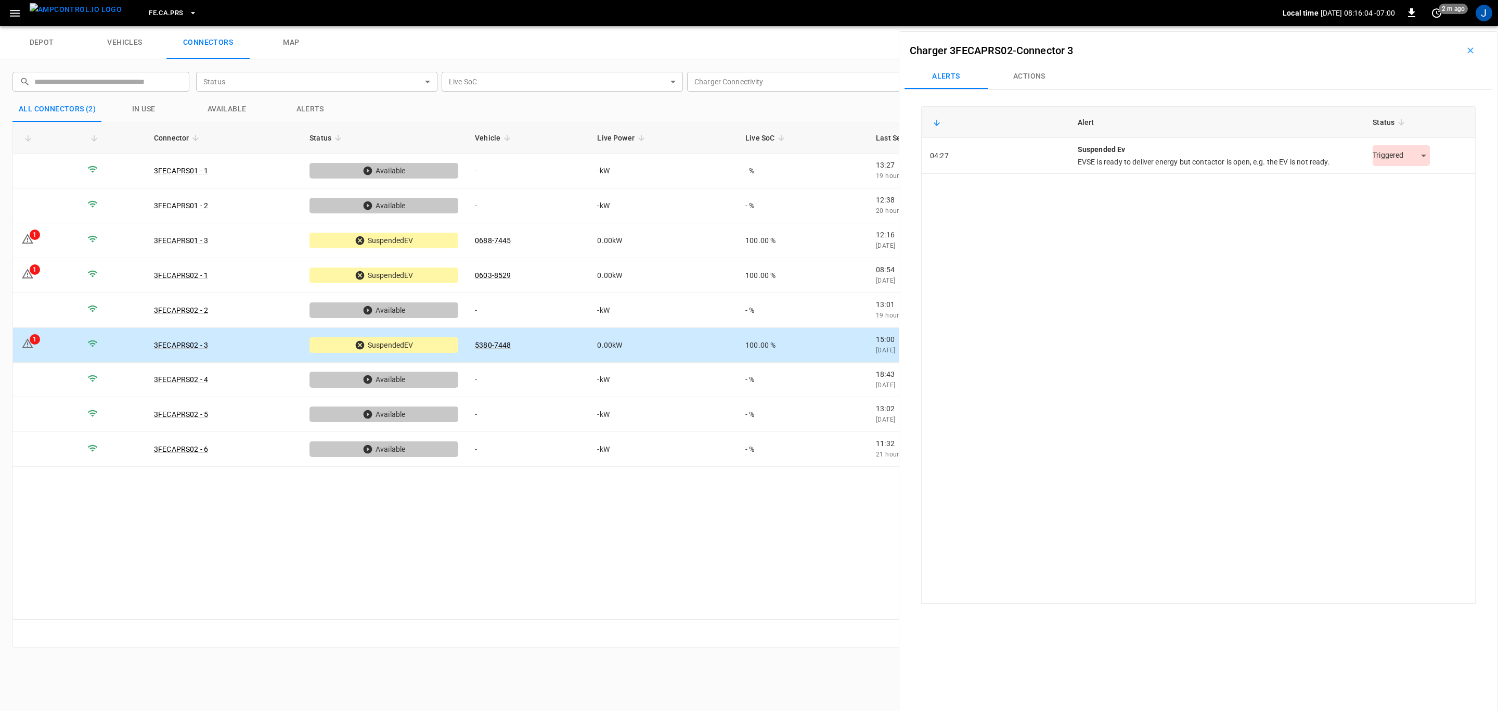
click at [1419, 26] on body "FE.[GEOGRAPHIC_DATA]PRS Local time [DATE] 08:16:04 -07:00 0 2 m ago J depot veh…" at bounding box center [749, 13] width 1498 height 26
click at [1404, 181] on li "Resolved" at bounding box center [1396, 181] width 65 height 17
click at [188, 11] on icon "button" at bounding box center [193, 13] width 10 height 10
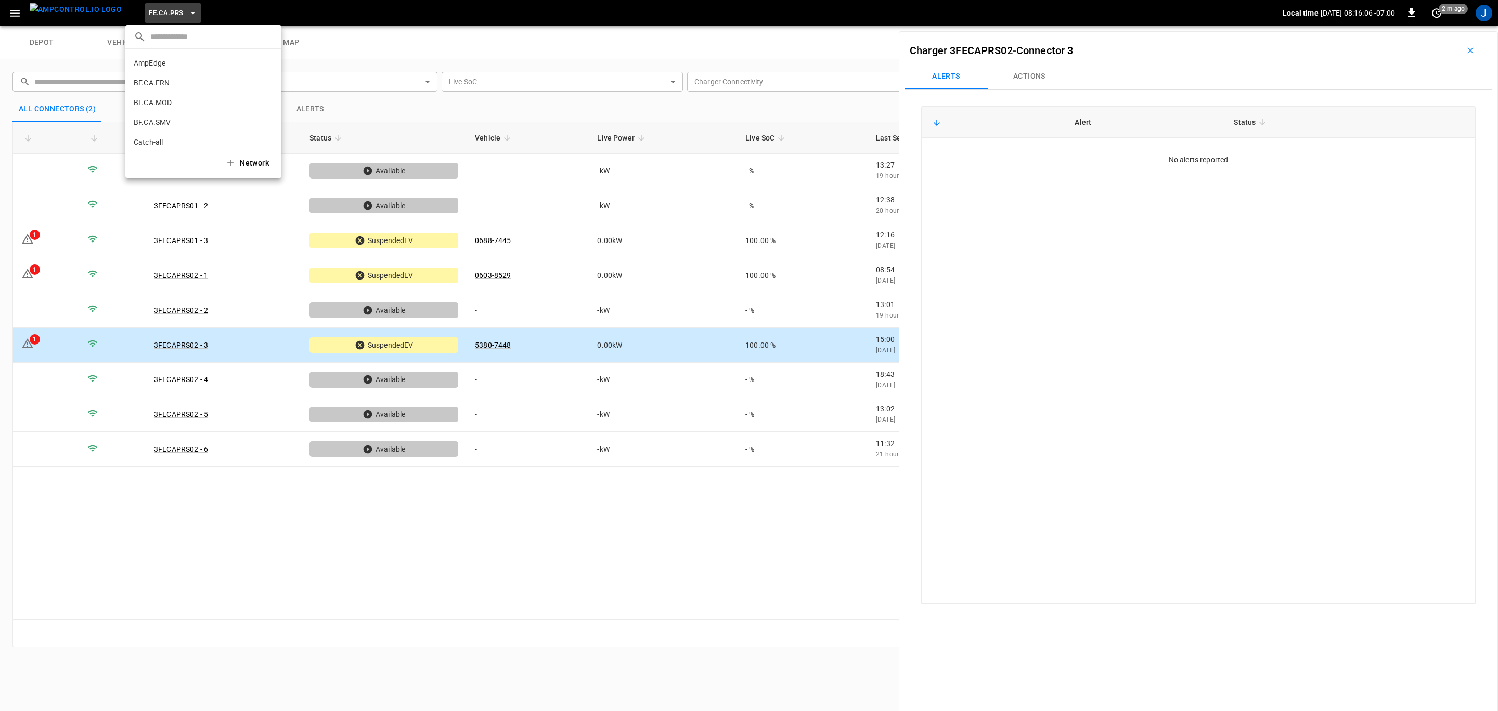
scroll to position [392, 0]
click at [153, 108] on p "FE.ONT" at bounding box center [184, 105] width 101 height 10
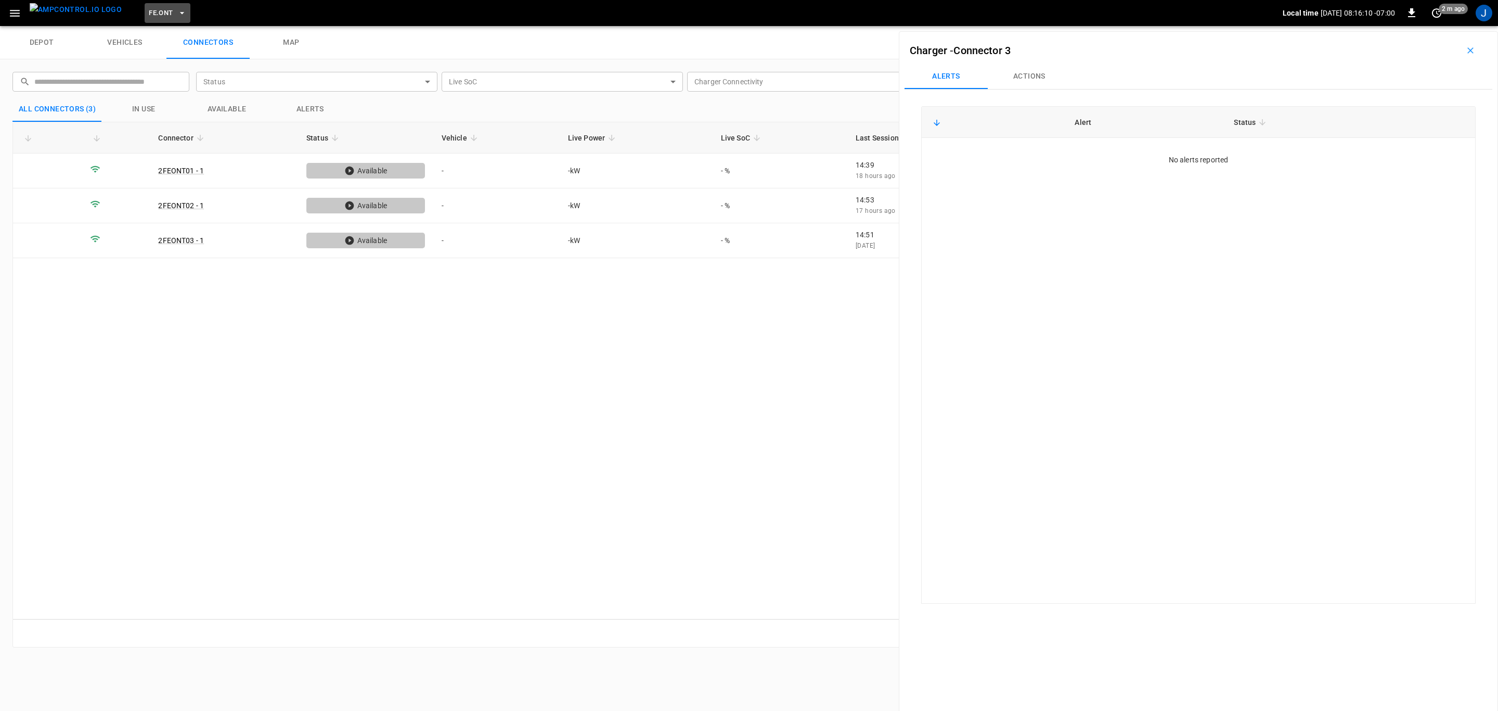
click at [177, 15] on icon "button" at bounding box center [182, 13] width 10 height 10
click at [147, 83] on p "FE.PMN" at bounding box center [184, 85] width 101 height 10
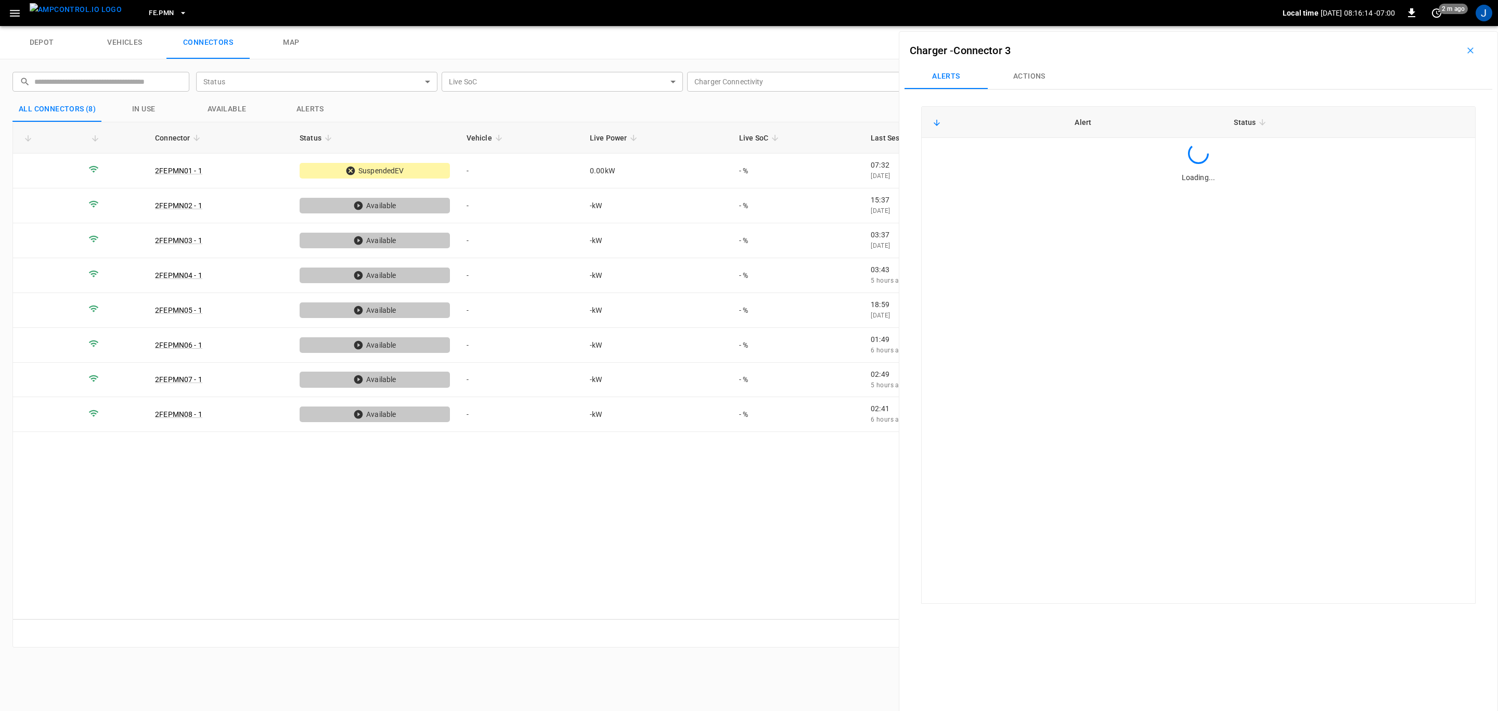
click at [178, 14] on icon "button" at bounding box center [183, 13] width 10 height 10
click at [150, 83] on p "FE.RLY" at bounding box center [184, 86] width 101 height 10
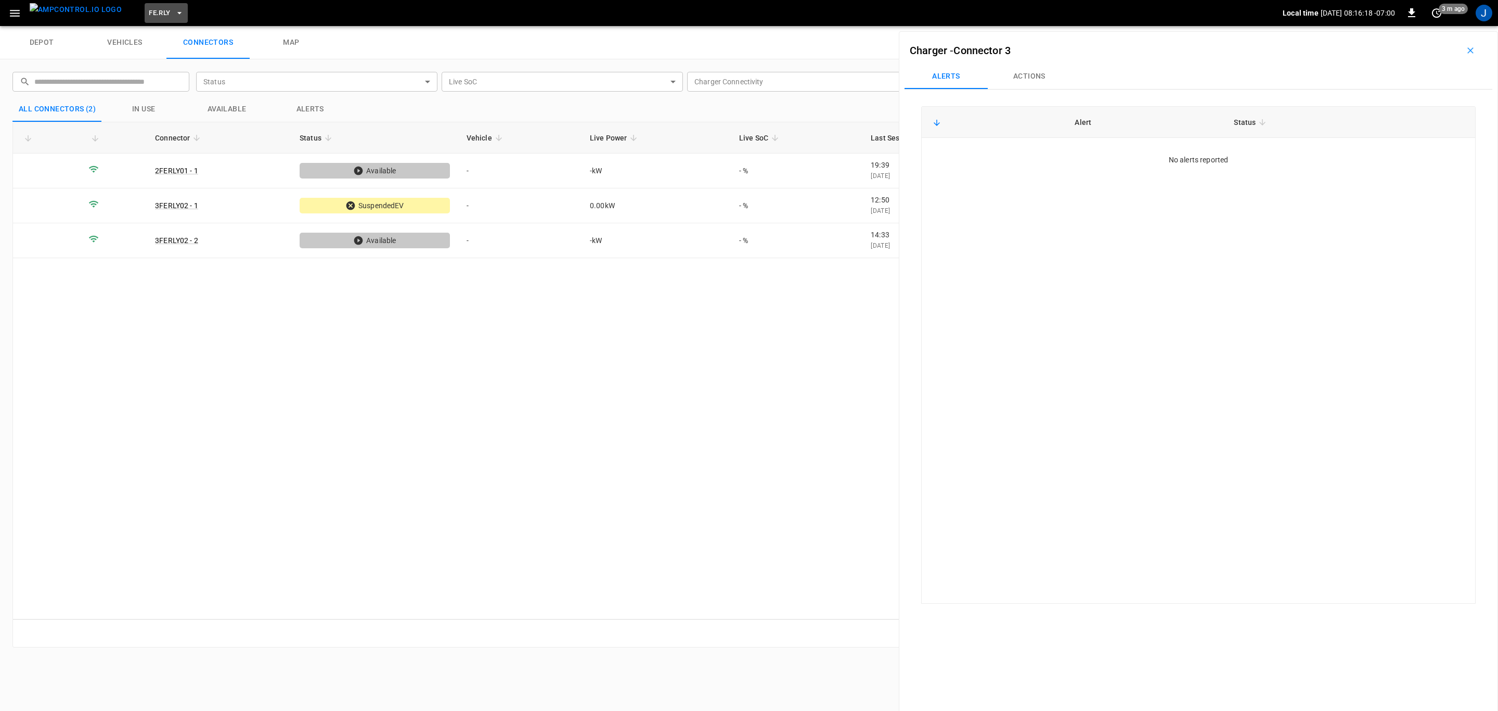
click at [174, 15] on icon "button" at bounding box center [179, 13] width 10 height 10
click at [162, 130] on p "RB.CA.CON" at bounding box center [184, 125] width 101 height 10
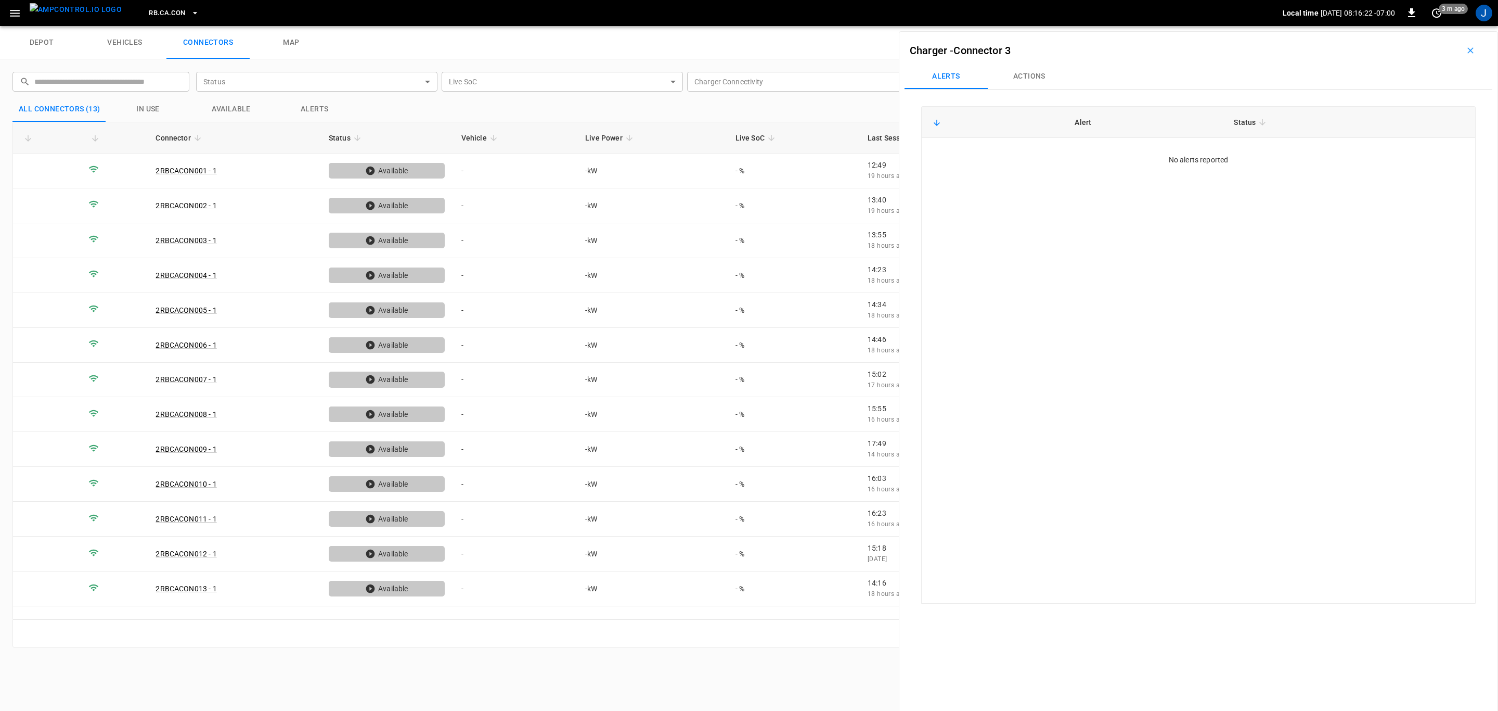
click at [193, 14] on icon "button" at bounding box center [195, 13] width 4 height 2
click at [170, 85] on p "RB.CA.FRN" at bounding box center [185, 85] width 103 height 10
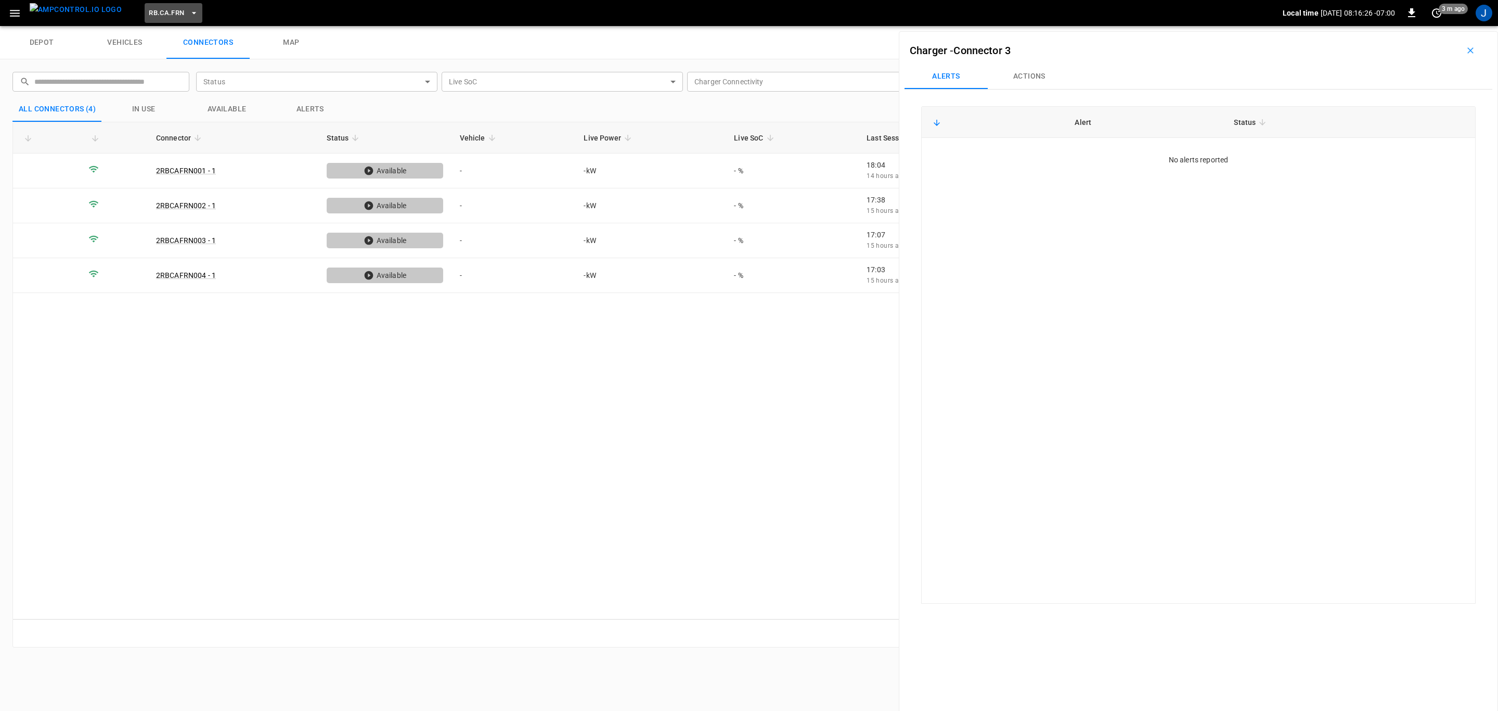
click at [189, 10] on icon "button" at bounding box center [194, 13] width 10 height 10
click at [159, 91] on p "RB.CA.GRD" at bounding box center [184, 85] width 101 height 10
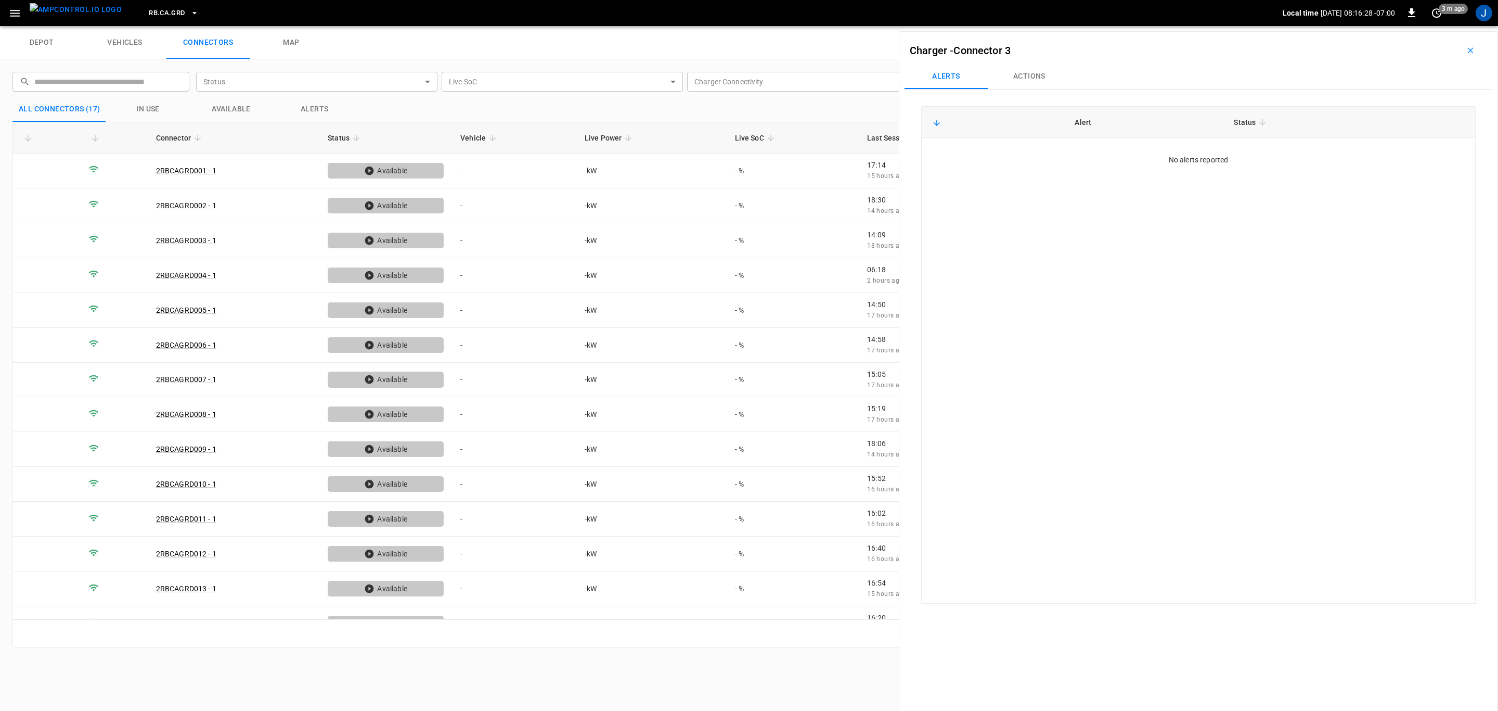
click at [189, 13] on icon "button" at bounding box center [194, 13] width 10 height 10
click at [161, 83] on p "RB.CA.SNM" at bounding box center [185, 87] width 102 height 10
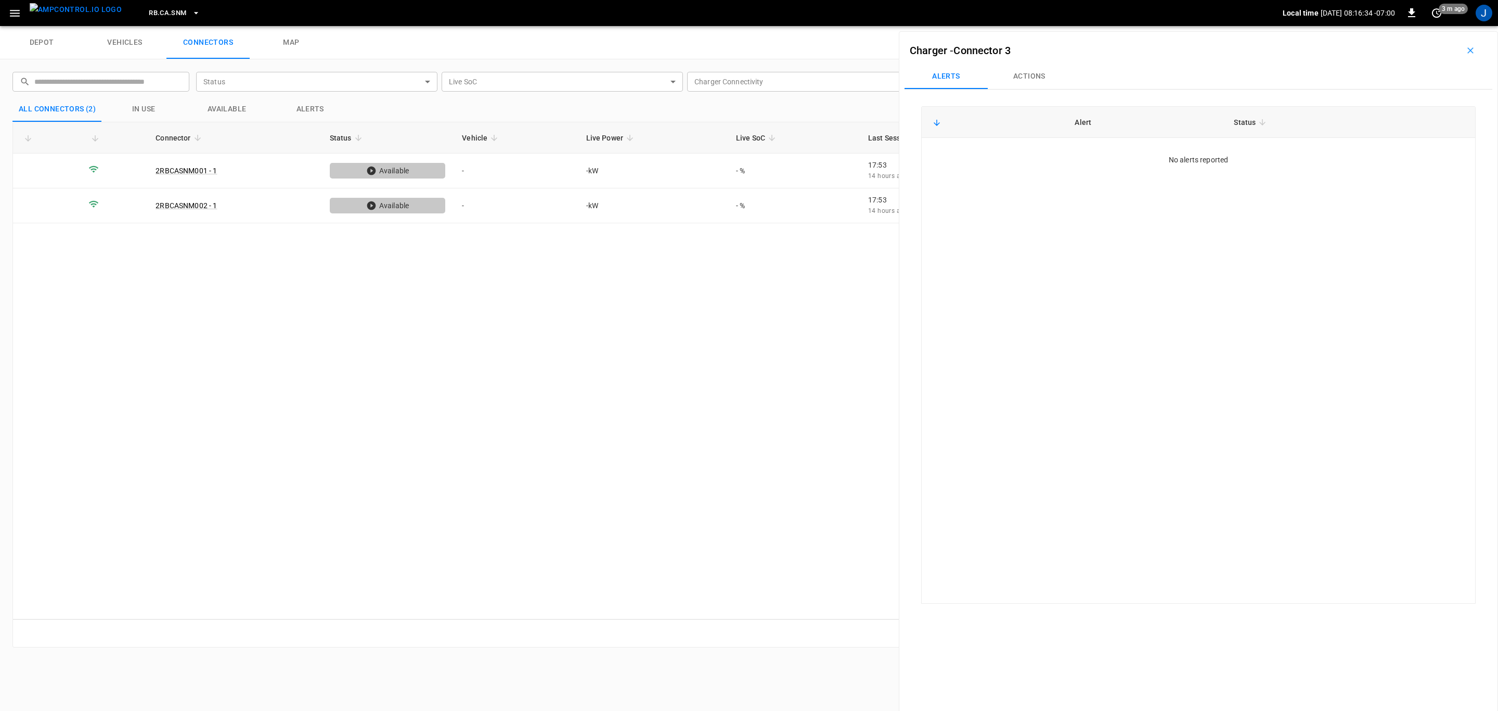
click at [191, 13] on icon "button" at bounding box center [196, 13] width 10 height 10
click at [180, 134] on p "VandyRide" at bounding box center [185, 134] width 102 height 10
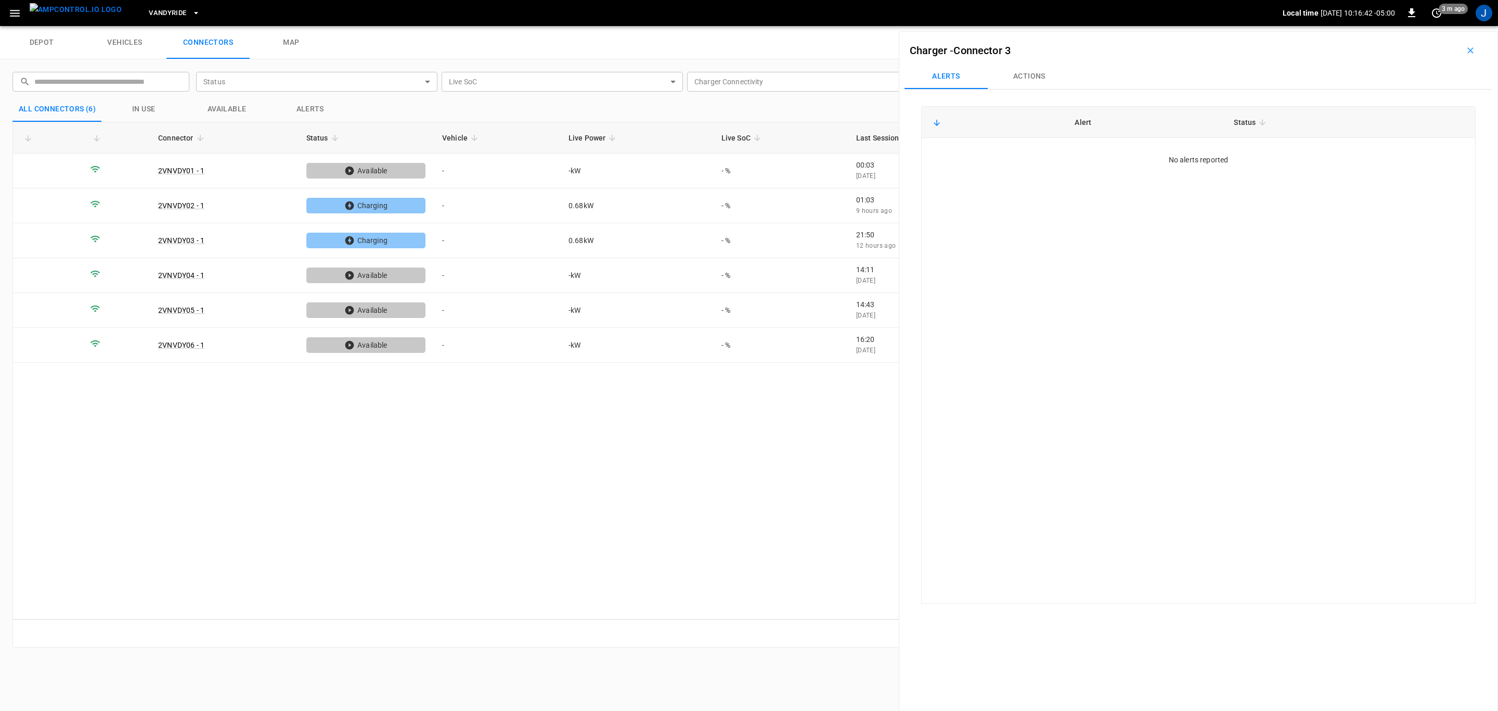
click at [9, 7] on icon "button" at bounding box center [14, 13] width 13 height 13
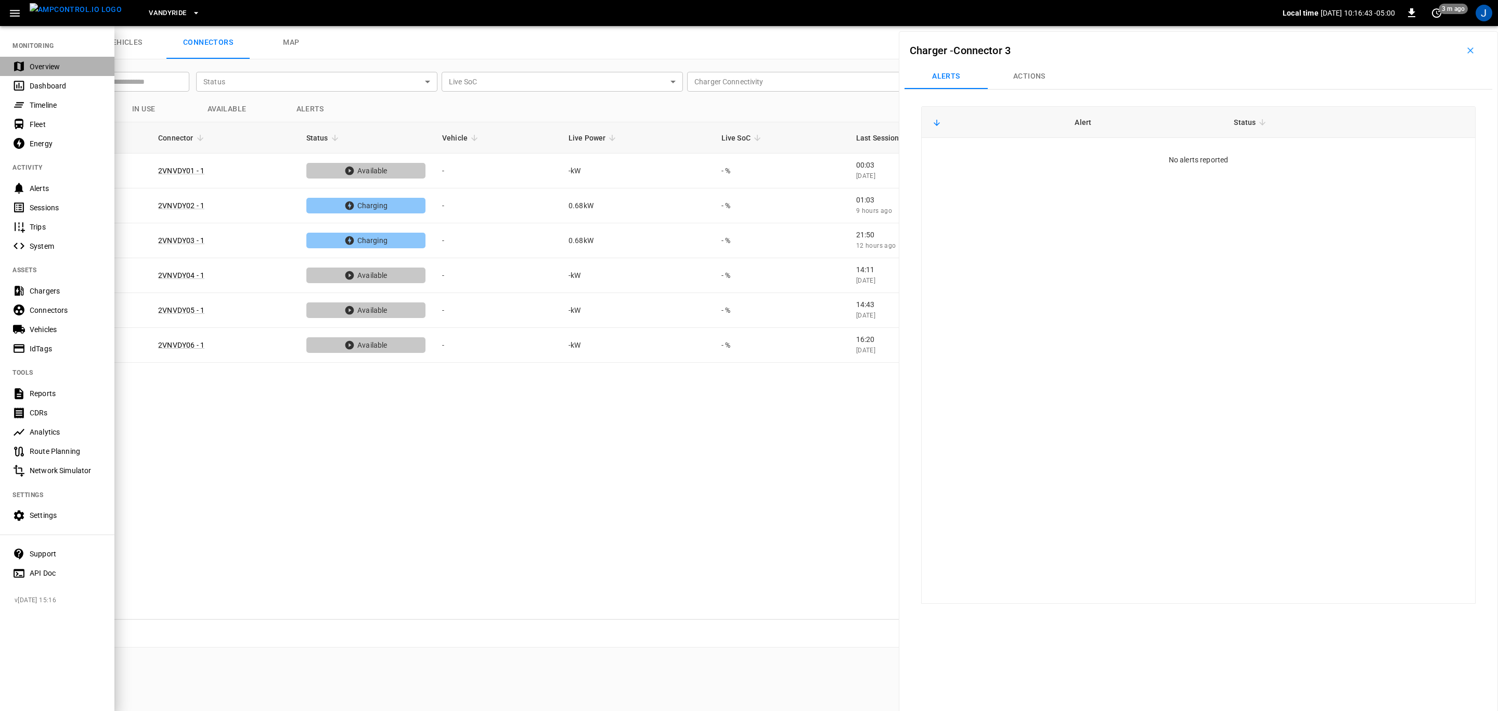
click at [39, 66] on div "Overview" at bounding box center [66, 66] width 72 height 10
